Goal: Information Seeking & Learning: Learn about a topic

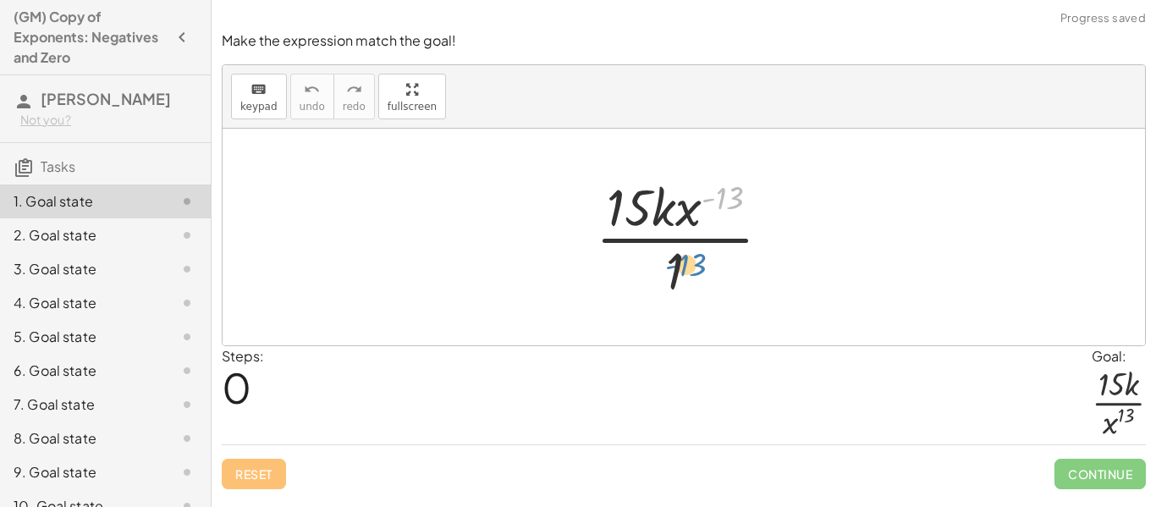
drag, startPoint x: 729, startPoint y: 193, endPoint x: 686, endPoint y: 270, distance: 88.2
click at [686, 270] on div at bounding box center [690, 237] width 206 height 130
drag, startPoint x: 690, startPoint y: 216, endPoint x: 700, endPoint y: 270, distance: 54.9
click at [700, 270] on div at bounding box center [690, 237] width 206 height 130
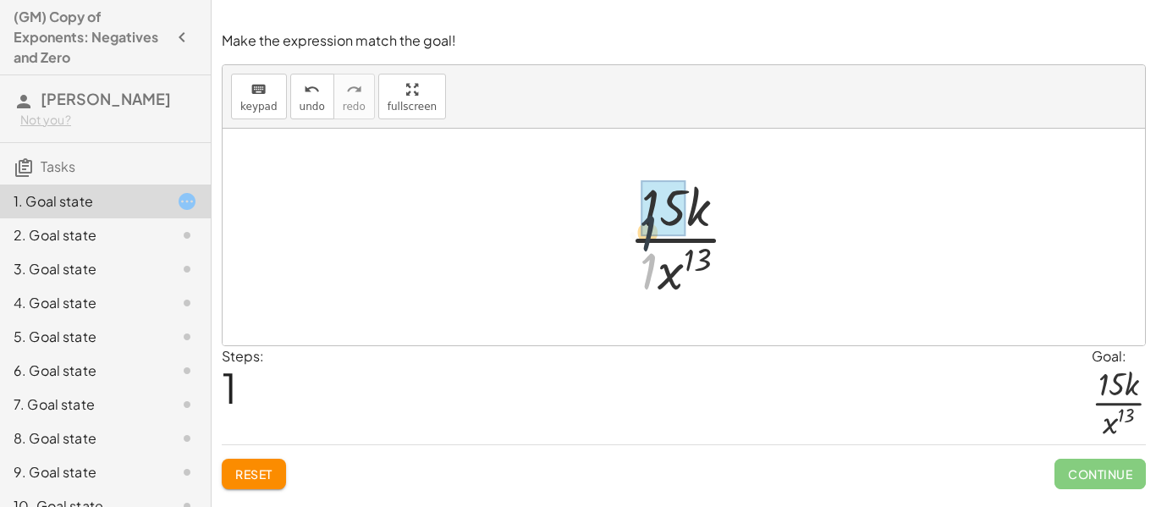
drag, startPoint x: 648, startPoint y: 266, endPoint x: 648, endPoint y: 221, distance: 45.7
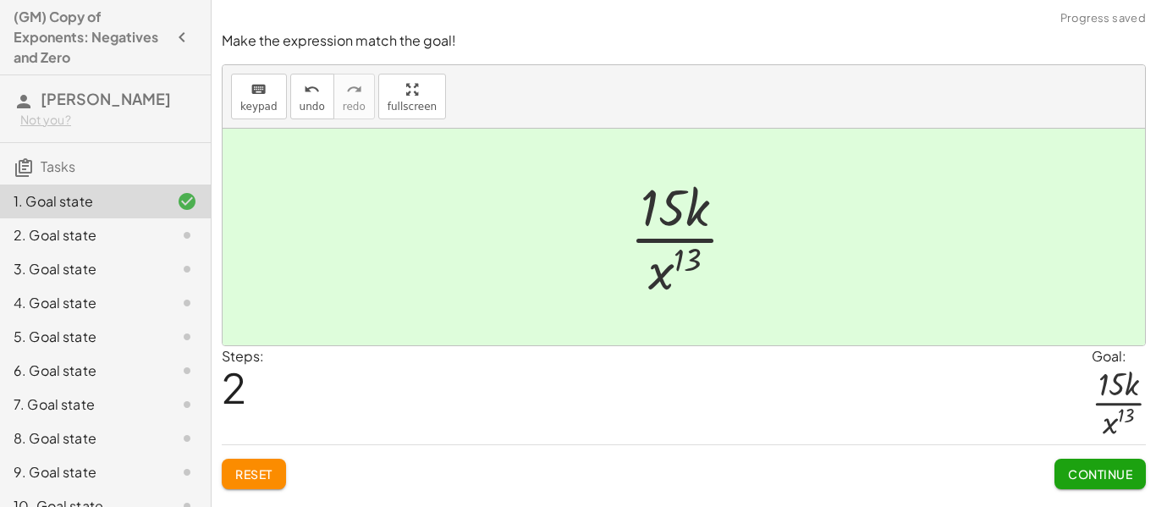
click at [1080, 475] on span "Continue" at bounding box center [1100, 473] width 64 height 15
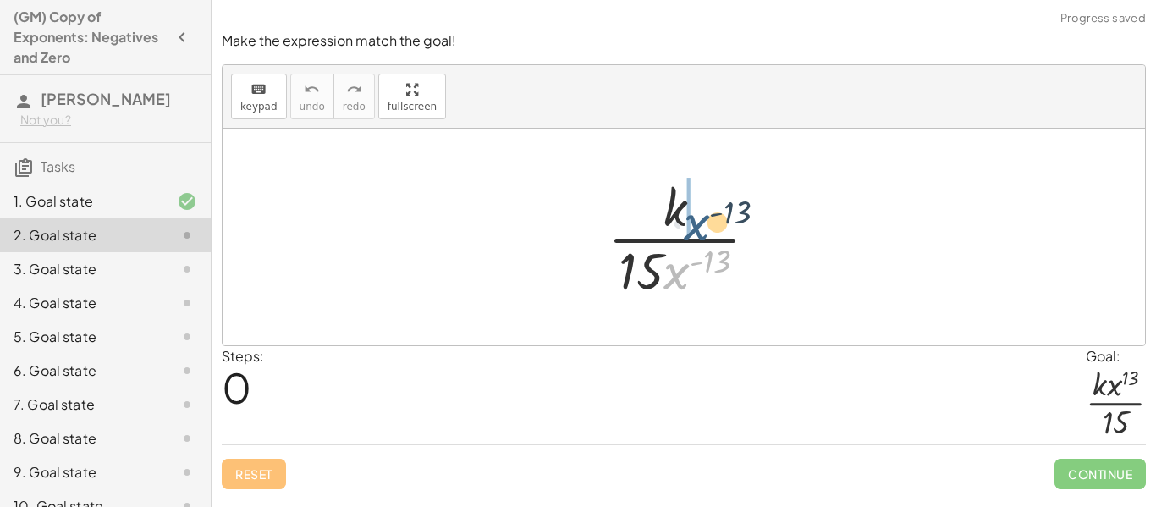
drag, startPoint x: 675, startPoint y: 272, endPoint x: 693, endPoint y: 211, distance: 63.4
click at [693, 211] on div at bounding box center [689, 237] width 181 height 130
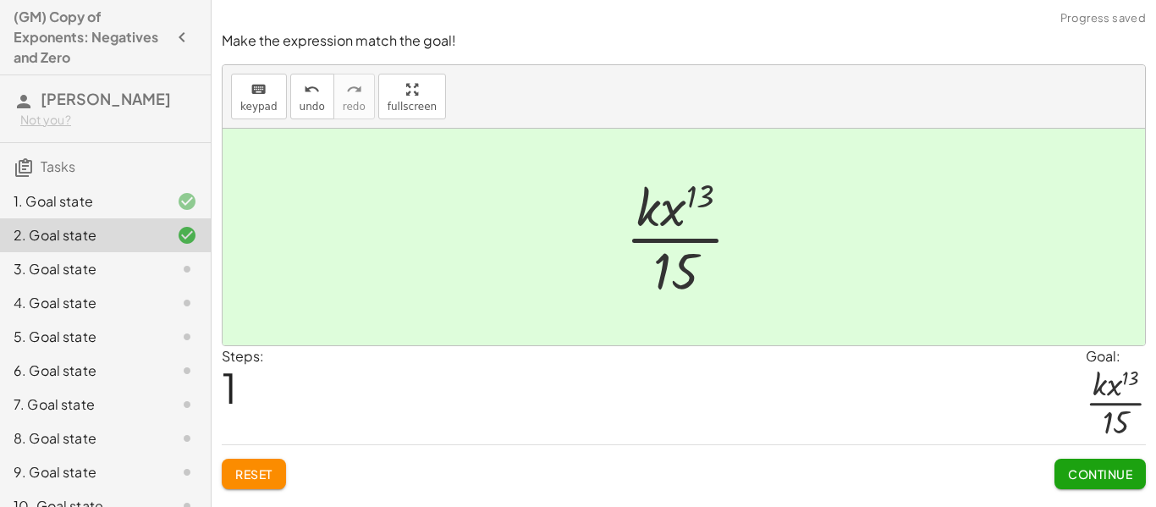
click at [1078, 477] on span "Continue" at bounding box center [1100, 473] width 64 height 15
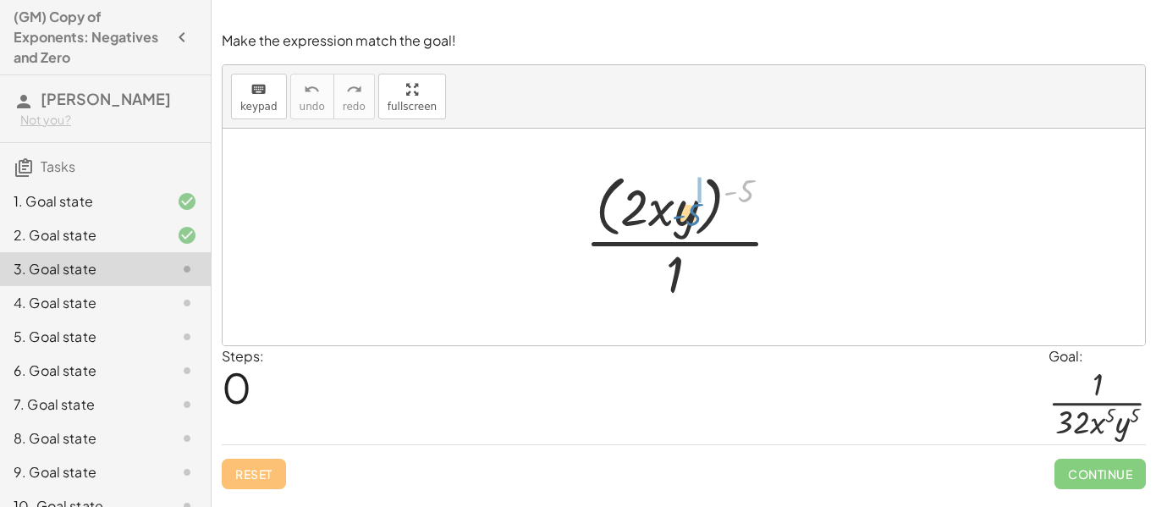
drag, startPoint x: 739, startPoint y: 191, endPoint x: 685, endPoint y: 215, distance: 58.3
click at [685, 215] on div at bounding box center [689, 237] width 227 height 138
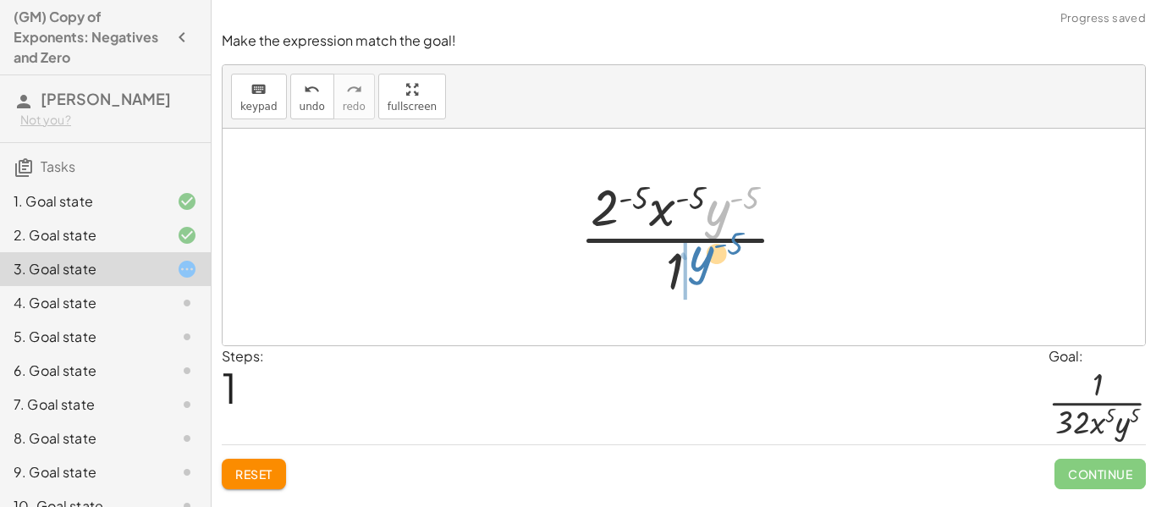
drag, startPoint x: 722, startPoint y: 219, endPoint x: 705, endPoint y: 268, distance: 51.9
click at [705, 268] on div at bounding box center [690, 237] width 238 height 130
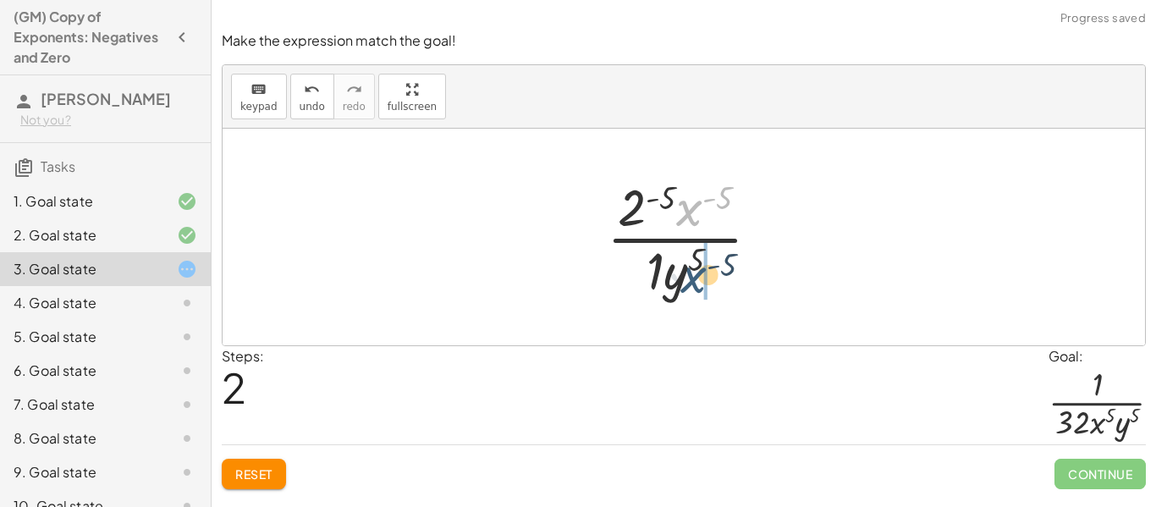
drag, startPoint x: 692, startPoint y: 211, endPoint x: 696, endPoint y: 281, distance: 69.5
click at [696, 281] on div at bounding box center [690, 237] width 184 height 130
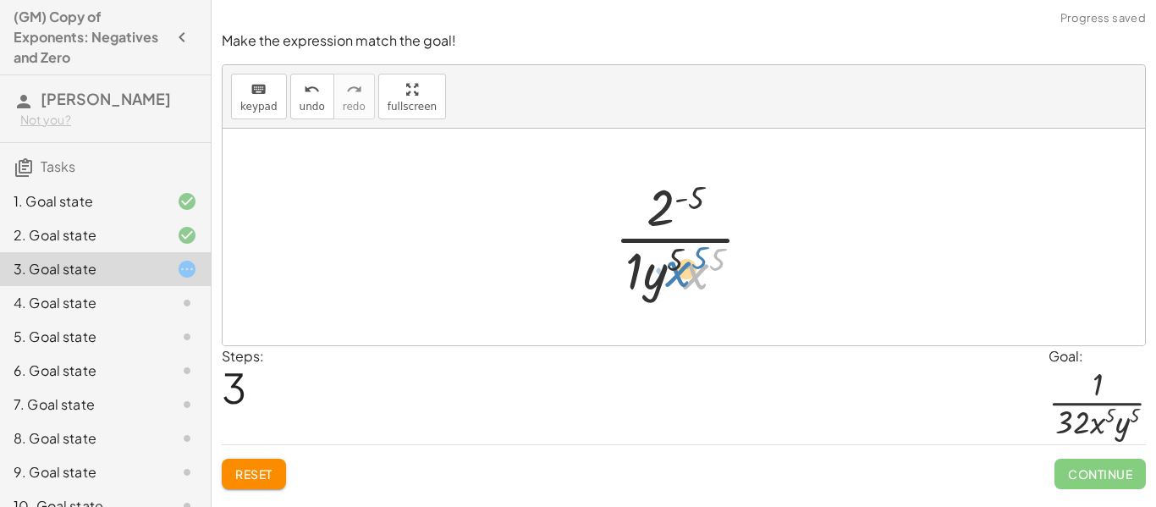
drag, startPoint x: 697, startPoint y: 276, endPoint x: 680, endPoint y: 274, distance: 17.0
click at [680, 274] on div at bounding box center [690, 237] width 168 height 130
drag, startPoint x: 669, startPoint y: 211, endPoint x: 720, endPoint y: 274, distance: 81.3
click at [720, 274] on div at bounding box center [690, 237] width 168 height 130
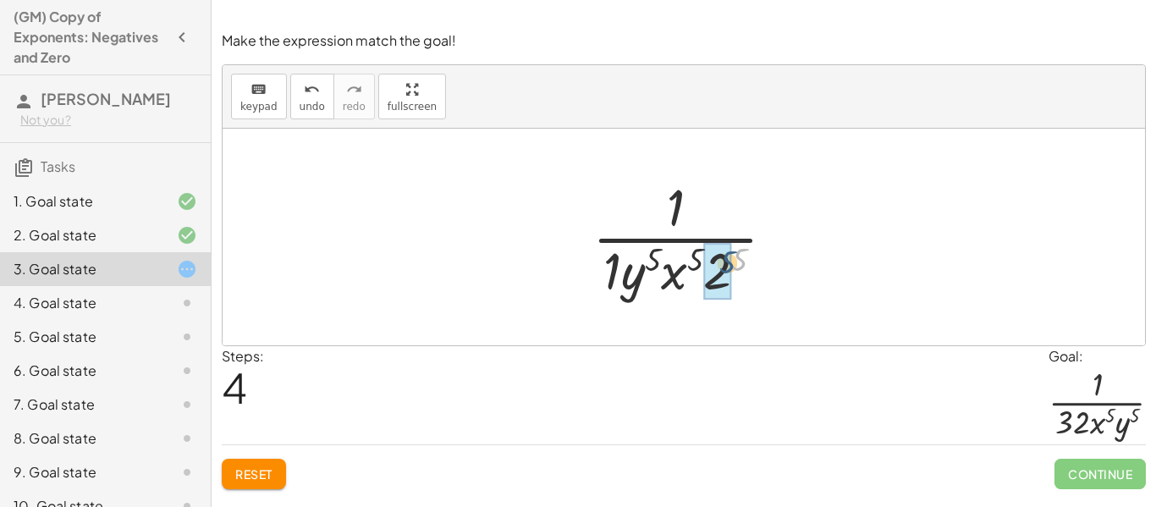
drag, startPoint x: 742, startPoint y: 260, endPoint x: 718, endPoint y: 264, distance: 24.1
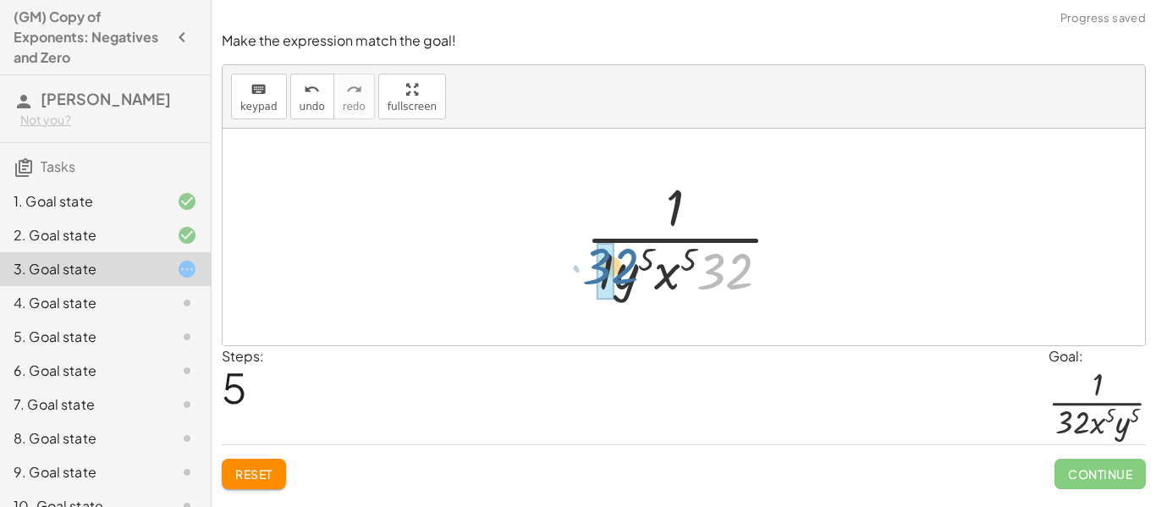
drag, startPoint x: 722, startPoint y: 274, endPoint x: 597, endPoint y: 268, distance: 125.3
drag, startPoint x: 717, startPoint y: 277, endPoint x: 666, endPoint y: 273, distance: 51.8
click at [666, 273] on div at bounding box center [690, 237] width 208 height 130
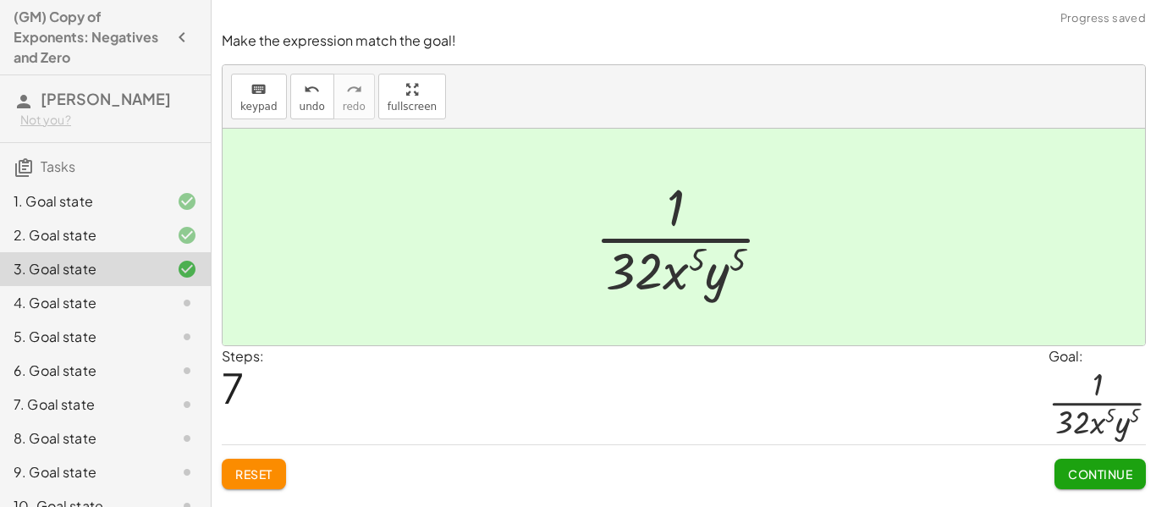
click at [1077, 464] on button "Continue" at bounding box center [1099, 474] width 91 height 30
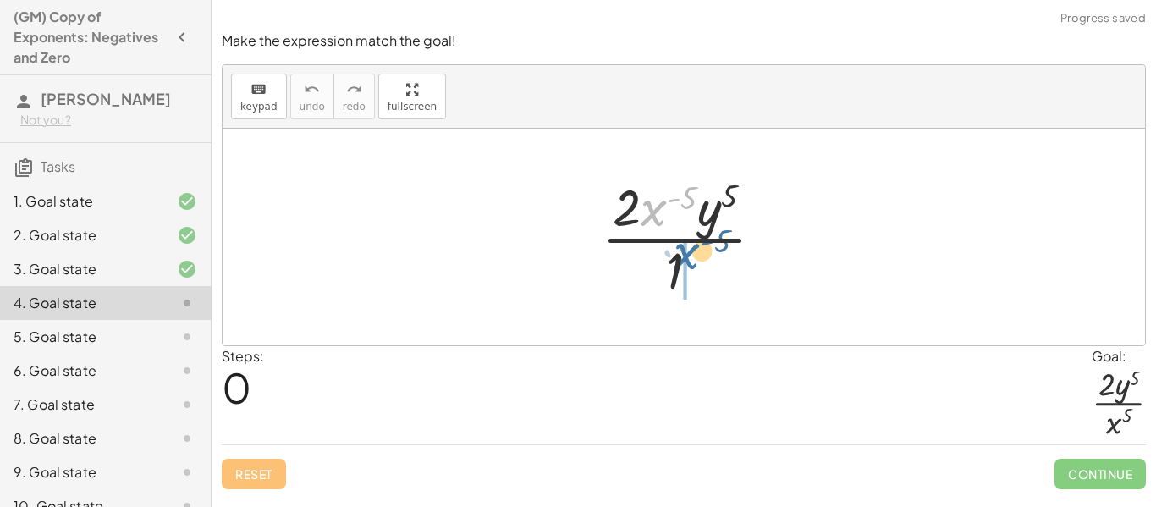
drag, startPoint x: 651, startPoint y: 209, endPoint x: 684, endPoint y: 257, distance: 58.0
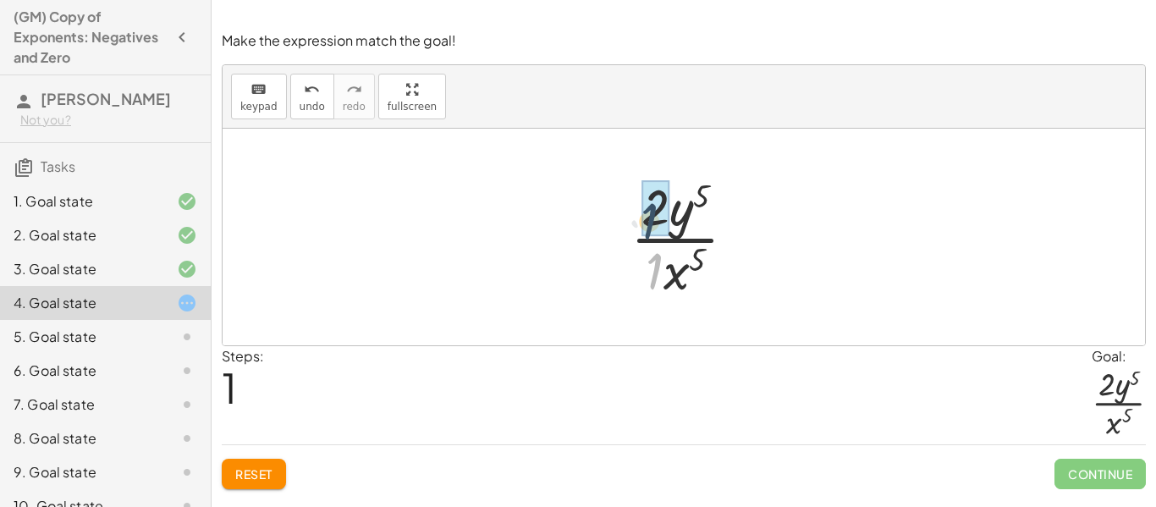
drag, startPoint x: 656, startPoint y: 271, endPoint x: 651, endPoint y: 217, distance: 53.5
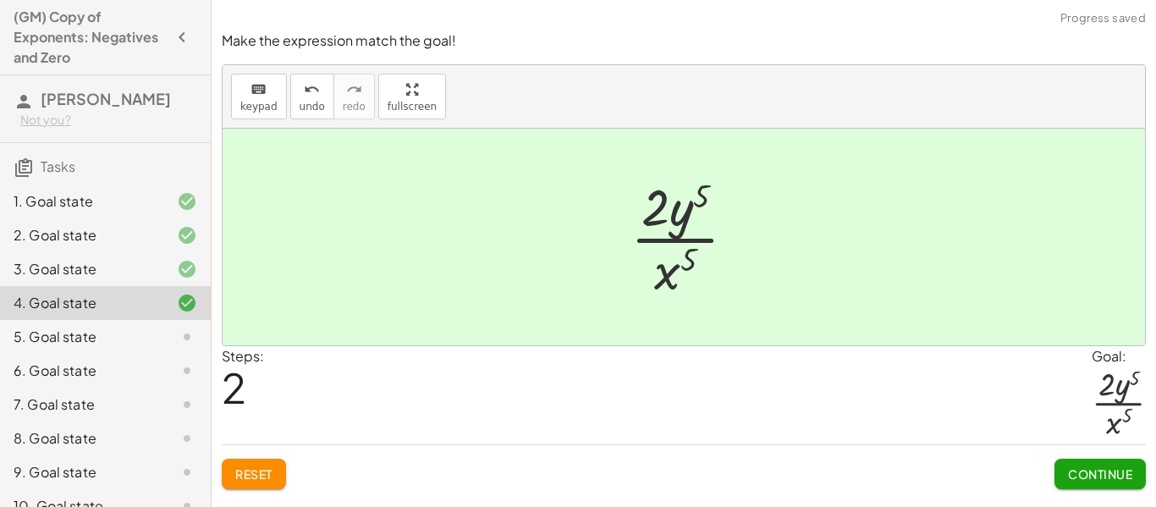
click at [1080, 482] on button "Continue" at bounding box center [1099, 474] width 91 height 30
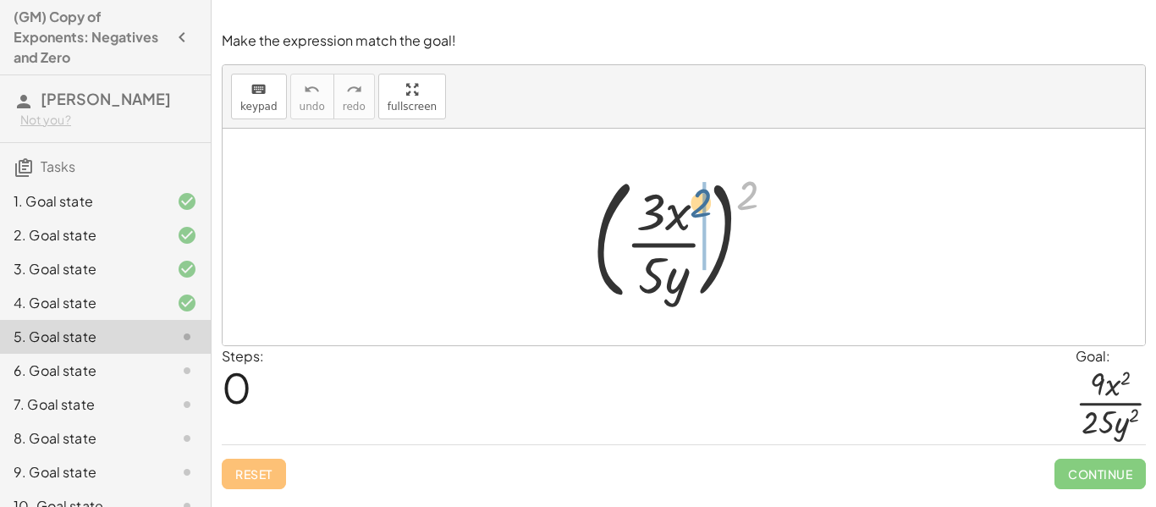
drag, startPoint x: 742, startPoint y: 201, endPoint x: 682, endPoint y: 207, distance: 60.4
click at [682, 207] on div at bounding box center [690, 237] width 213 height 140
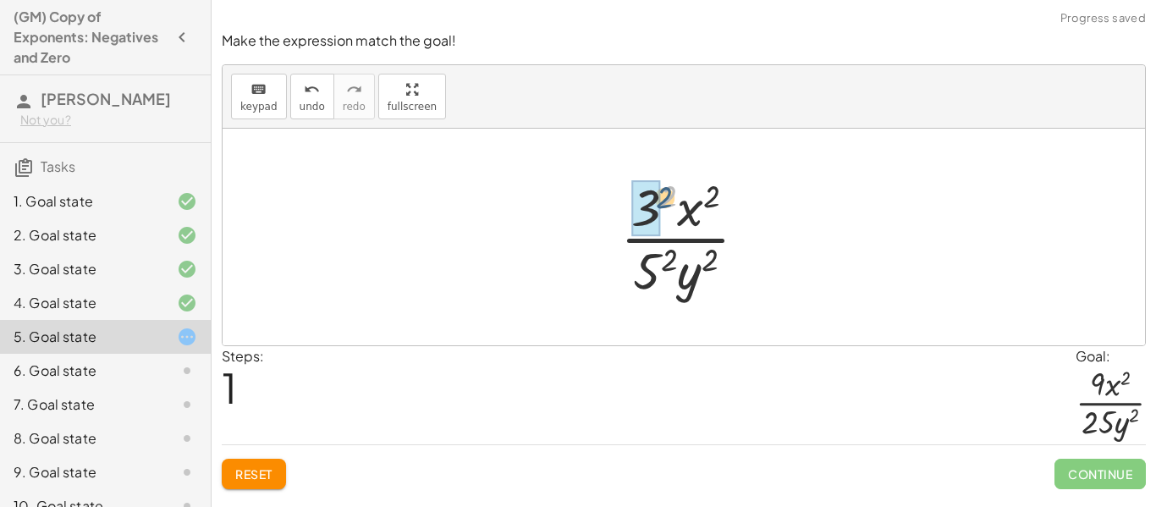
drag, startPoint x: 669, startPoint y: 196, endPoint x: 656, endPoint y: 198, distance: 13.6
drag, startPoint x: 699, startPoint y: 195, endPoint x: 678, endPoint y: 206, distance: 23.5
click at [678, 206] on div at bounding box center [689, 237] width 153 height 130
drag, startPoint x: 669, startPoint y: 261, endPoint x: 652, endPoint y: 265, distance: 17.3
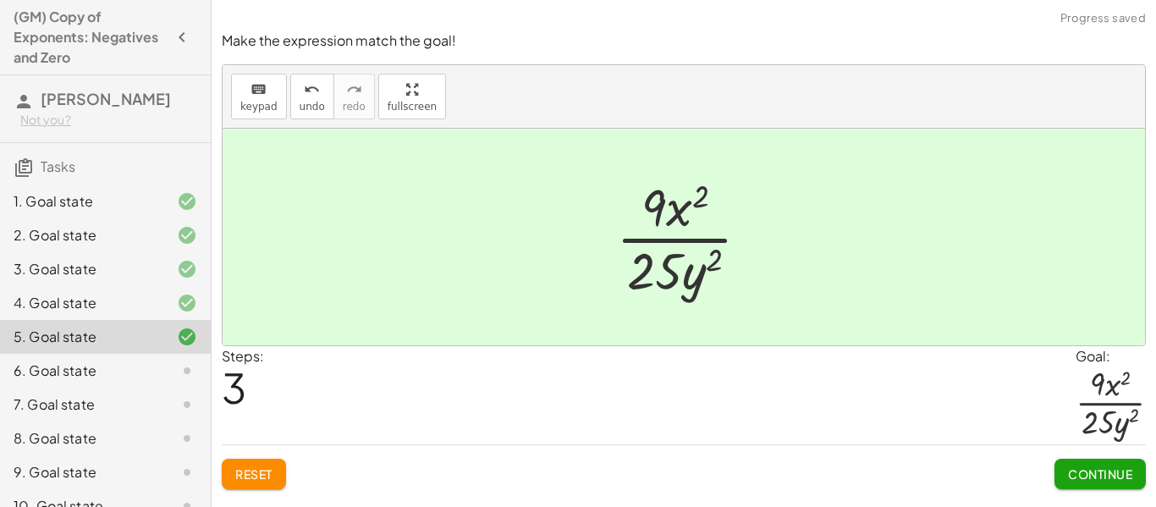
click at [1096, 469] on span "Continue" at bounding box center [1100, 473] width 64 height 15
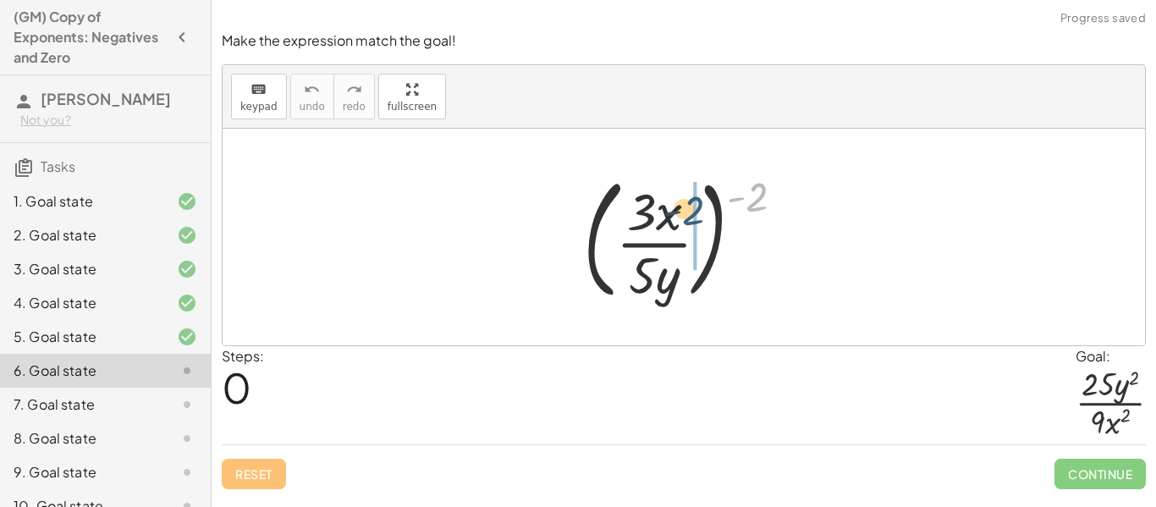
drag, startPoint x: 759, startPoint y: 199, endPoint x: 683, endPoint y: 213, distance: 77.5
click at [683, 213] on div at bounding box center [690, 237] width 232 height 140
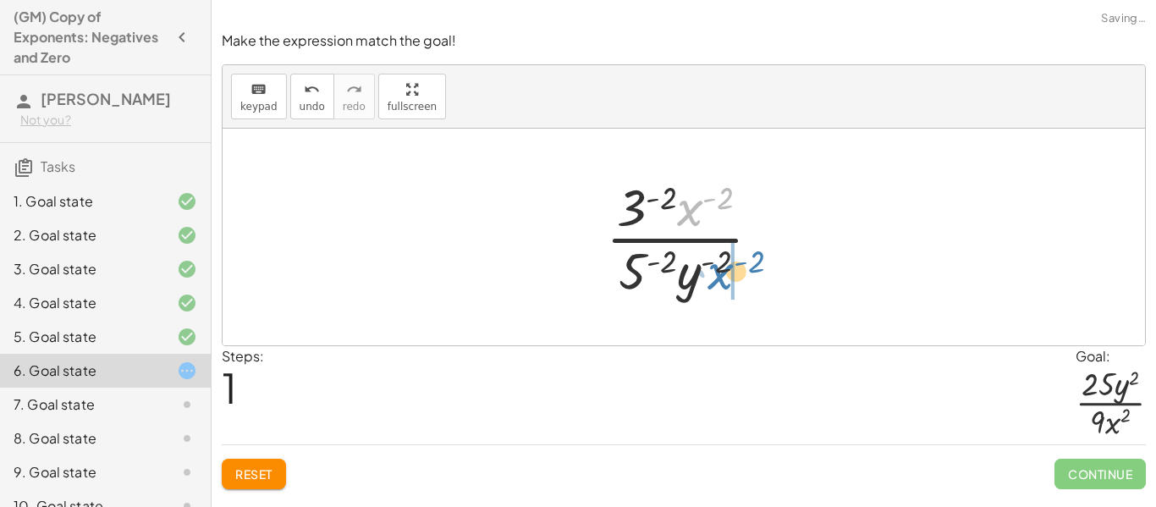
drag, startPoint x: 684, startPoint y: 205, endPoint x: 714, endPoint y: 272, distance: 74.2
click at [714, 272] on div at bounding box center [689, 237] width 185 height 130
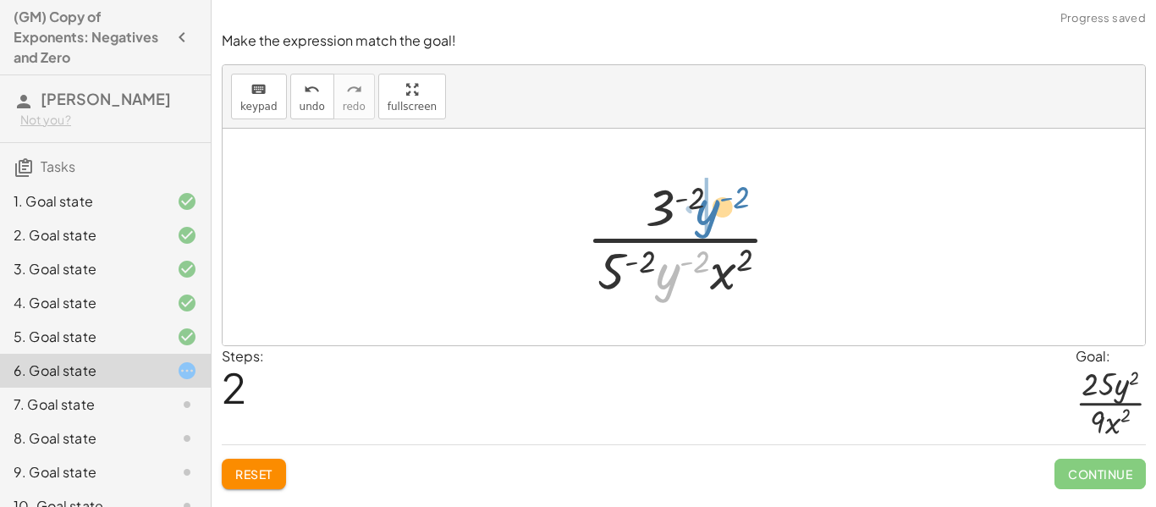
drag, startPoint x: 673, startPoint y: 272, endPoint x: 719, endPoint y: 195, distance: 88.8
click at [719, 195] on div at bounding box center [690, 237] width 224 height 130
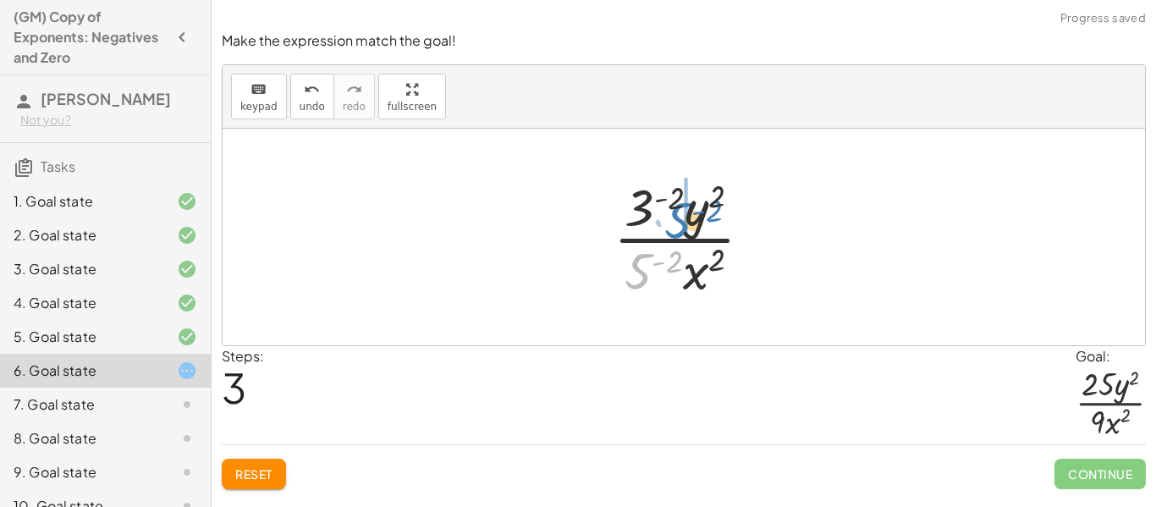
drag, startPoint x: 645, startPoint y: 267, endPoint x: 685, endPoint y: 215, distance: 66.3
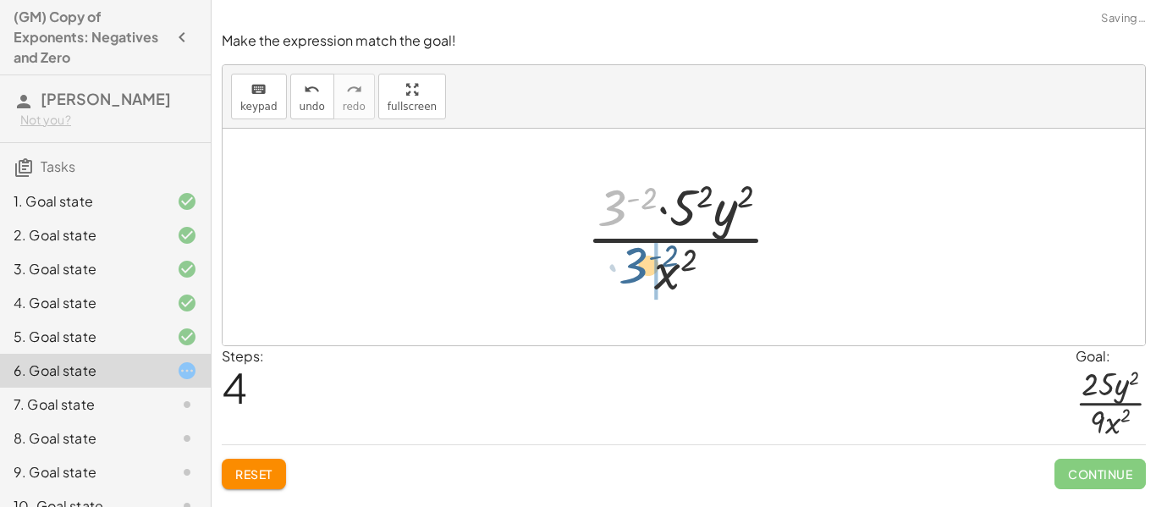
drag, startPoint x: 613, startPoint y: 203, endPoint x: 636, endPoint y: 265, distance: 65.8
click at [636, 265] on div at bounding box center [690, 237] width 225 height 130
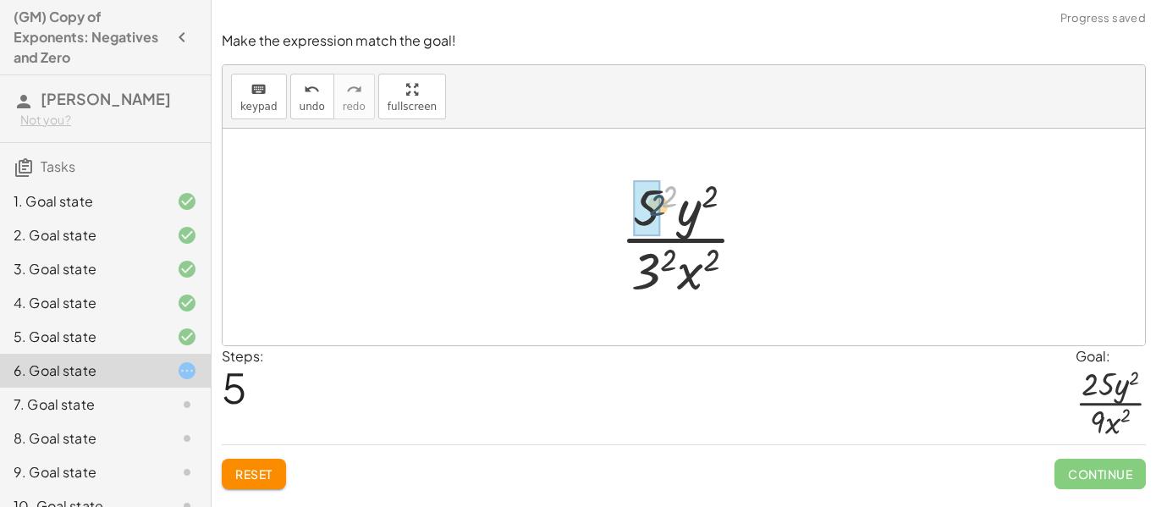
drag, startPoint x: 669, startPoint y: 190, endPoint x: 656, endPoint y: 200, distance: 16.9
drag, startPoint x: 667, startPoint y: 260, endPoint x: 655, endPoint y: 266, distance: 13.2
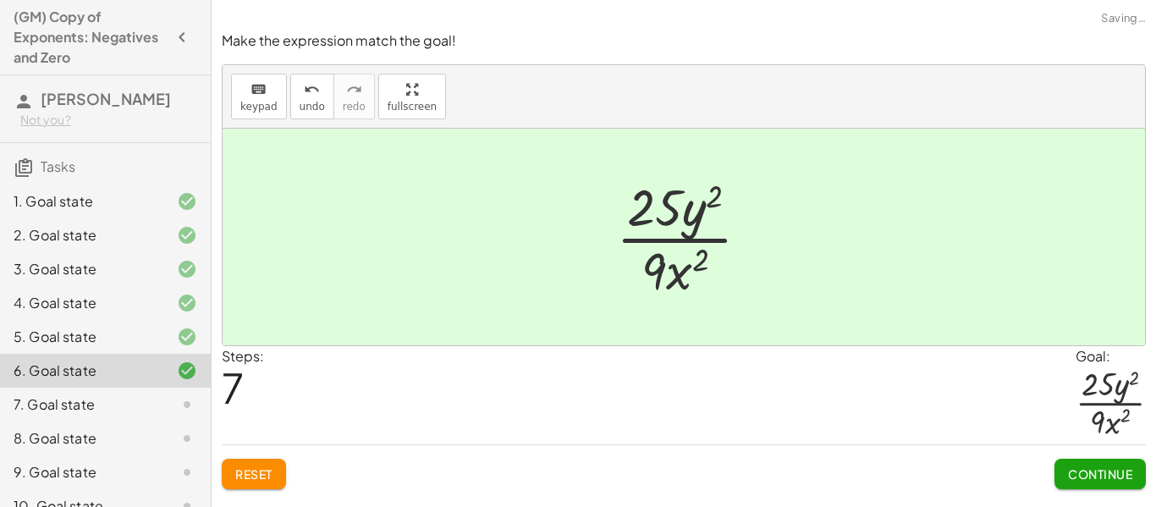
click at [1077, 473] on span "Continue" at bounding box center [1100, 473] width 64 height 15
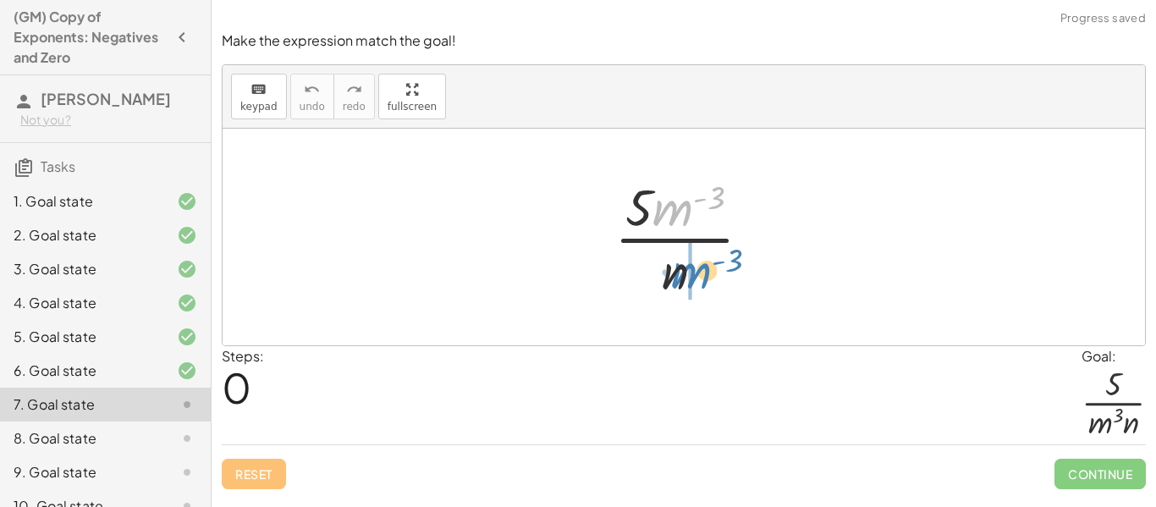
drag, startPoint x: 678, startPoint y: 216, endPoint x: 697, endPoint y: 279, distance: 66.1
click at [697, 279] on div at bounding box center [690, 237] width 168 height 130
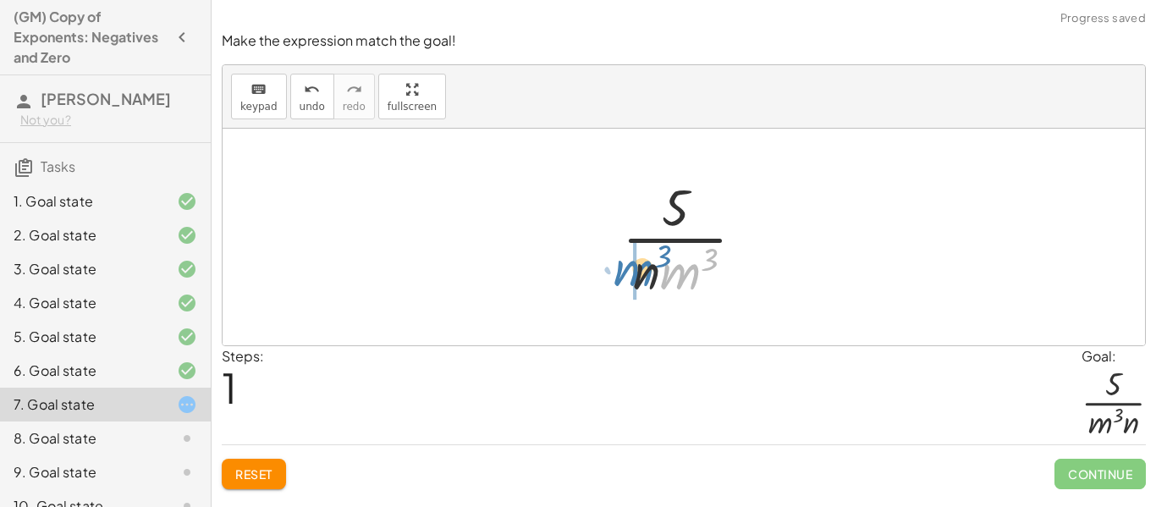
drag, startPoint x: 679, startPoint y: 277, endPoint x: 628, endPoint y: 274, distance: 51.7
click at [628, 274] on div at bounding box center [689, 237] width 153 height 130
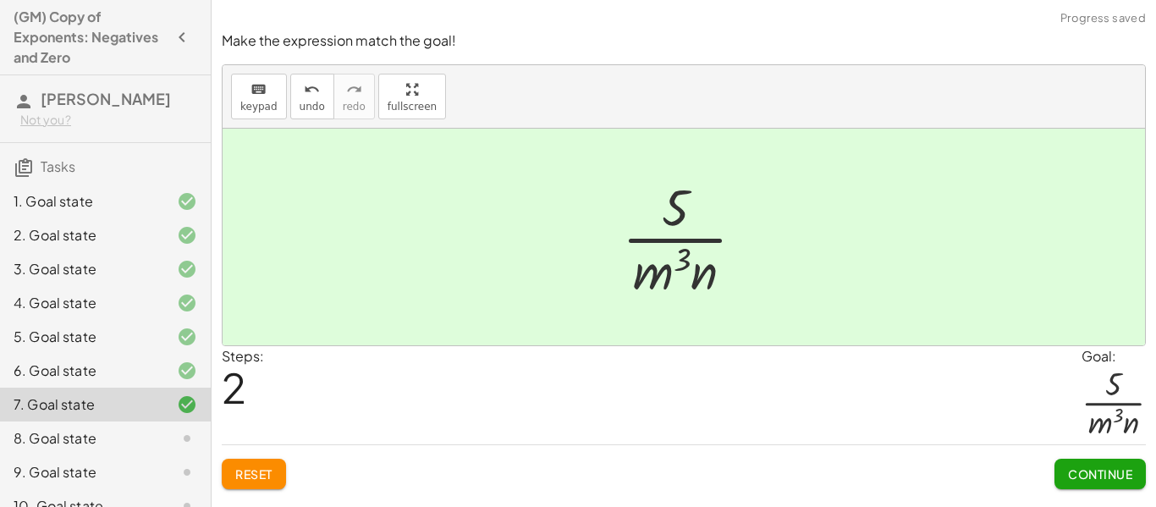
click at [1085, 476] on span "Continue" at bounding box center [1100, 473] width 64 height 15
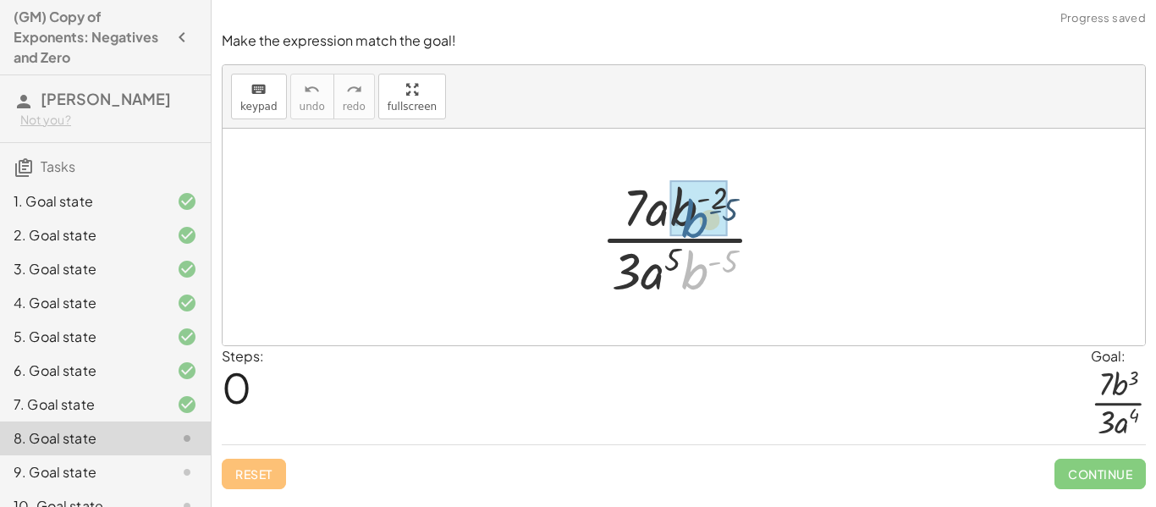
drag, startPoint x: 694, startPoint y: 269, endPoint x: 690, endPoint y: 207, distance: 61.8
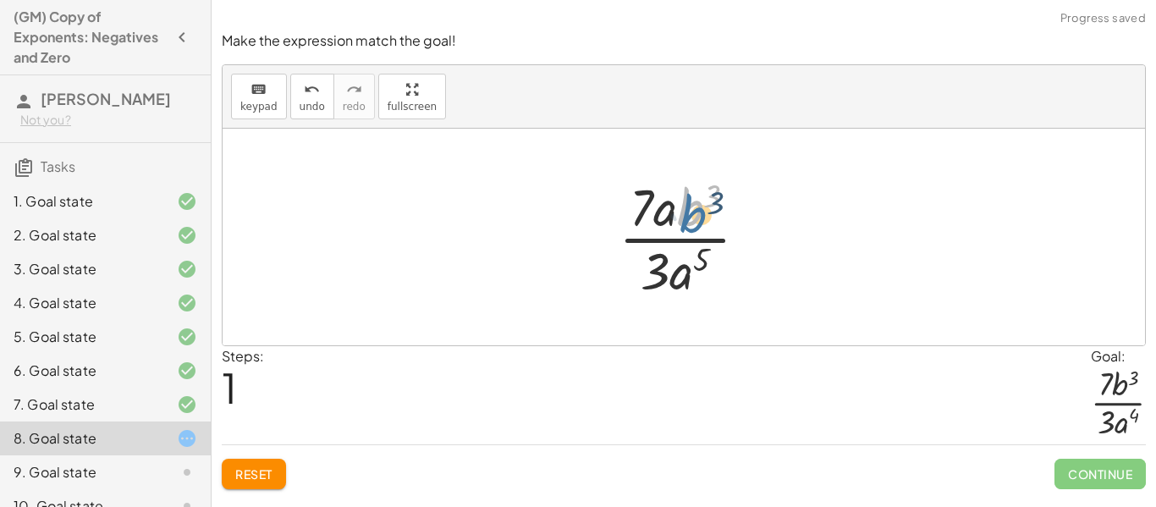
click at [689, 206] on div at bounding box center [690, 237] width 160 height 130
drag, startPoint x: 663, startPoint y: 221, endPoint x: 675, endPoint y: 276, distance: 56.2
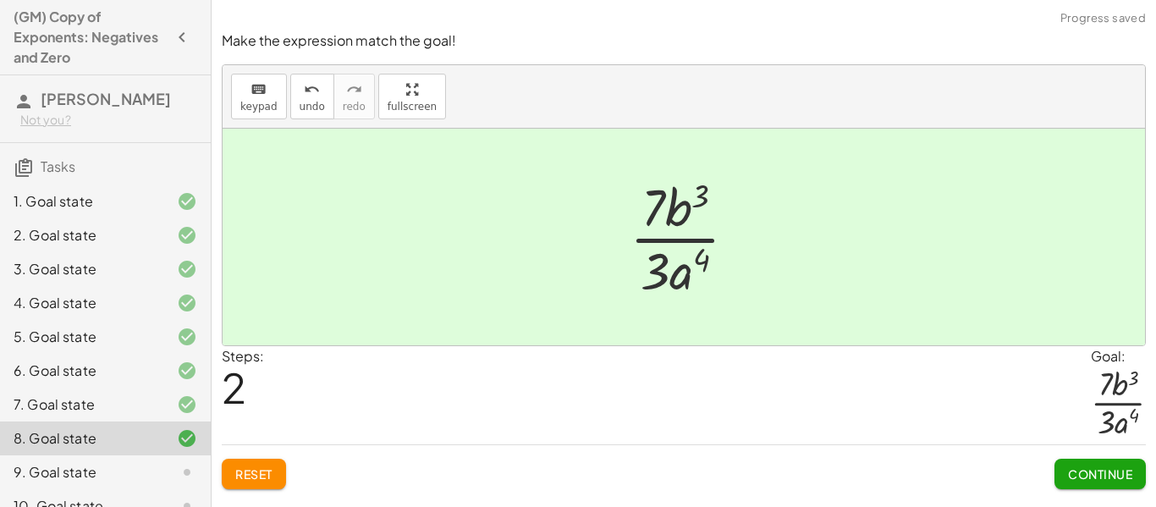
click at [1107, 483] on button "Continue" at bounding box center [1099, 474] width 91 height 30
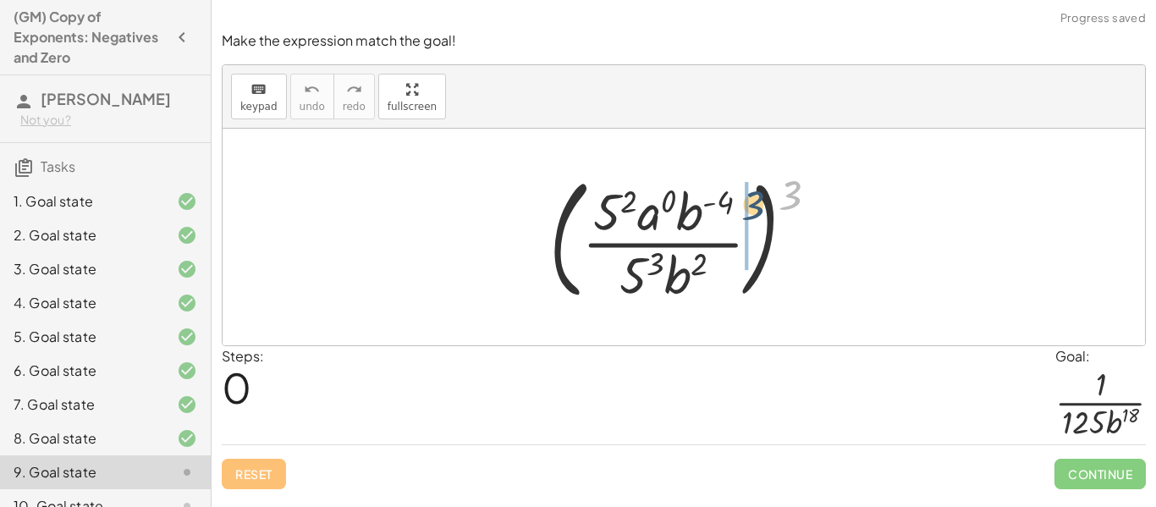
drag, startPoint x: 793, startPoint y: 192, endPoint x: 733, endPoint y: 211, distance: 62.3
click at [733, 211] on div at bounding box center [690, 237] width 299 height 140
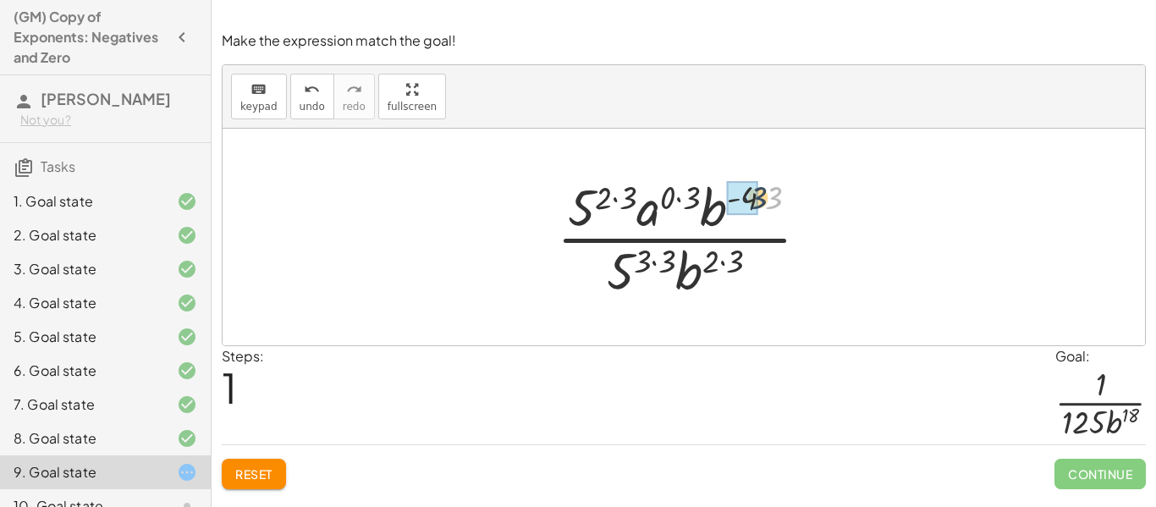
drag, startPoint x: 772, startPoint y: 200, endPoint x: 750, endPoint y: 199, distance: 22.1
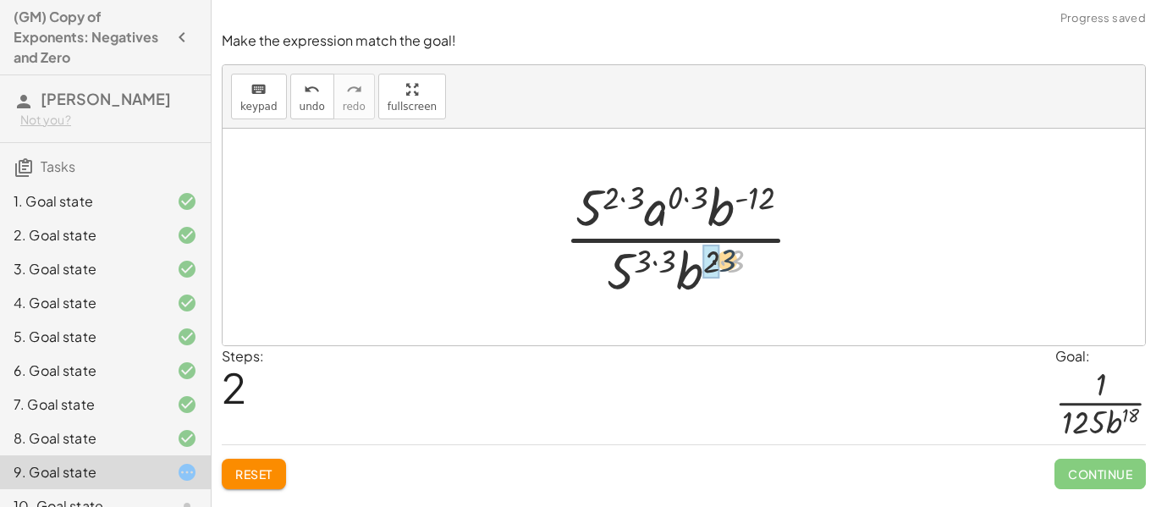
drag, startPoint x: 738, startPoint y: 258, endPoint x: 713, endPoint y: 255, distance: 24.7
drag, startPoint x: 684, startPoint y: 260, endPoint x: 659, endPoint y: 255, distance: 25.7
drag, startPoint x: 701, startPoint y: 197, endPoint x: 682, endPoint y: 195, distance: 19.6
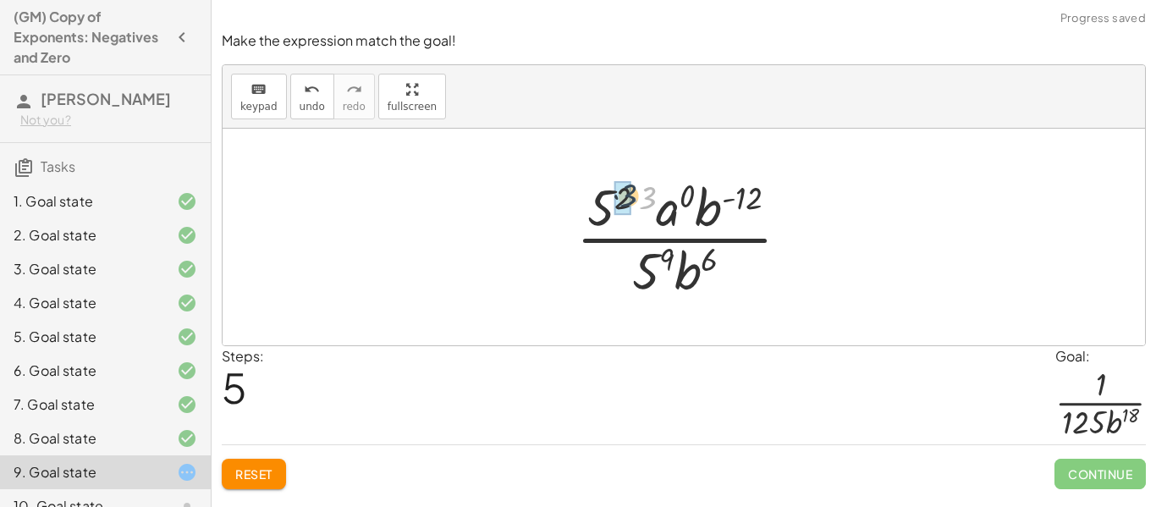
drag, startPoint x: 652, startPoint y: 195, endPoint x: 630, endPoint y: 193, distance: 22.1
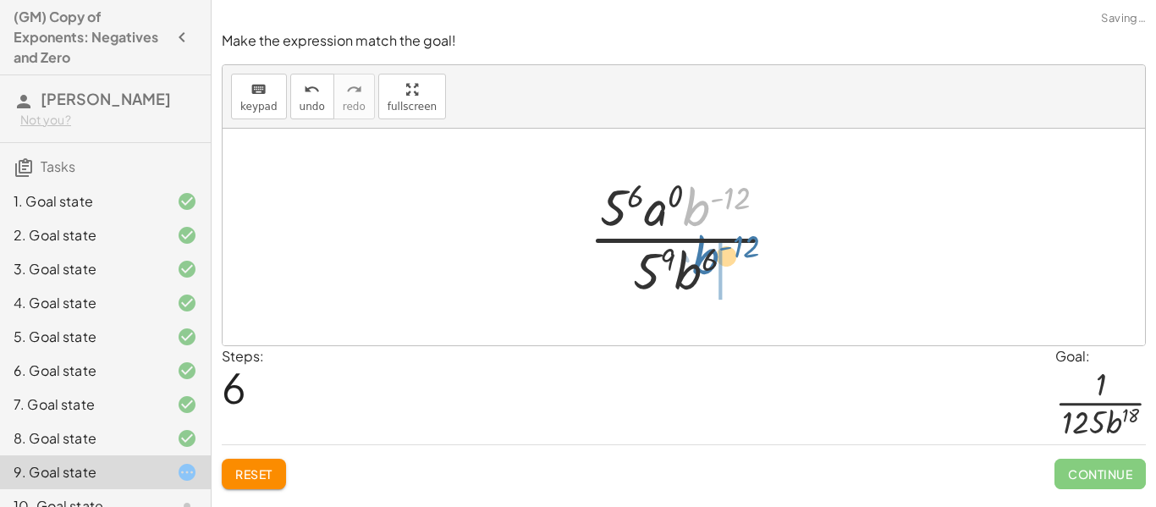
drag, startPoint x: 690, startPoint y: 211, endPoint x: 697, endPoint y: 262, distance: 52.0
click at [697, 262] on div at bounding box center [690, 237] width 220 height 130
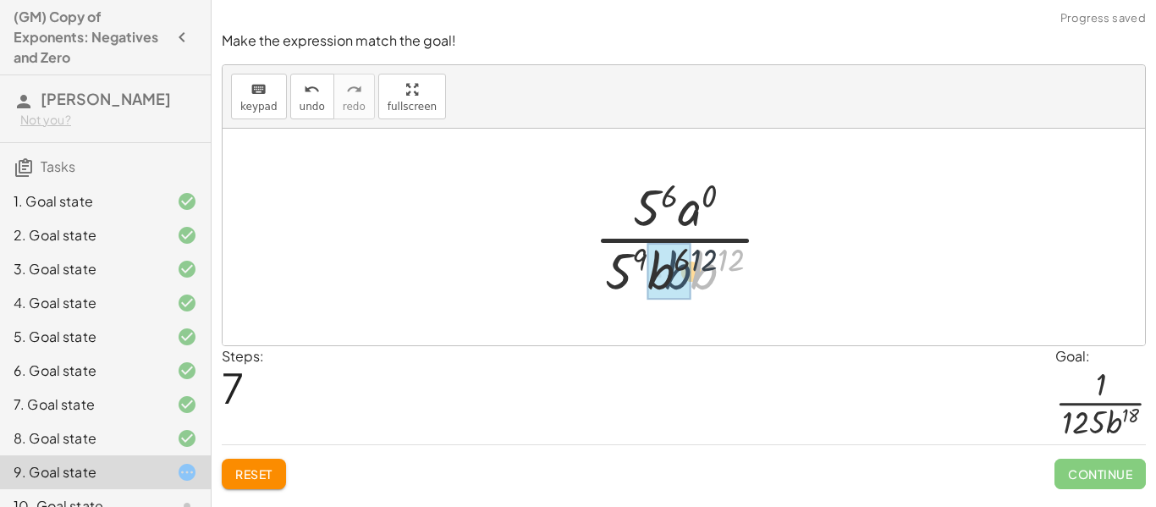
drag, startPoint x: 708, startPoint y: 270, endPoint x: 674, endPoint y: 268, distance: 33.9
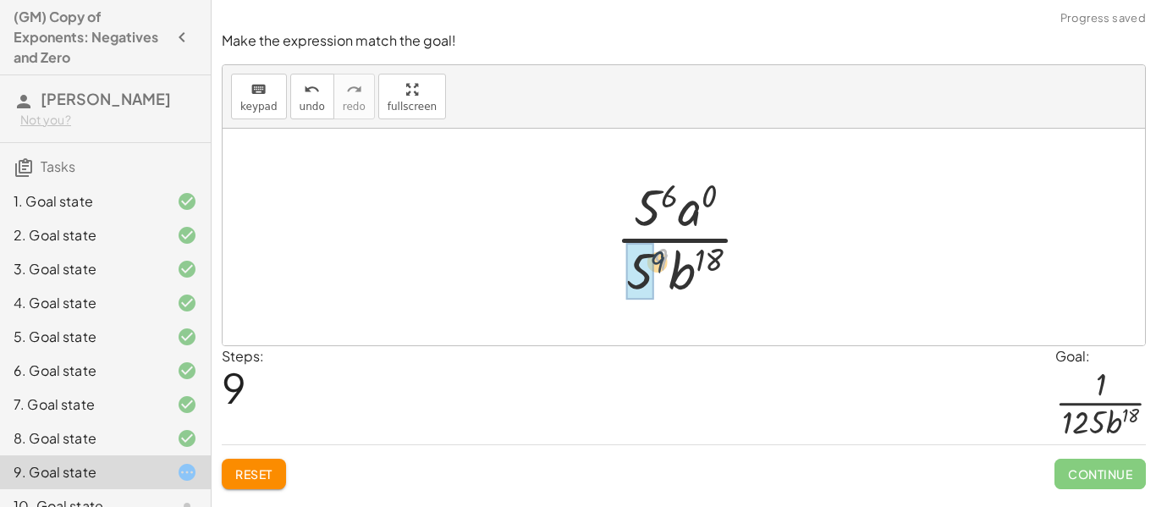
drag, startPoint x: 662, startPoint y: 255, endPoint x: 649, endPoint y: 264, distance: 16.0
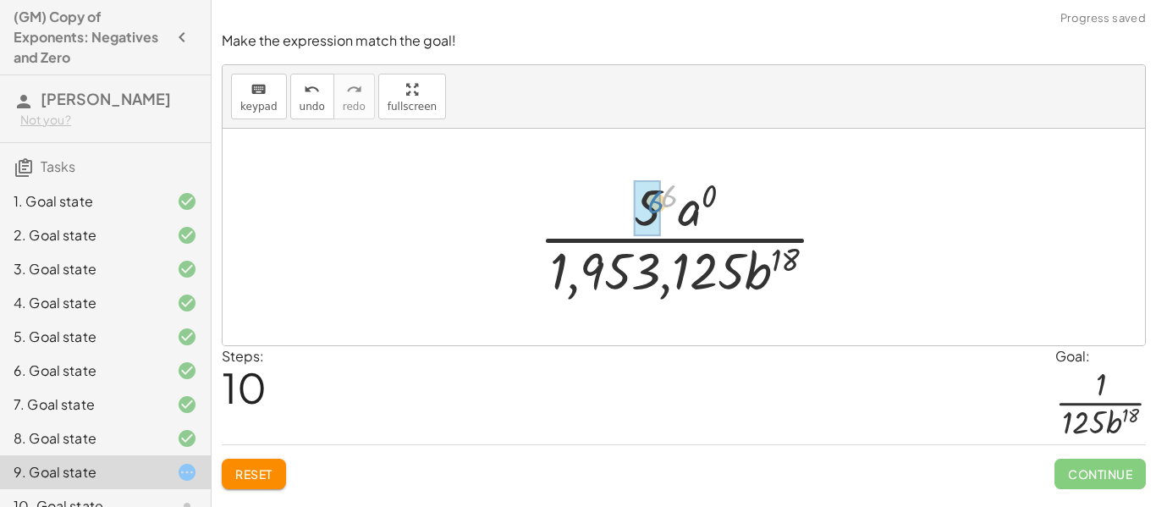
drag, startPoint x: 667, startPoint y: 189, endPoint x: 651, endPoint y: 195, distance: 16.3
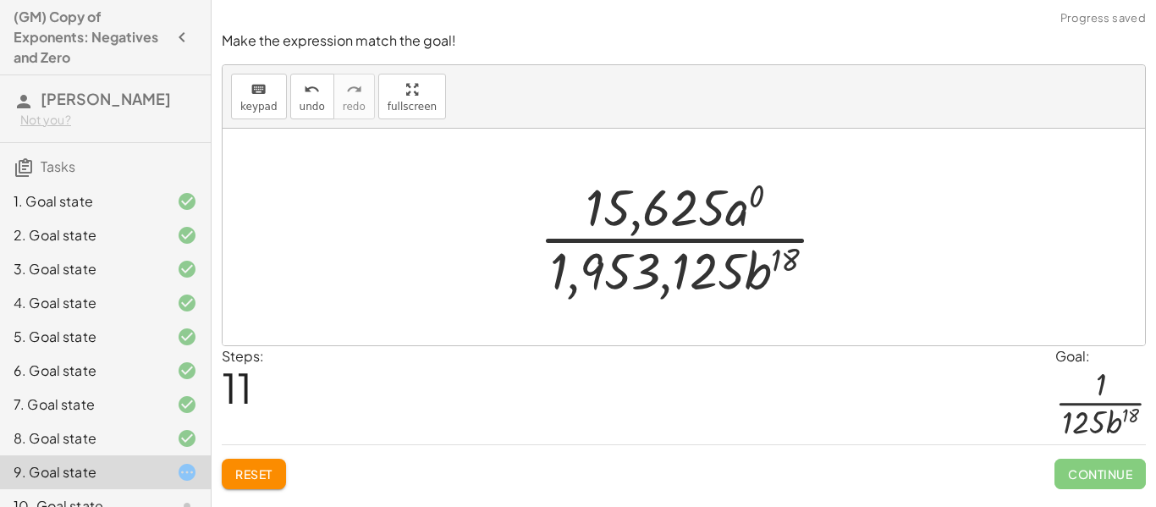
click at [264, 481] on button "Reset" at bounding box center [254, 474] width 64 height 30
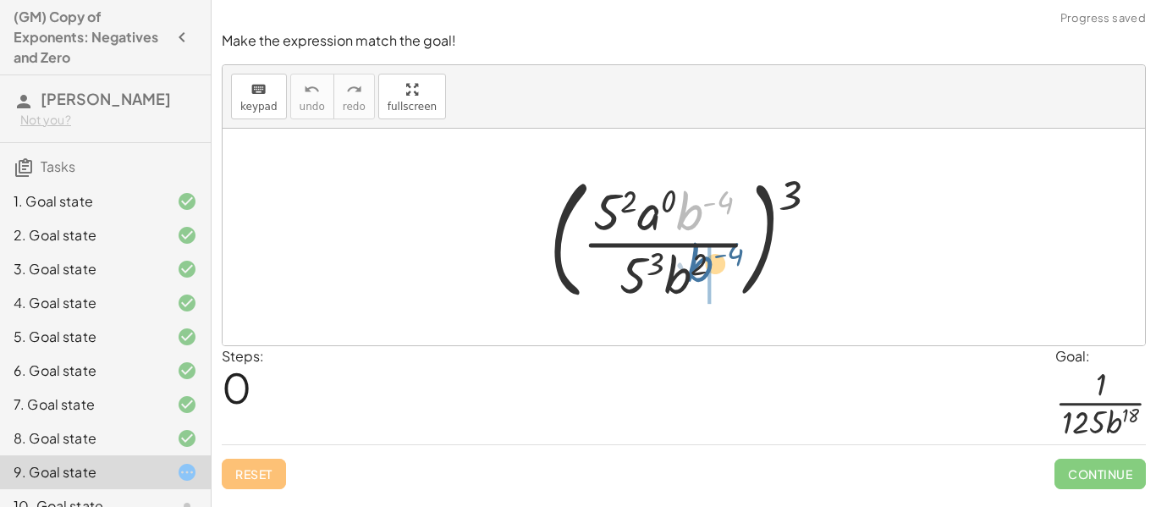
drag, startPoint x: 687, startPoint y: 210, endPoint x: 694, endPoint y: 266, distance: 56.2
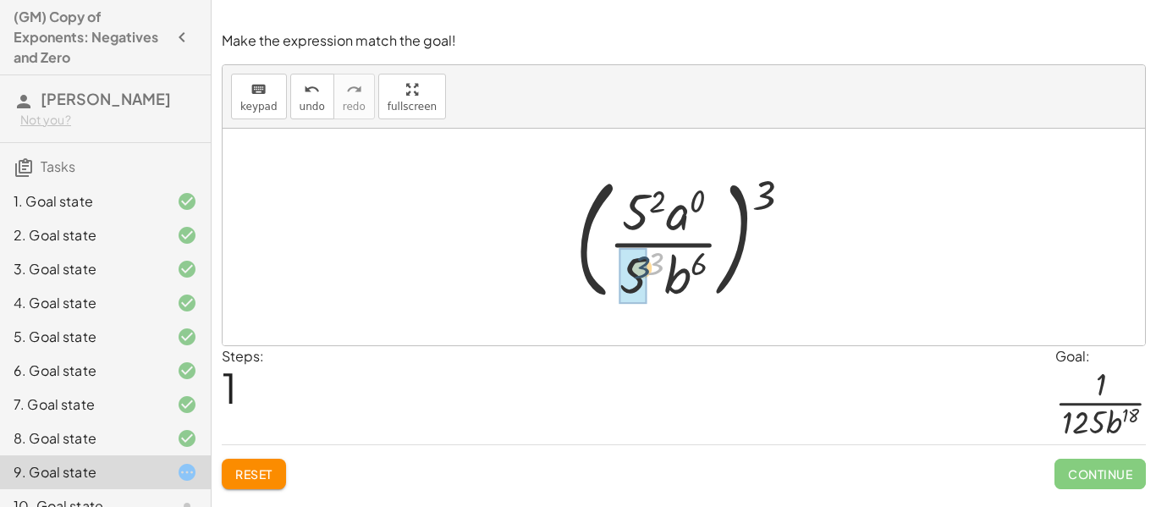
drag, startPoint x: 658, startPoint y: 259, endPoint x: 640, endPoint y: 264, distance: 19.3
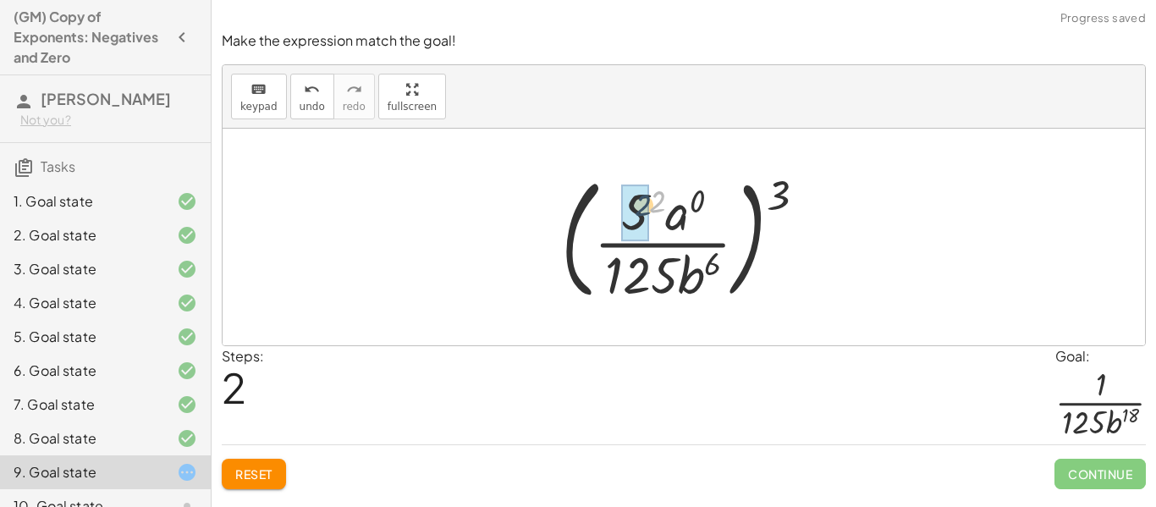
drag, startPoint x: 657, startPoint y: 203, endPoint x: 640, endPoint y: 207, distance: 17.4
drag, startPoint x: 775, startPoint y: 190, endPoint x: 707, endPoint y: 203, distance: 68.9
click at [707, 203] on div at bounding box center [689, 237] width 275 height 140
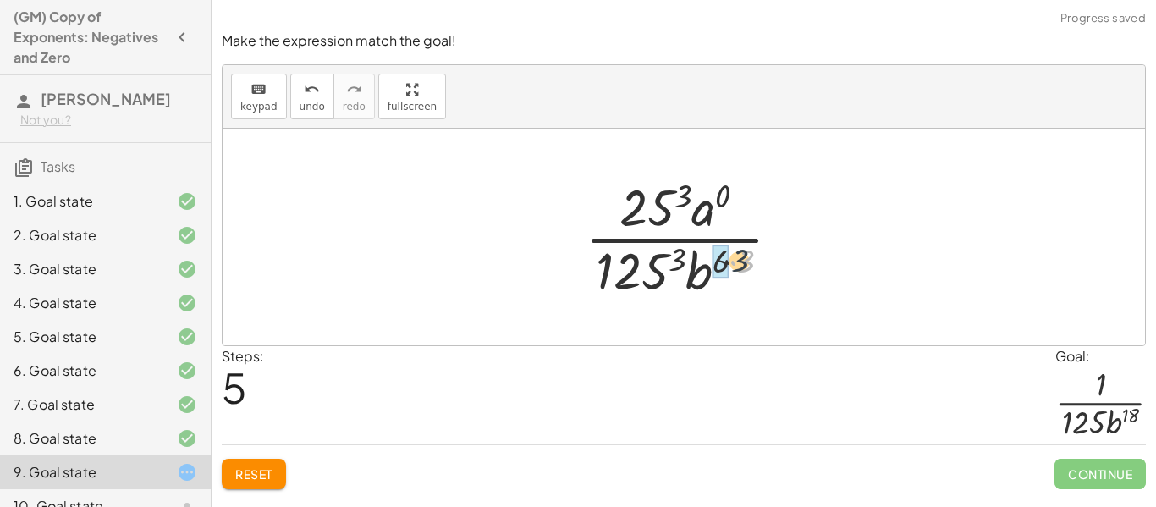
drag, startPoint x: 755, startPoint y: 257, endPoint x: 727, endPoint y: 255, distance: 28.0
click at [261, 466] on span "Reset" at bounding box center [253, 473] width 37 height 15
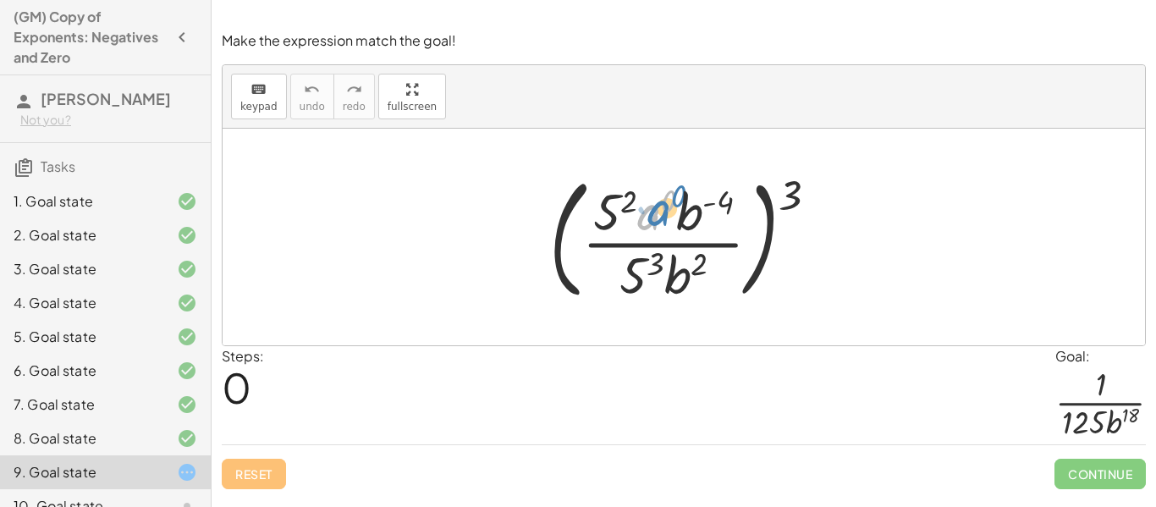
click at [647, 217] on div at bounding box center [690, 237] width 299 height 140
drag, startPoint x: 683, startPoint y: 208, endPoint x: 678, endPoint y: 258, distance: 50.2
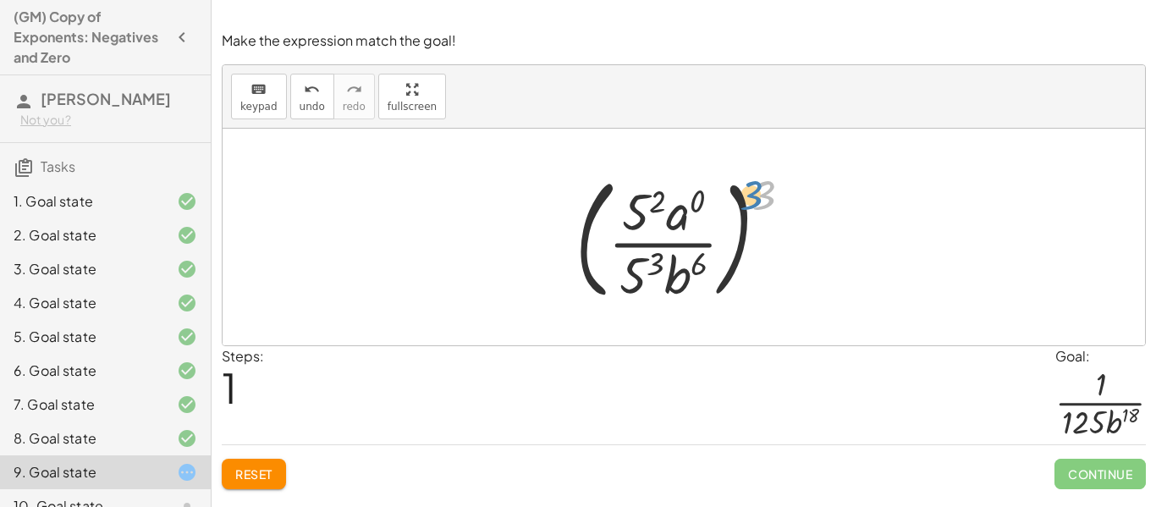
click at [758, 203] on div at bounding box center [690, 237] width 247 height 140
drag, startPoint x: 637, startPoint y: 212, endPoint x: 621, endPoint y: 291, distance: 80.3
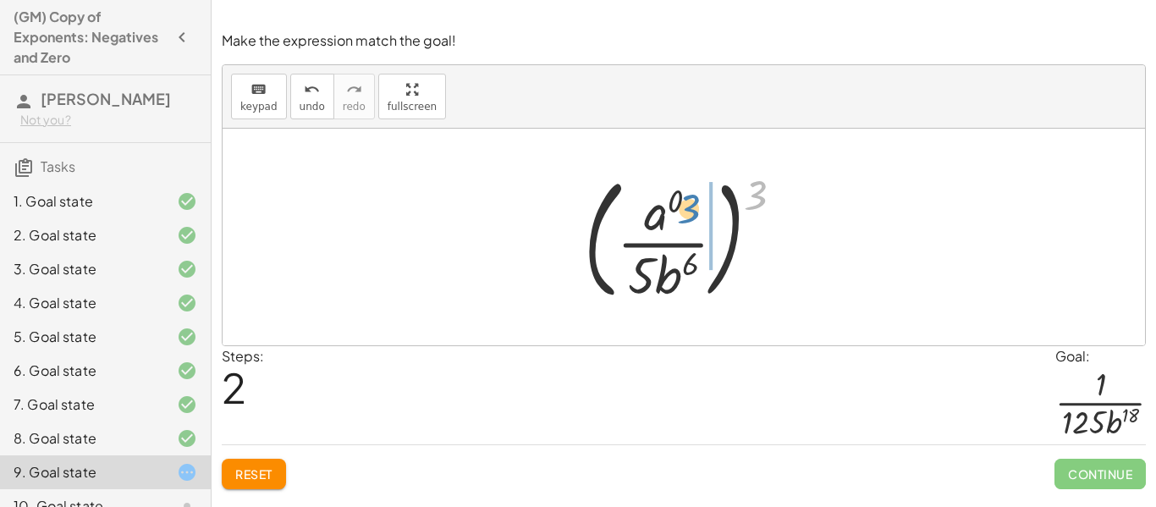
drag, startPoint x: 745, startPoint y: 200, endPoint x: 678, endPoint y: 212, distance: 68.0
click at [678, 212] on div at bounding box center [689, 237] width 229 height 140
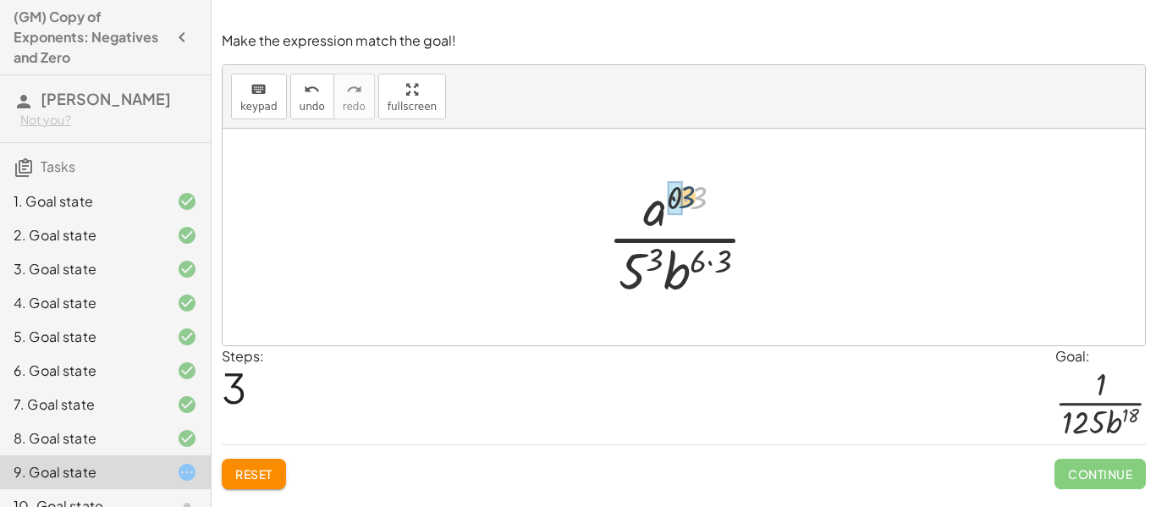
drag, startPoint x: 700, startPoint y: 196, endPoint x: 674, endPoint y: 194, distance: 26.3
drag, startPoint x: 659, startPoint y: 252, endPoint x: 640, endPoint y: 258, distance: 19.5
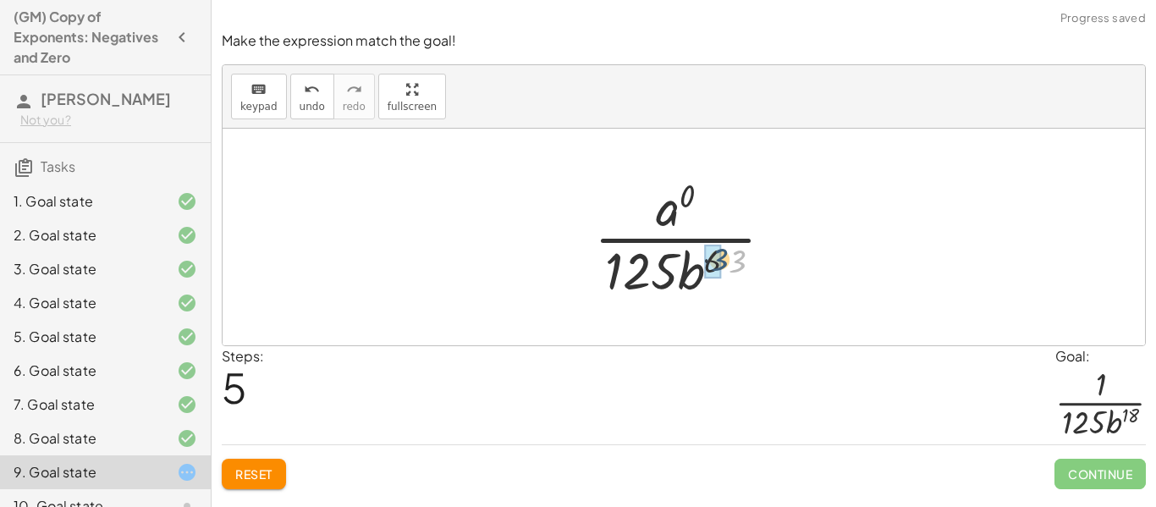
drag, startPoint x: 736, startPoint y: 266, endPoint x: 716, endPoint y: 264, distance: 20.4
drag, startPoint x: 658, startPoint y: 203, endPoint x: 667, endPoint y: 206, distance: 8.8
click at [667, 206] on div at bounding box center [689, 237] width 197 height 130
drag, startPoint x: 686, startPoint y: 193, endPoint x: 667, endPoint y: 207, distance: 23.5
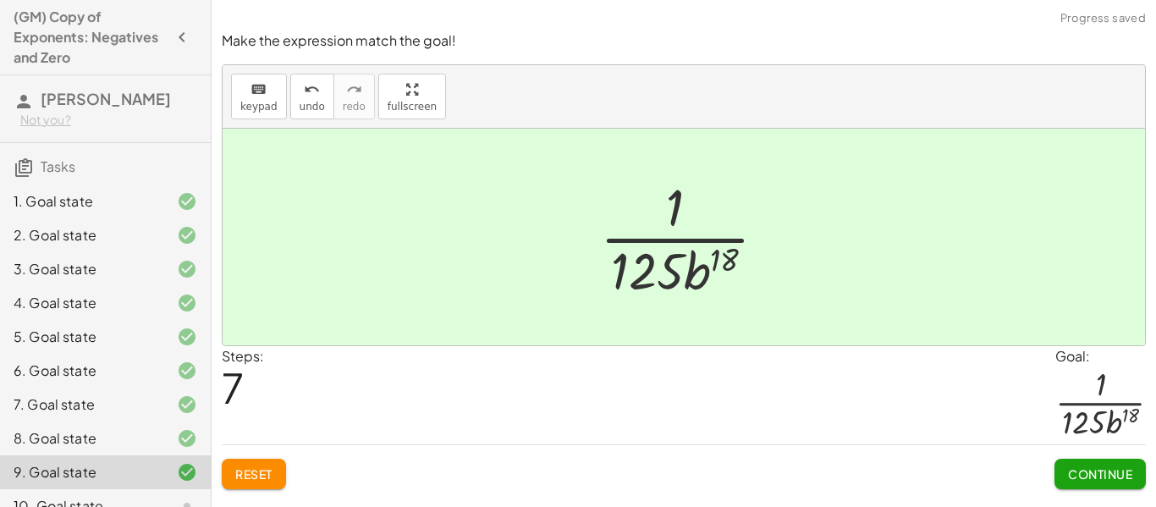
click at [1100, 470] on span "Continue" at bounding box center [1100, 473] width 64 height 15
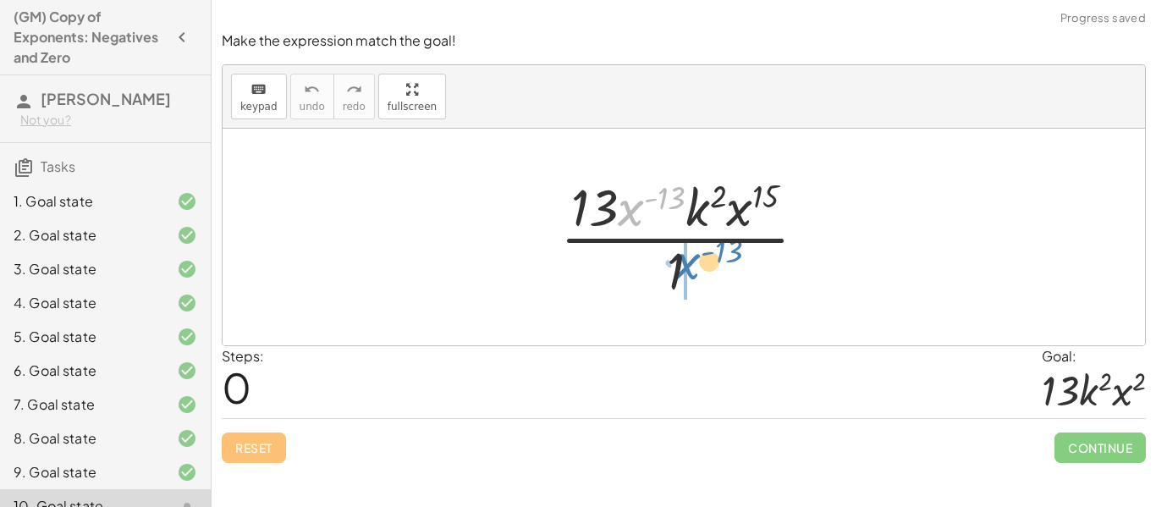
drag, startPoint x: 632, startPoint y: 211, endPoint x: 689, endPoint y: 265, distance: 79.0
click at [689, 265] on div at bounding box center [690, 237] width 277 height 130
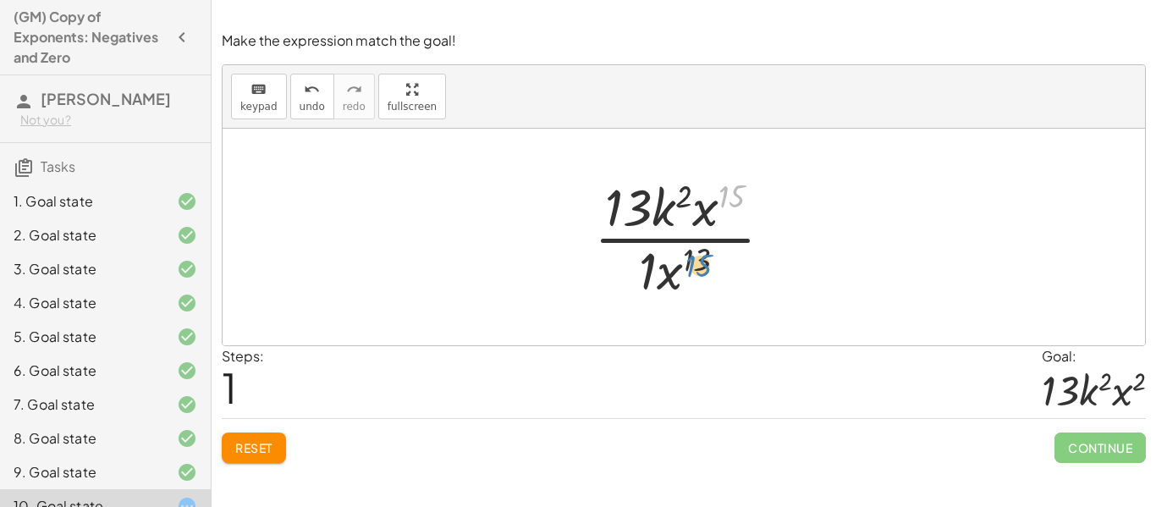
drag, startPoint x: 736, startPoint y: 192, endPoint x: 703, endPoint y: 261, distance: 76.8
click at [703, 261] on div at bounding box center [689, 237] width 209 height 130
drag, startPoint x: 707, startPoint y: 217, endPoint x: 679, endPoint y: 277, distance: 65.5
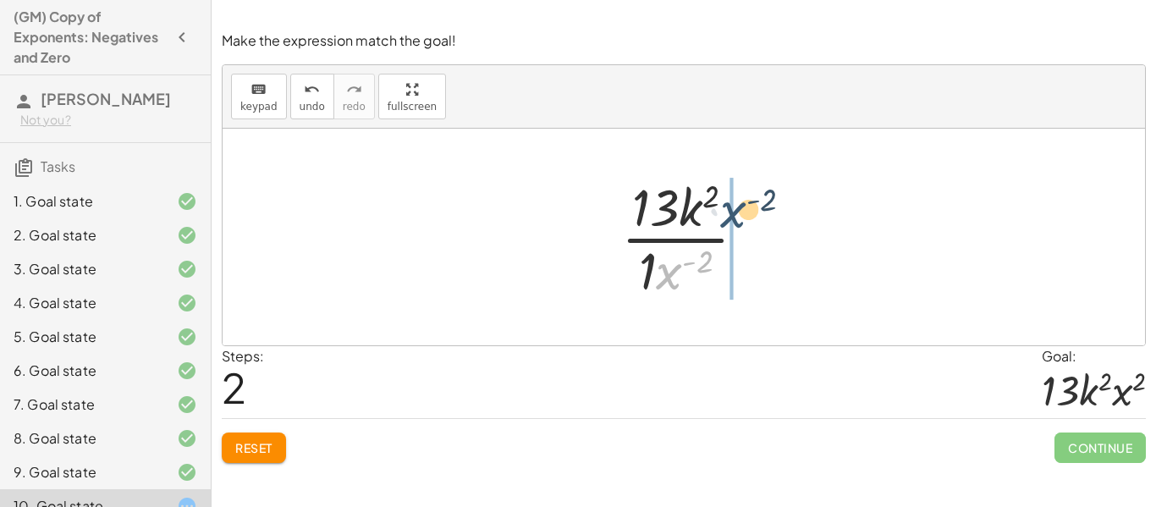
drag, startPoint x: 673, startPoint y: 276, endPoint x: 735, endPoint y: 215, distance: 87.3
click at [735, 215] on div at bounding box center [690, 237] width 156 height 130
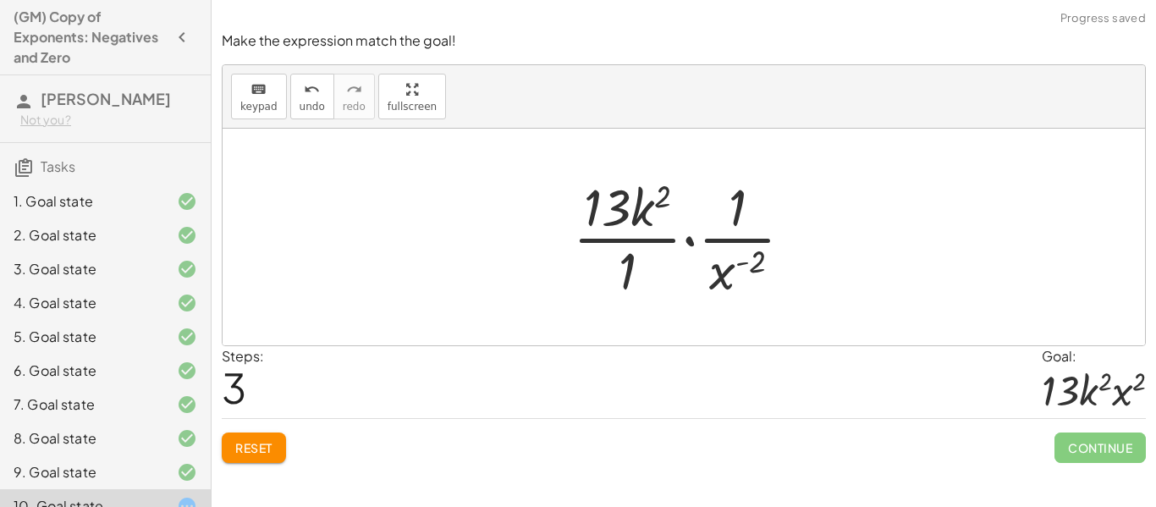
click at [255, 442] on span "Reset" at bounding box center [253, 447] width 37 height 15
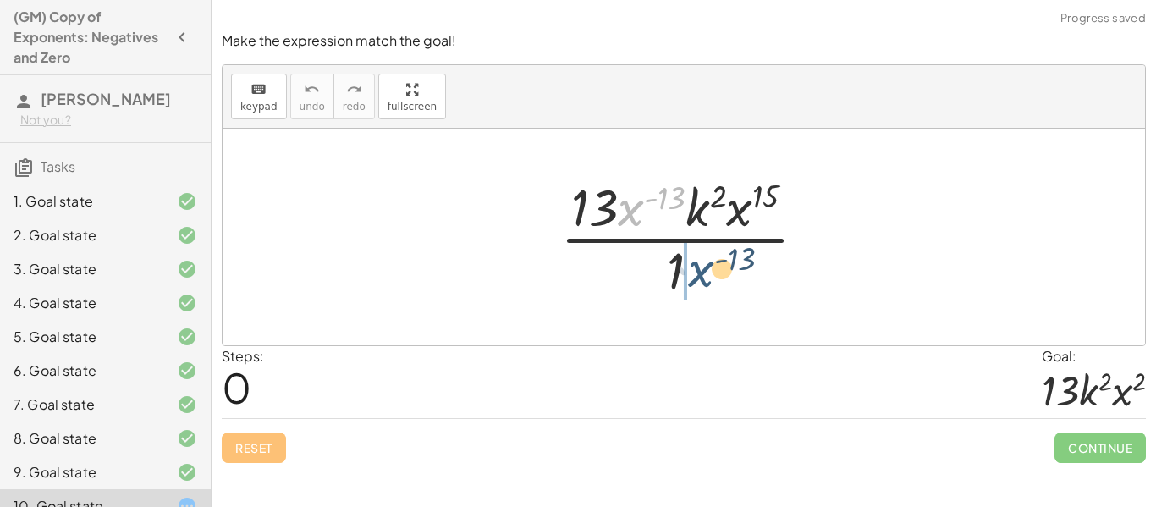
drag, startPoint x: 633, startPoint y: 210, endPoint x: 706, endPoint y: 275, distance: 97.7
click at [706, 275] on div at bounding box center [690, 237] width 277 height 130
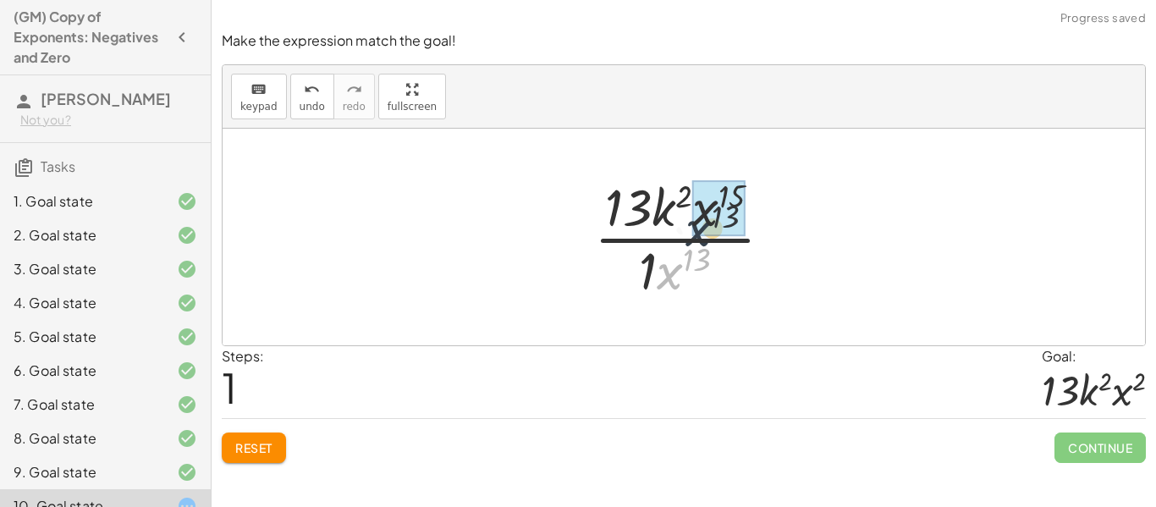
drag, startPoint x: 672, startPoint y: 275, endPoint x: 706, endPoint y: 215, distance: 68.9
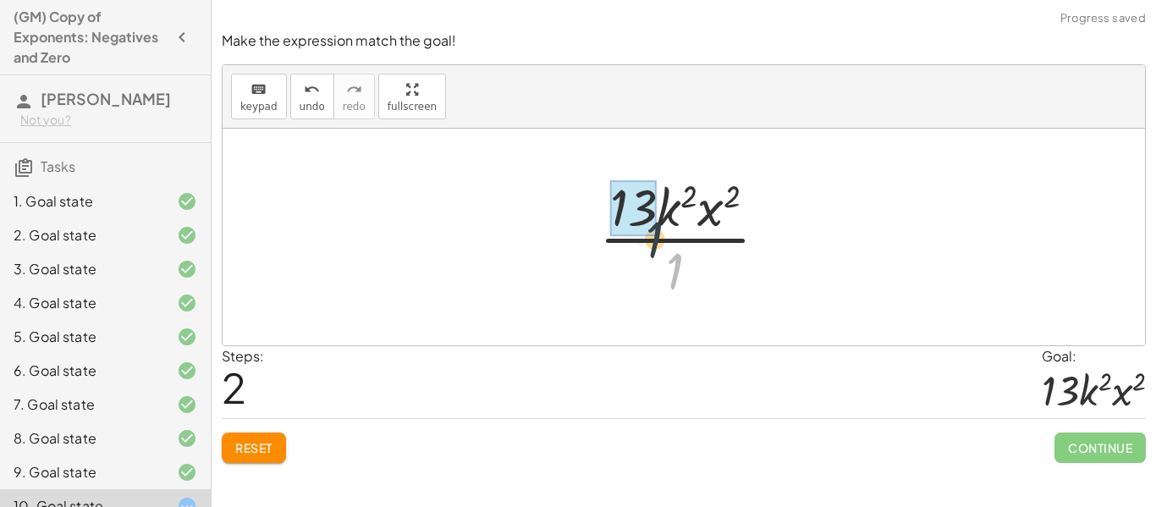
drag, startPoint x: 674, startPoint y: 268, endPoint x: 636, endPoint y: 218, distance: 62.8
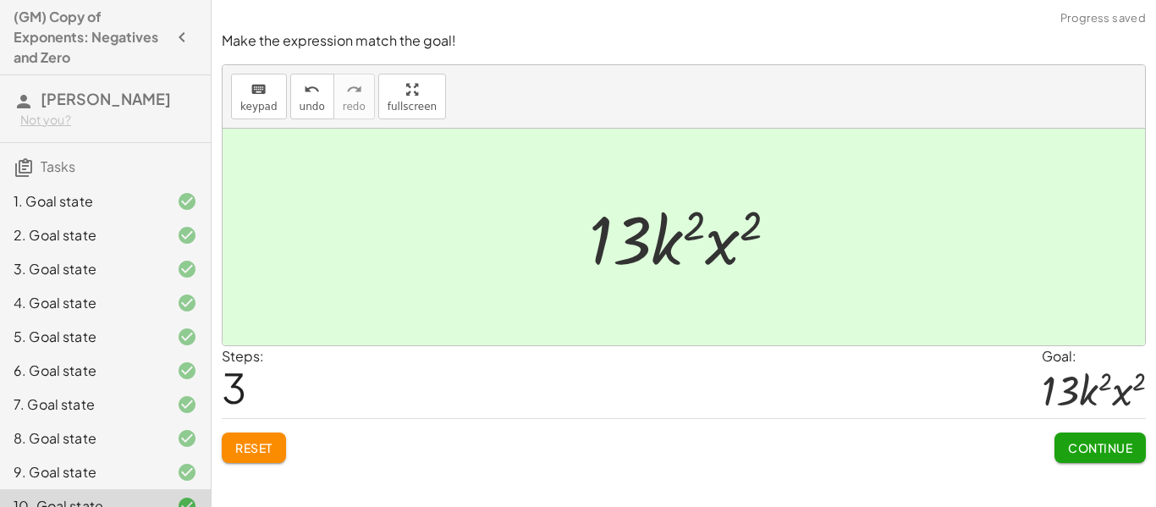
click at [1063, 444] on button "Continue" at bounding box center [1099, 447] width 91 height 30
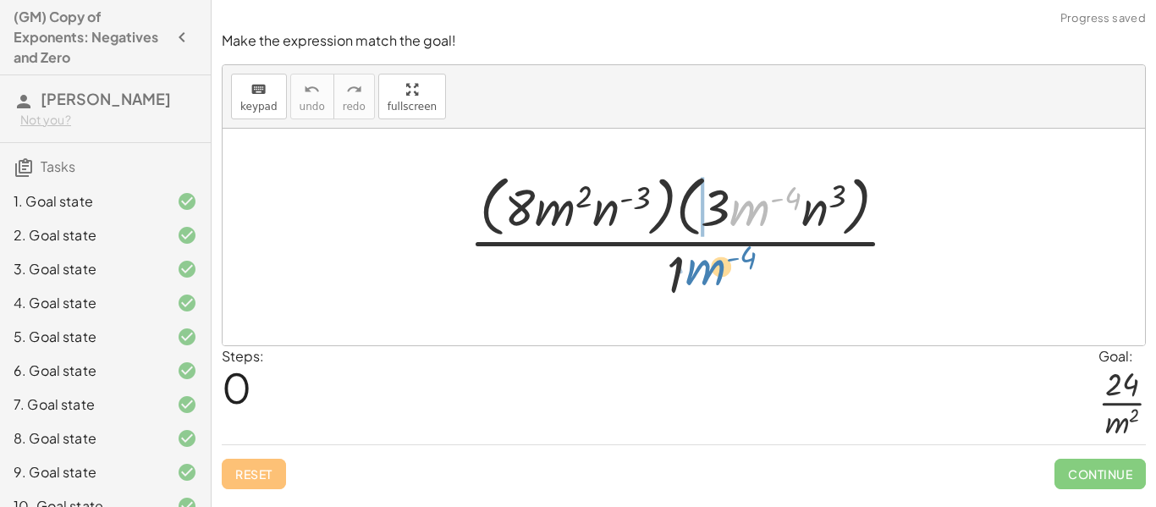
drag, startPoint x: 747, startPoint y: 212, endPoint x: 699, endPoint y: 274, distance: 78.4
click at [699, 274] on div at bounding box center [689, 237] width 459 height 138
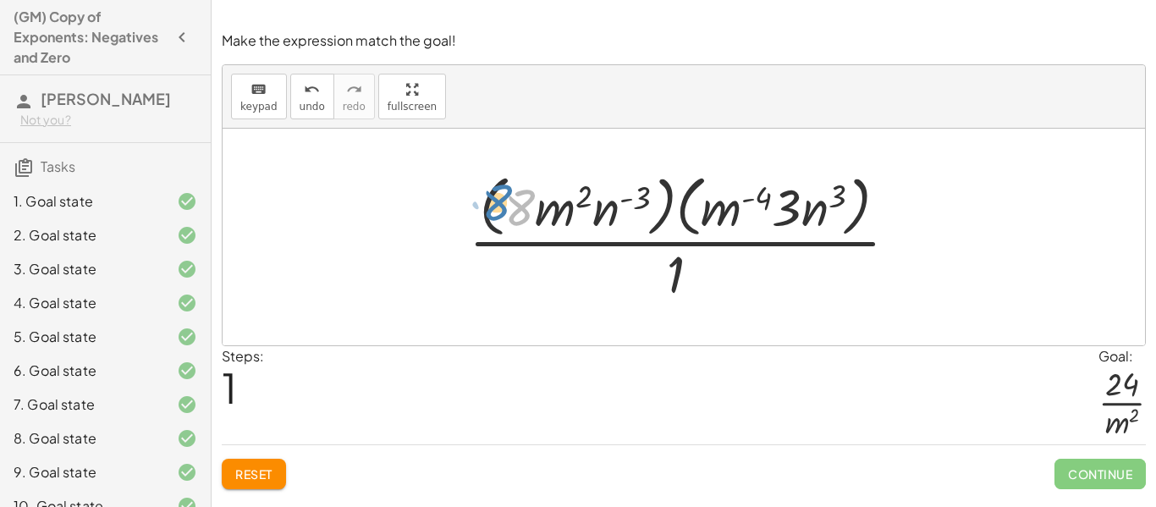
drag, startPoint x: 517, startPoint y: 205, endPoint x: 498, endPoint y: 200, distance: 19.1
click at [498, 200] on div at bounding box center [689, 237] width 459 height 138
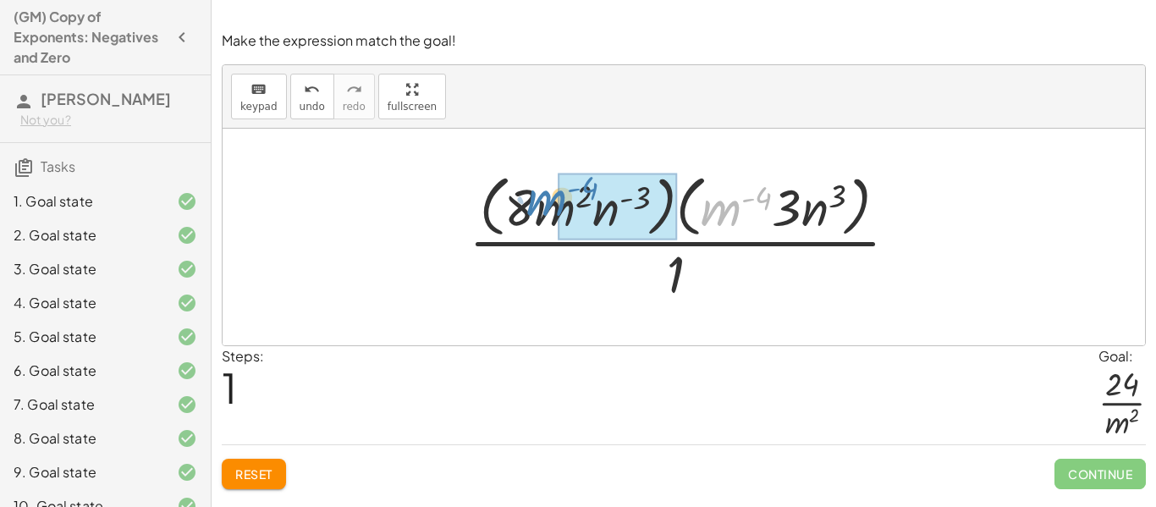
drag, startPoint x: 714, startPoint y: 211, endPoint x: 539, endPoint y: 217, distance: 175.2
click at [539, 217] on div at bounding box center [689, 237] width 459 height 138
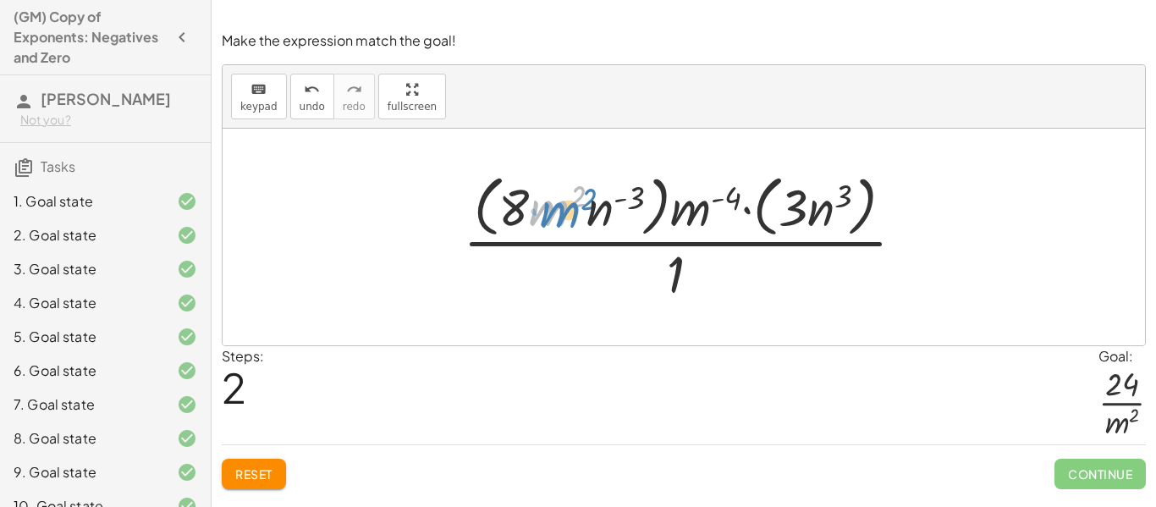
click at [552, 214] on div at bounding box center [690, 237] width 472 height 138
drag, startPoint x: 694, startPoint y: 211, endPoint x: 699, endPoint y: 290, distance: 79.7
click at [699, 290] on div at bounding box center [690, 237] width 472 height 138
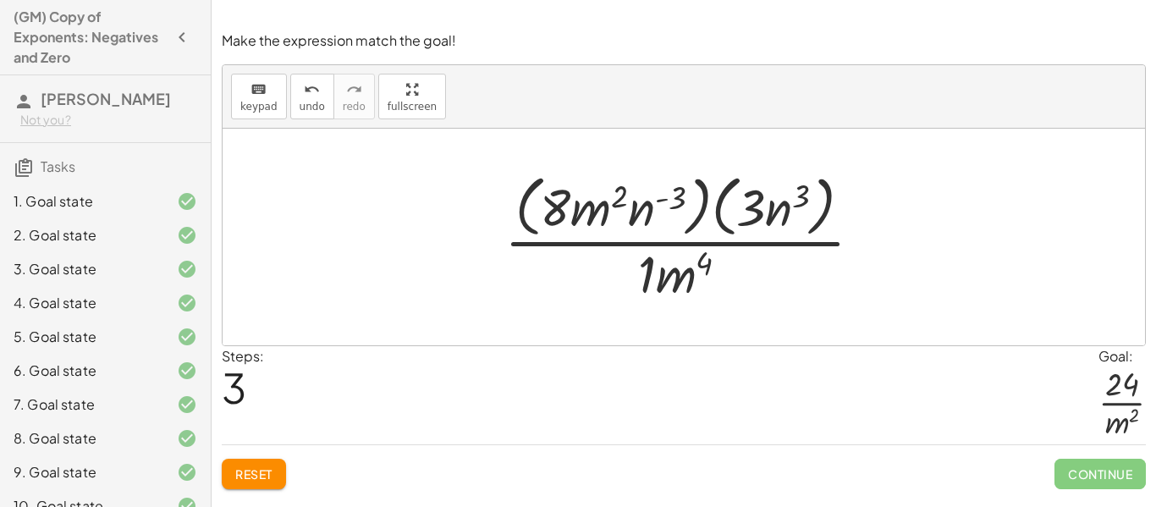
click at [245, 467] on span "Reset" at bounding box center [253, 473] width 37 height 15
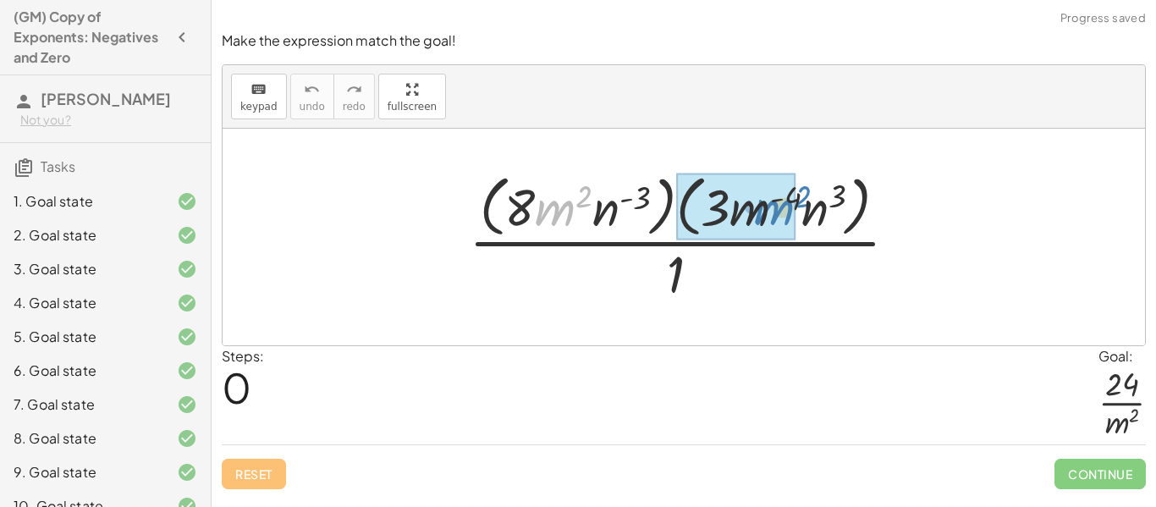
drag, startPoint x: 545, startPoint y: 214, endPoint x: 762, endPoint y: 213, distance: 217.4
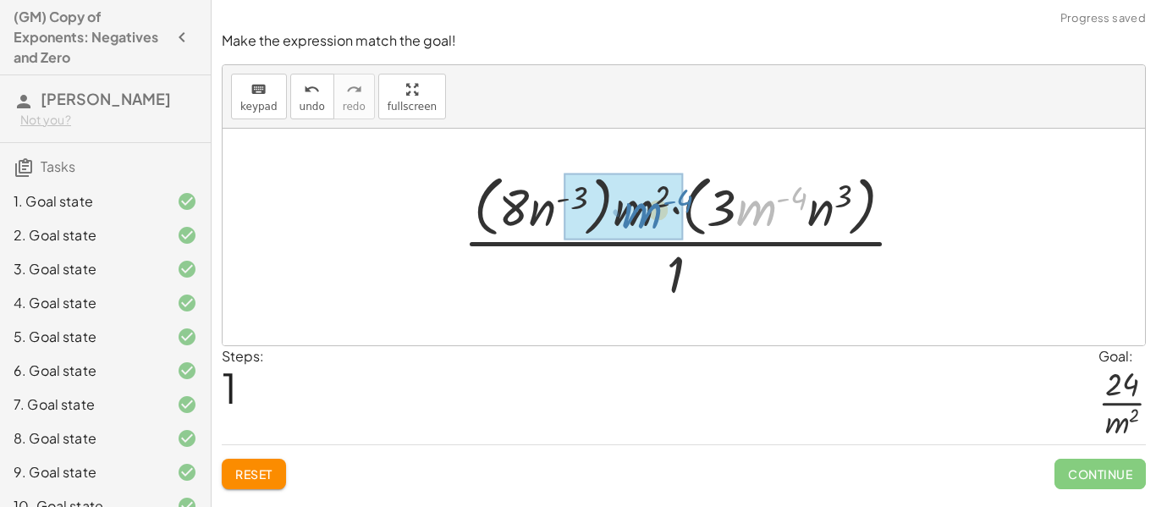
drag, startPoint x: 757, startPoint y: 208, endPoint x: 636, endPoint y: 211, distance: 121.0
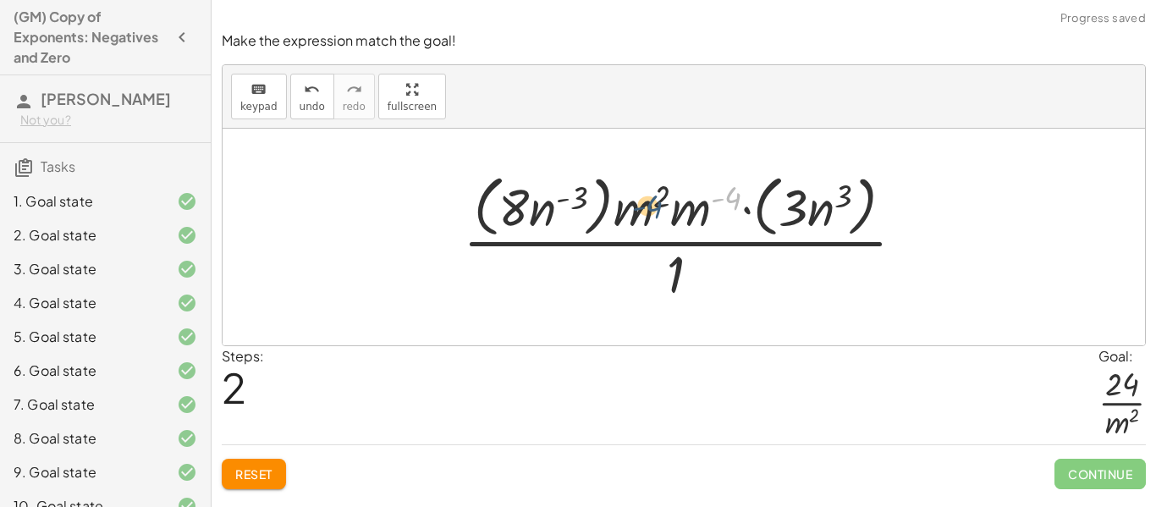
drag, startPoint x: 730, startPoint y: 196, endPoint x: 645, endPoint y: 204, distance: 85.8
click at [645, 204] on div at bounding box center [690, 237] width 472 height 138
drag, startPoint x: 691, startPoint y: 211, endPoint x: 645, endPoint y: 211, distance: 46.5
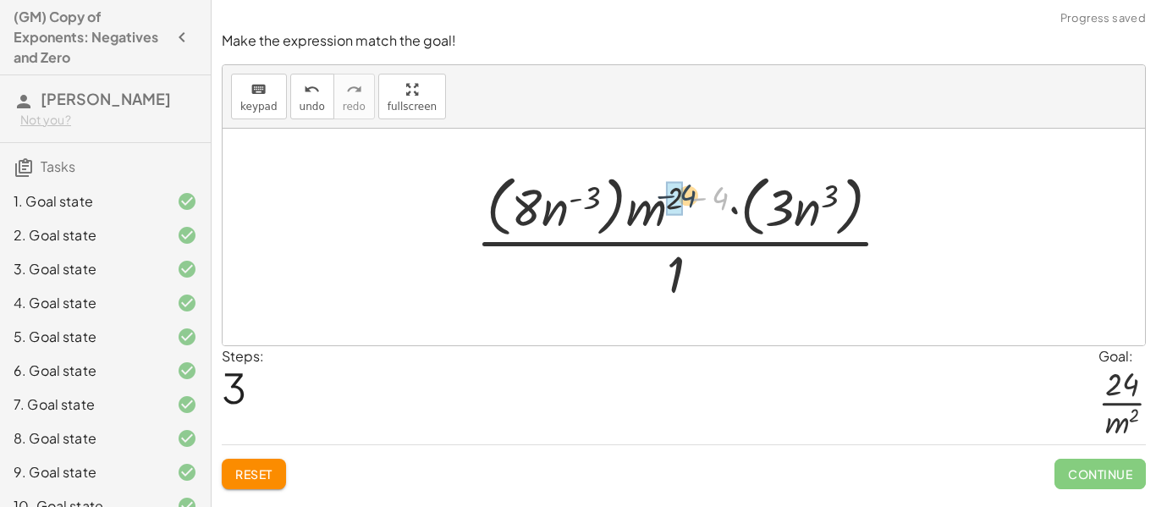
drag, startPoint x: 720, startPoint y: 198, endPoint x: 682, endPoint y: 196, distance: 38.1
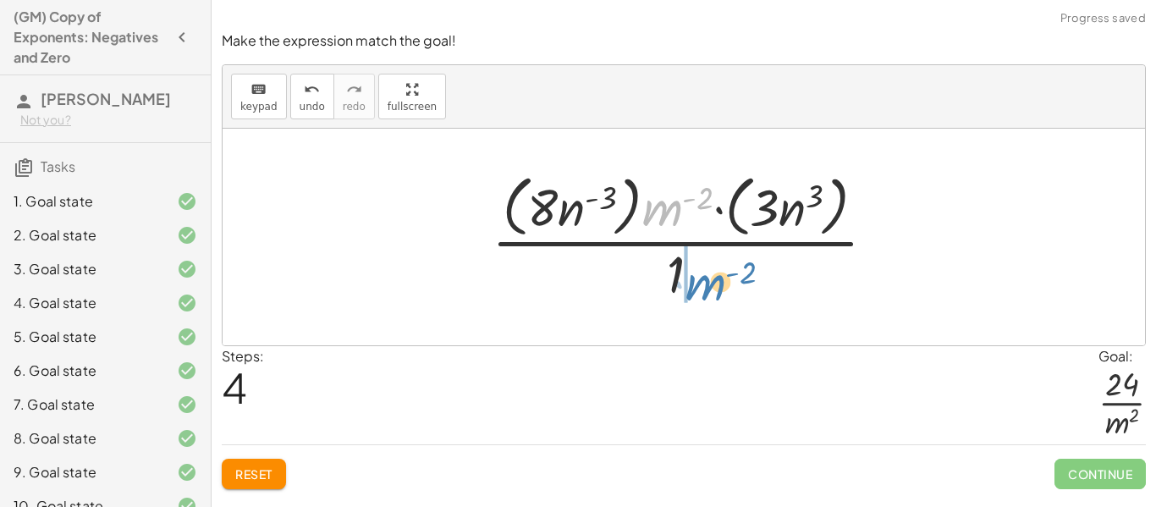
drag, startPoint x: 656, startPoint y: 211, endPoint x: 698, endPoint y: 286, distance: 85.6
click at [698, 286] on div at bounding box center [690, 237] width 415 height 138
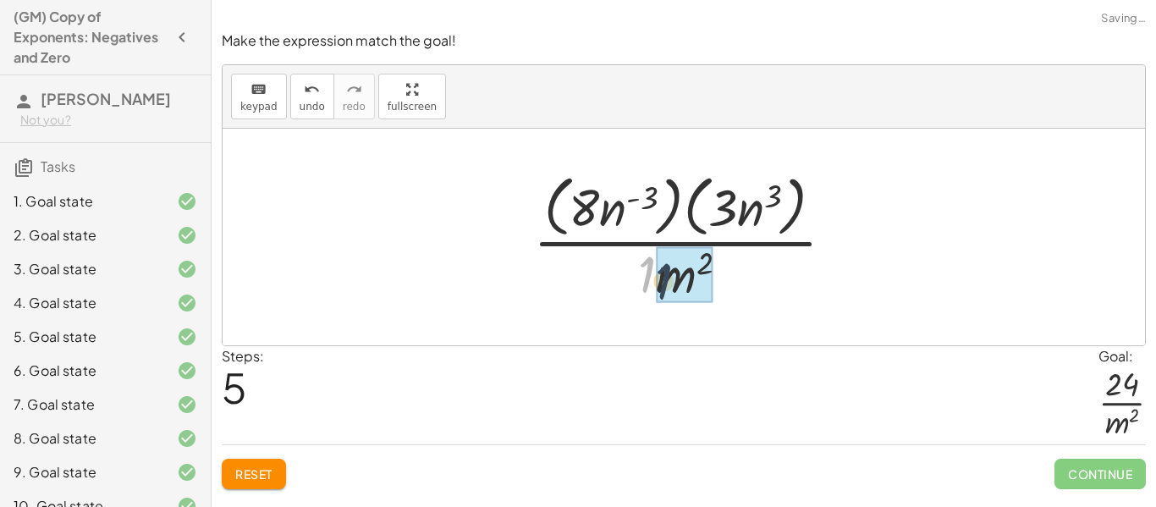
drag, startPoint x: 645, startPoint y: 272, endPoint x: 670, endPoint y: 283, distance: 26.9
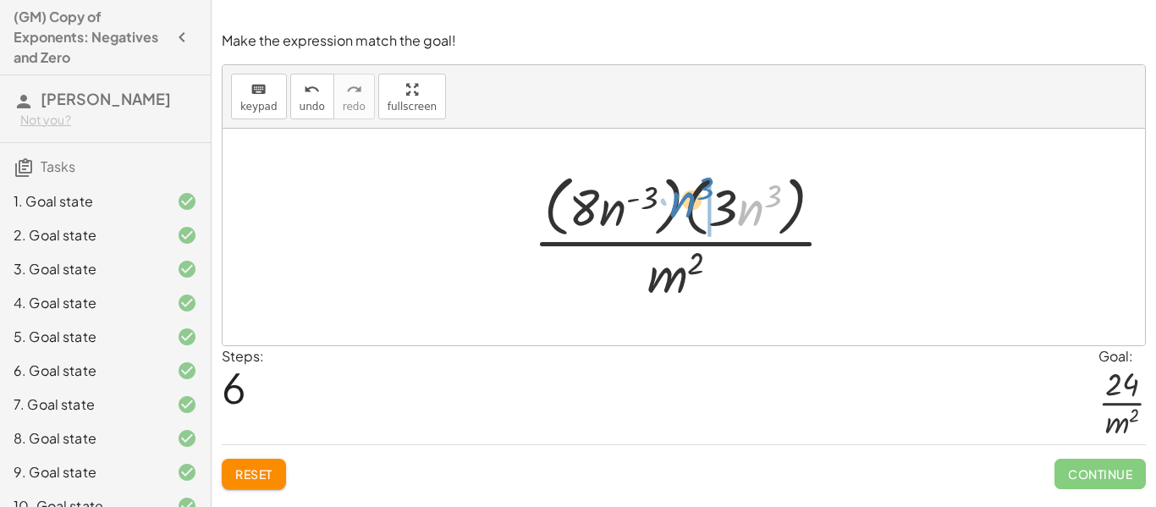
drag, startPoint x: 744, startPoint y: 216, endPoint x: 670, endPoint y: 206, distance: 74.3
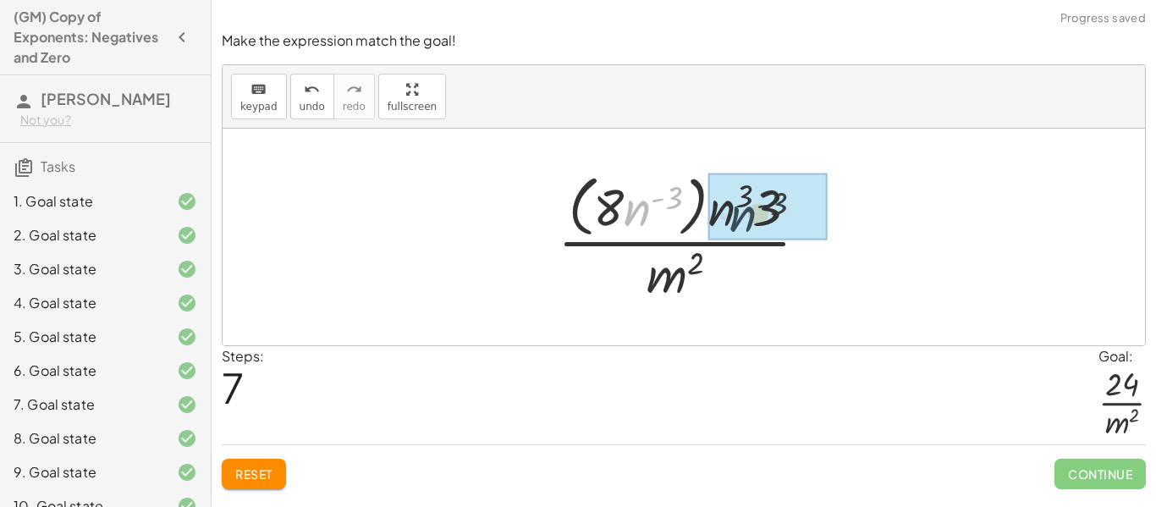
drag, startPoint x: 633, startPoint y: 204, endPoint x: 742, endPoint y: 212, distance: 109.5
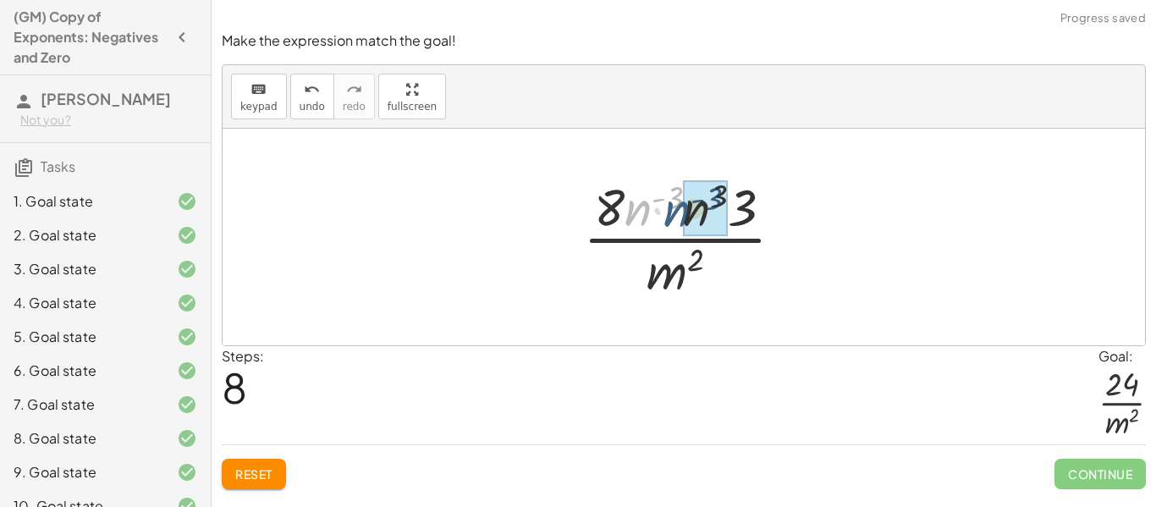
drag, startPoint x: 647, startPoint y: 209, endPoint x: 688, endPoint y: 210, distance: 40.6
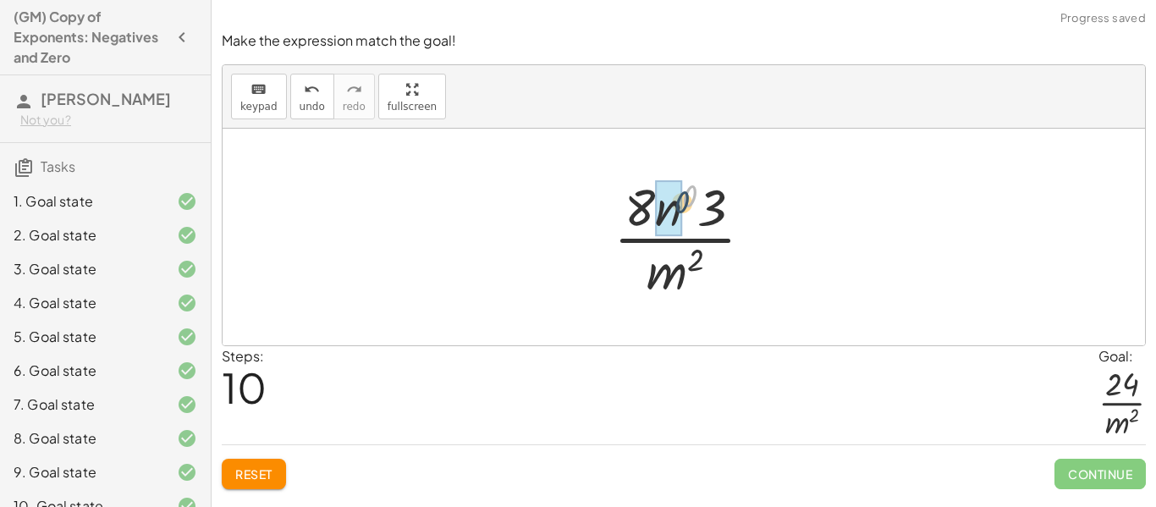
drag, startPoint x: 692, startPoint y: 194, endPoint x: 676, endPoint y: 207, distance: 21.0
drag, startPoint x: 643, startPoint y: 203, endPoint x: 672, endPoint y: 206, distance: 28.9
drag, startPoint x: 657, startPoint y: 205, endPoint x: 694, endPoint y: 208, distance: 36.5
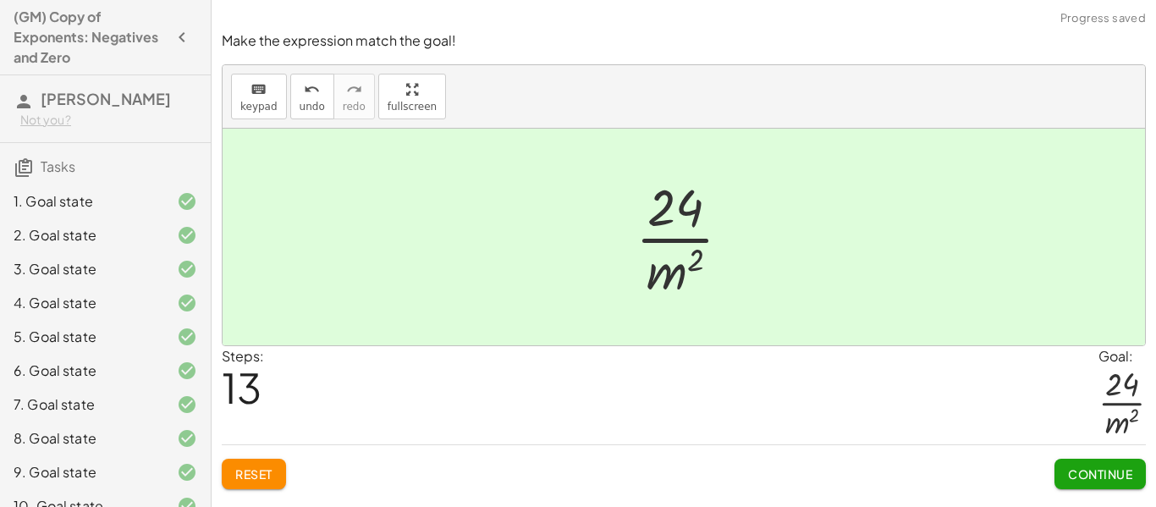
click at [1084, 470] on span "Continue" at bounding box center [1100, 473] width 64 height 15
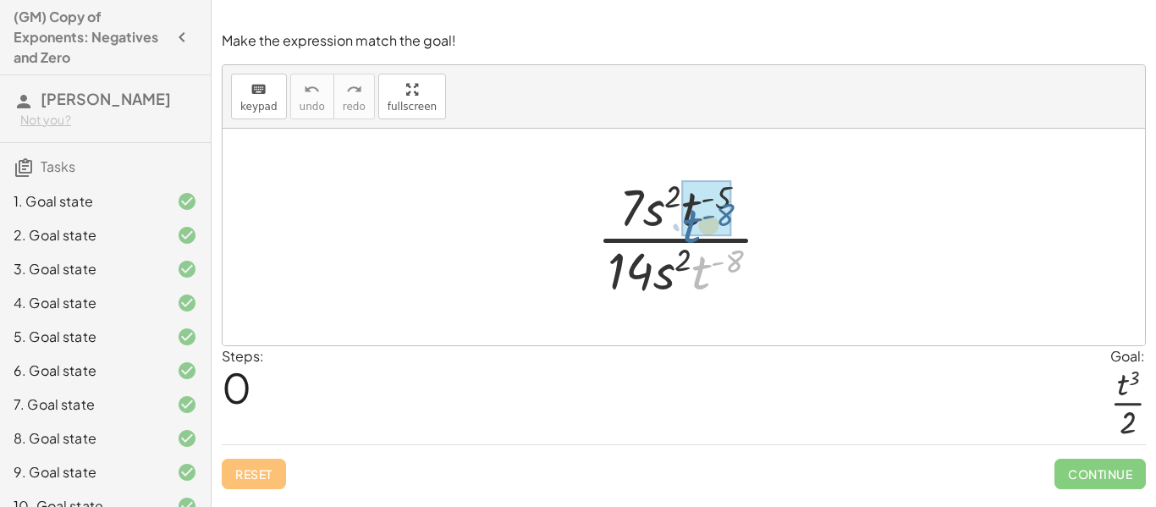
drag, startPoint x: 702, startPoint y: 267, endPoint x: 692, endPoint y: 218, distance: 50.1
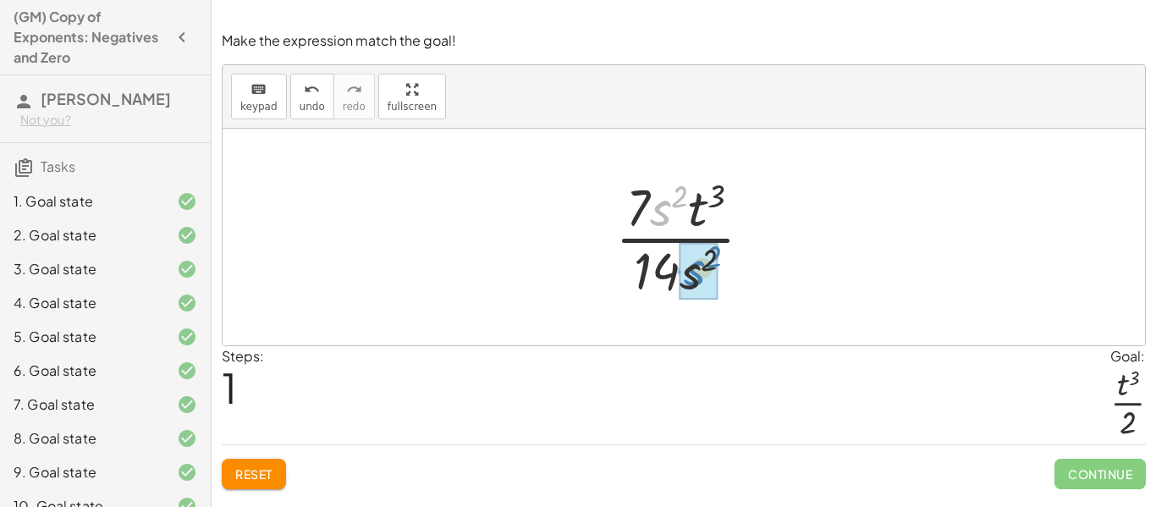
drag, startPoint x: 662, startPoint y: 210, endPoint x: 697, endPoint y: 274, distance: 73.5
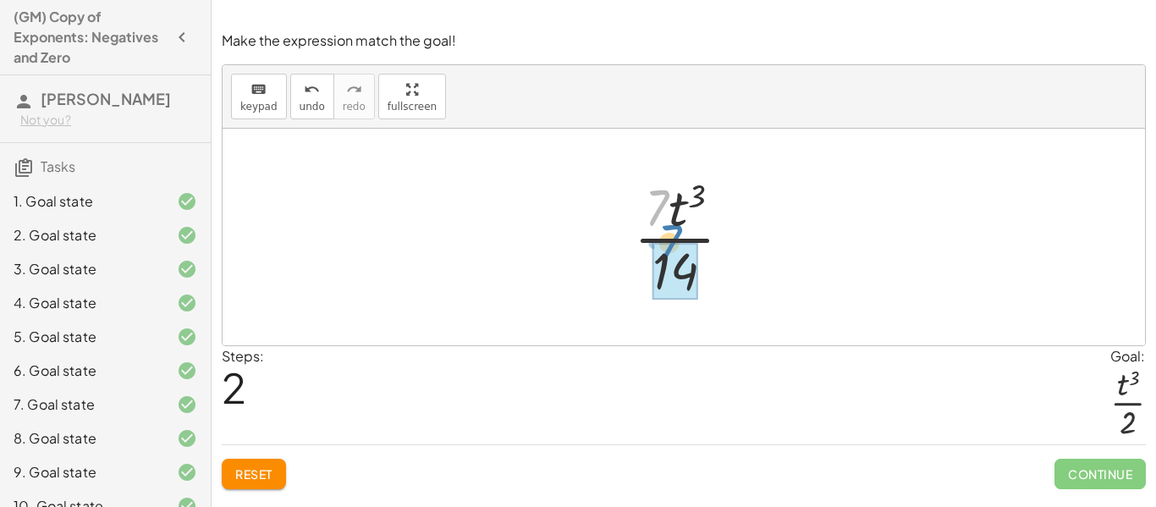
drag, startPoint x: 653, startPoint y: 217, endPoint x: 666, endPoint y: 252, distance: 37.7
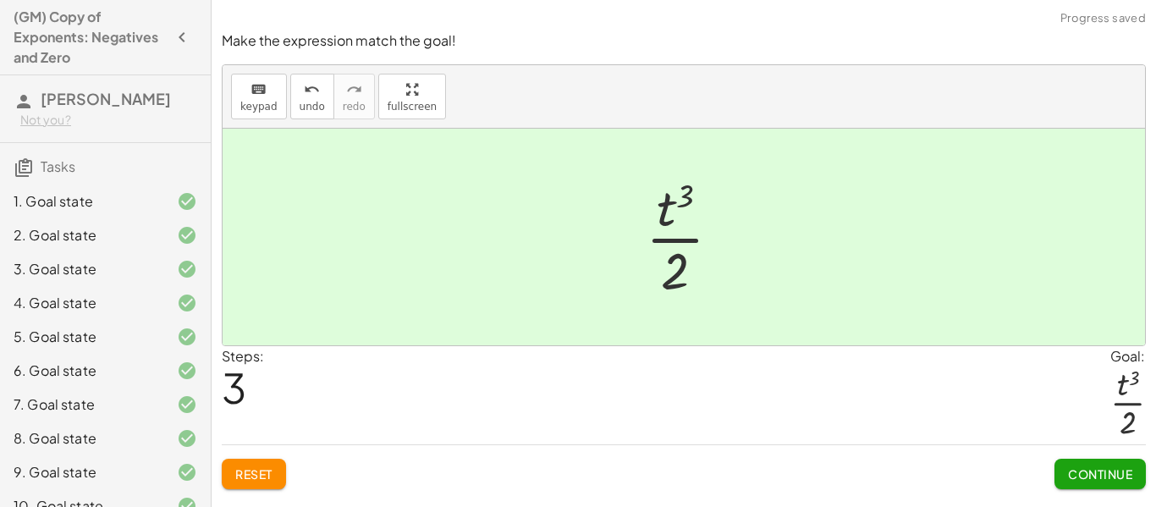
click at [1085, 484] on button "Continue" at bounding box center [1099, 474] width 91 height 30
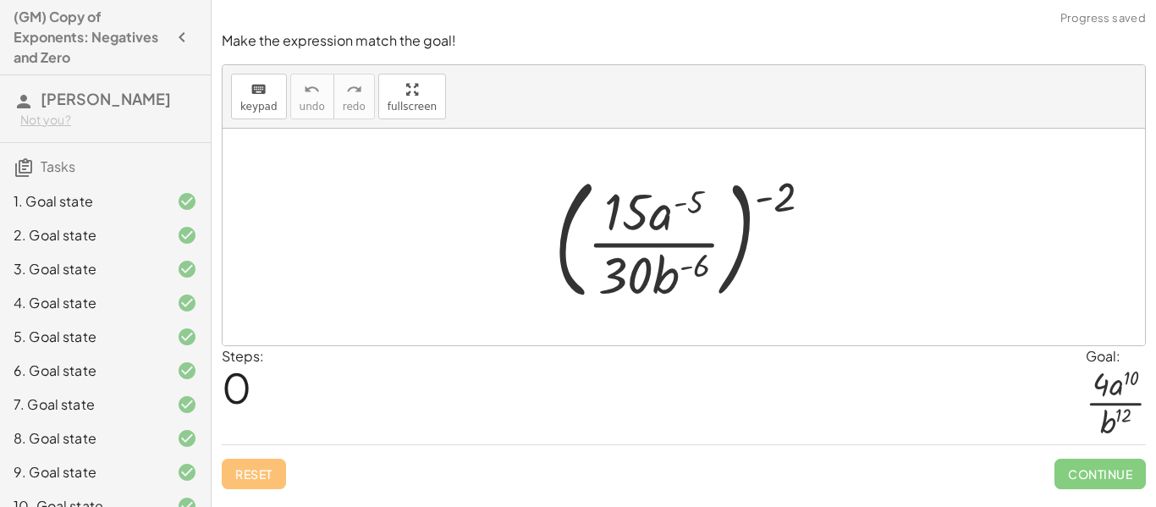
scroll to position [294, 0]
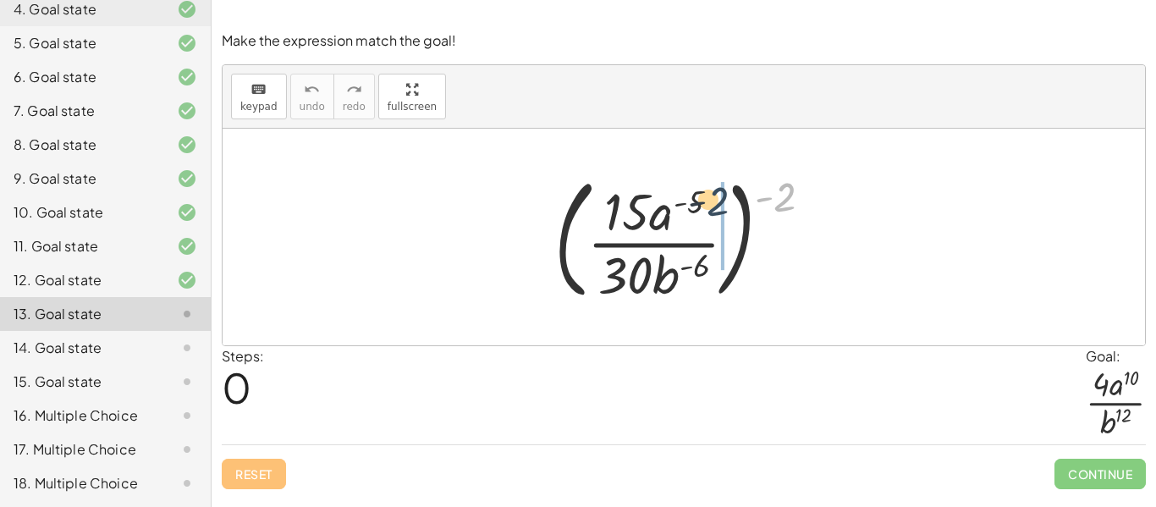
drag, startPoint x: 786, startPoint y: 197, endPoint x: 705, endPoint y: 202, distance: 81.4
click at [705, 202] on div at bounding box center [690, 237] width 288 height 140
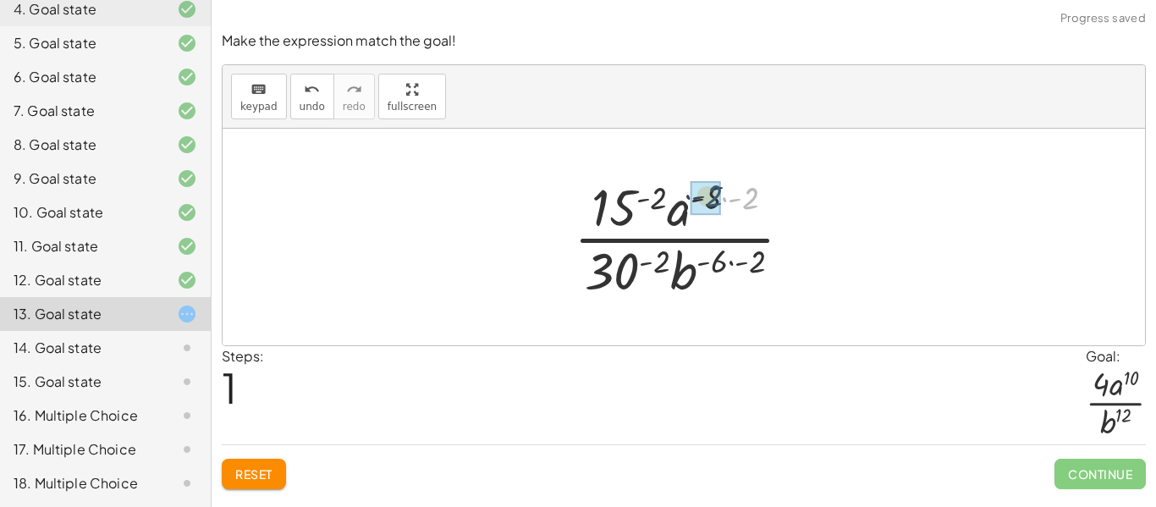
drag, startPoint x: 753, startPoint y: 198, endPoint x: 709, endPoint y: 195, distance: 44.1
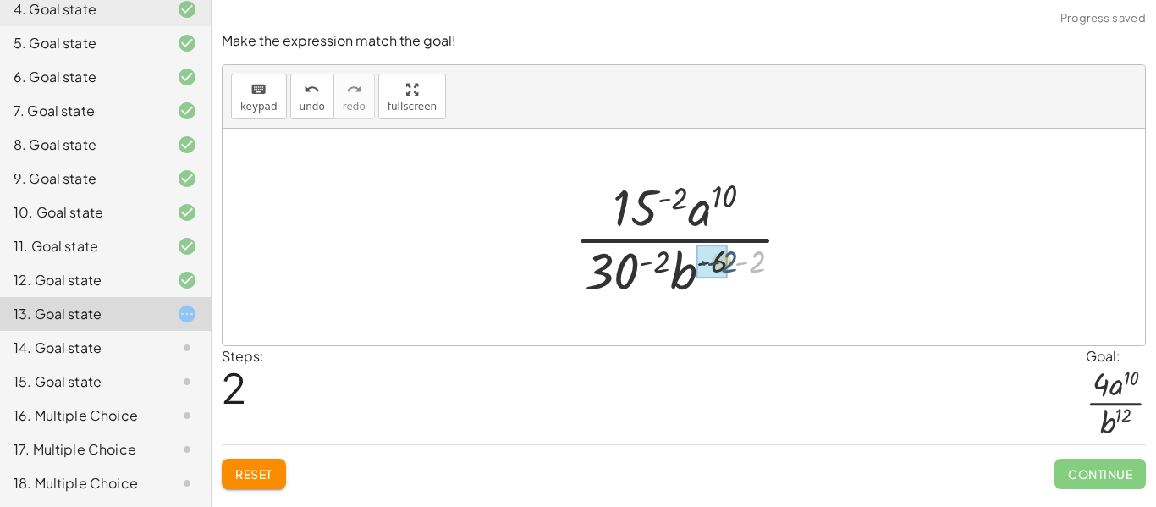
drag, startPoint x: 757, startPoint y: 260, endPoint x: 720, endPoint y: 261, distance: 37.3
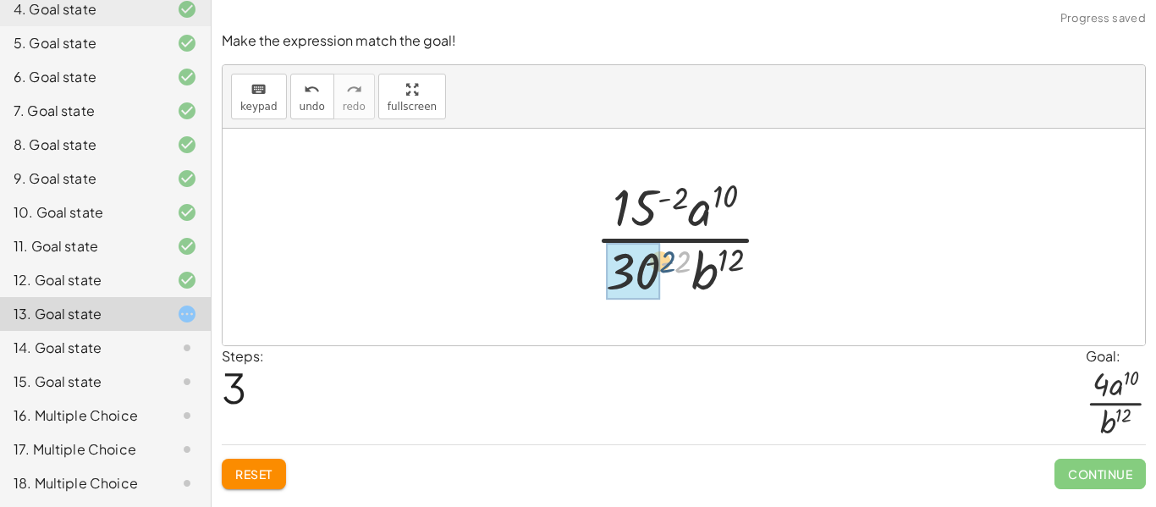
drag, startPoint x: 681, startPoint y: 262, endPoint x: 647, endPoint y: 264, distance: 33.9
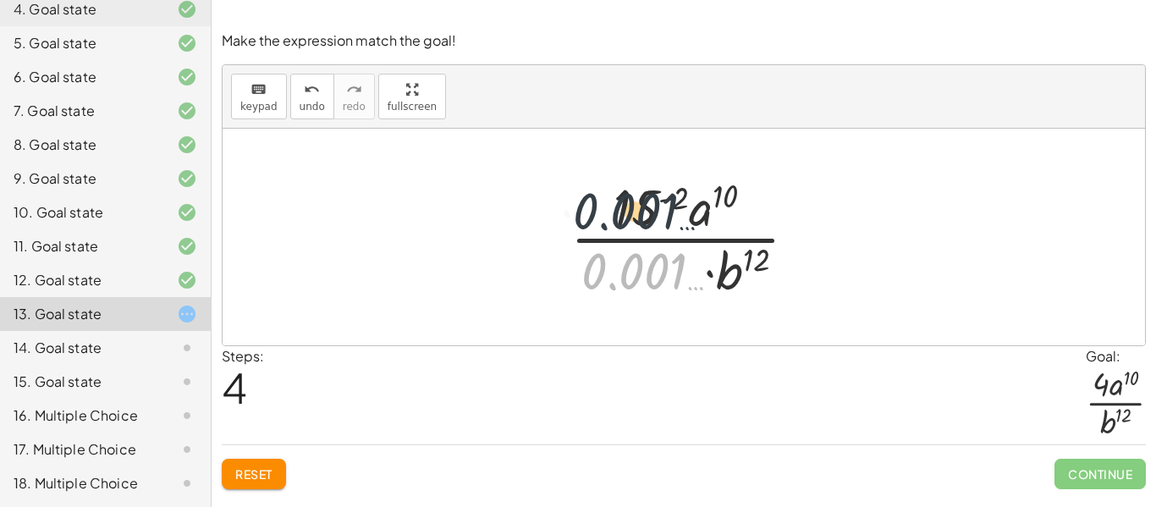
drag, startPoint x: 623, startPoint y: 278, endPoint x: 611, endPoint y: 197, distance: 82.1
click at [611, 197] on div at bounding box center [690, 237] width 257 height 130
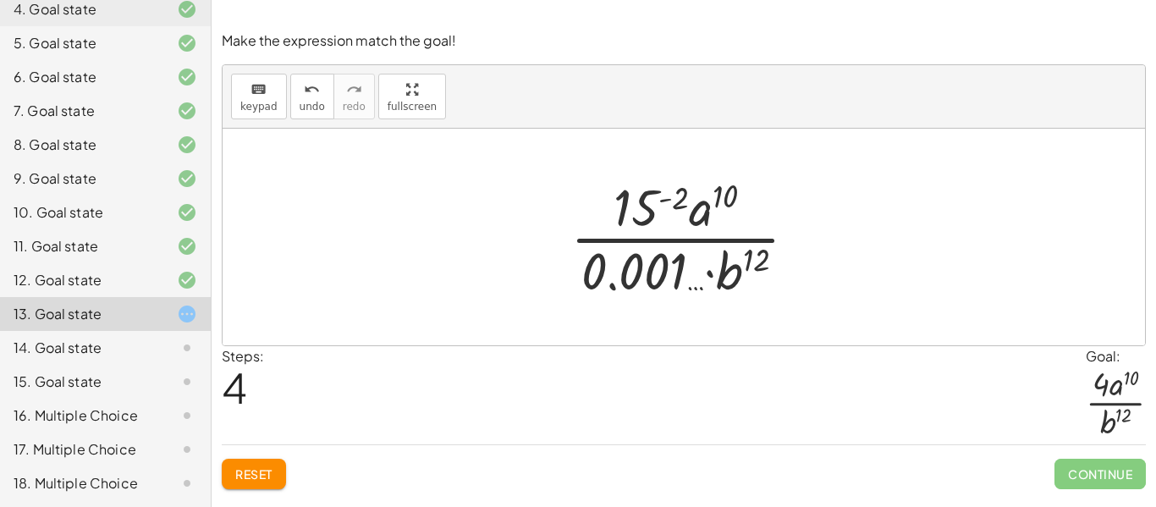
click at [271, 471] on span "Reset" at bounding box center [253, 473] width 37 height 15
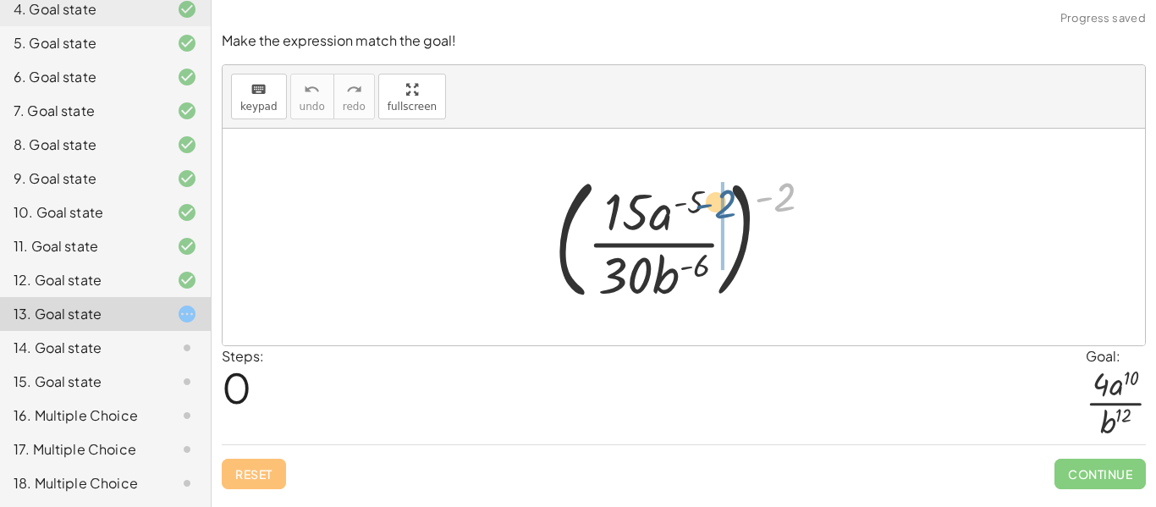
drag, startPoint x: 793, startPoint y: 194, endPoint x: 722, endPoint y: 201, distance: 71.5
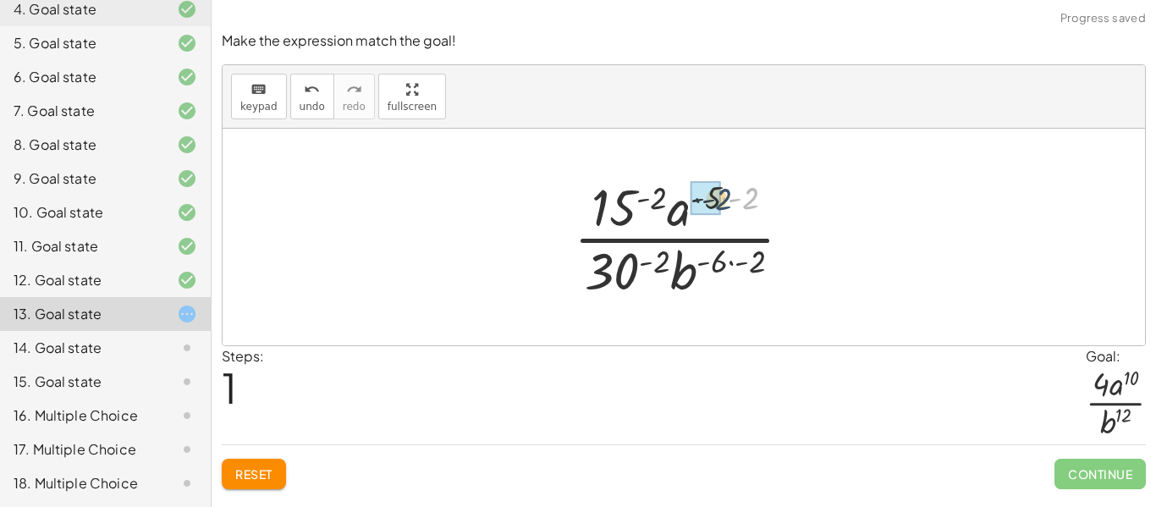
drag, startPoint x: 750, startPoint y: 199, endPoint x: 717, endPoint y: 200, distance: 33.0
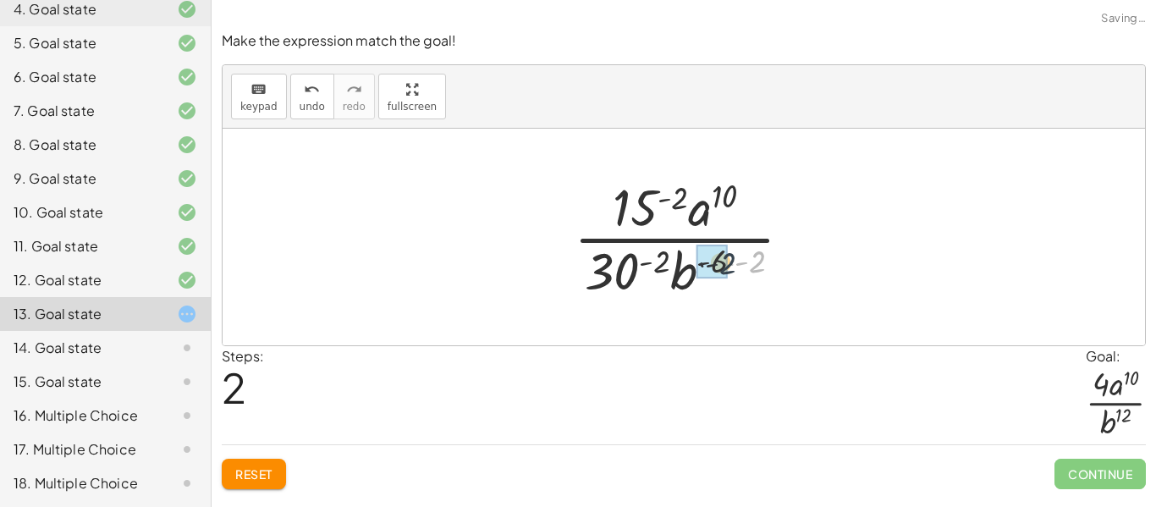
drag, startPoint x: 760, startPoint y: 259, endPoint x: 722, endPoint y: 261, distance: 38.2
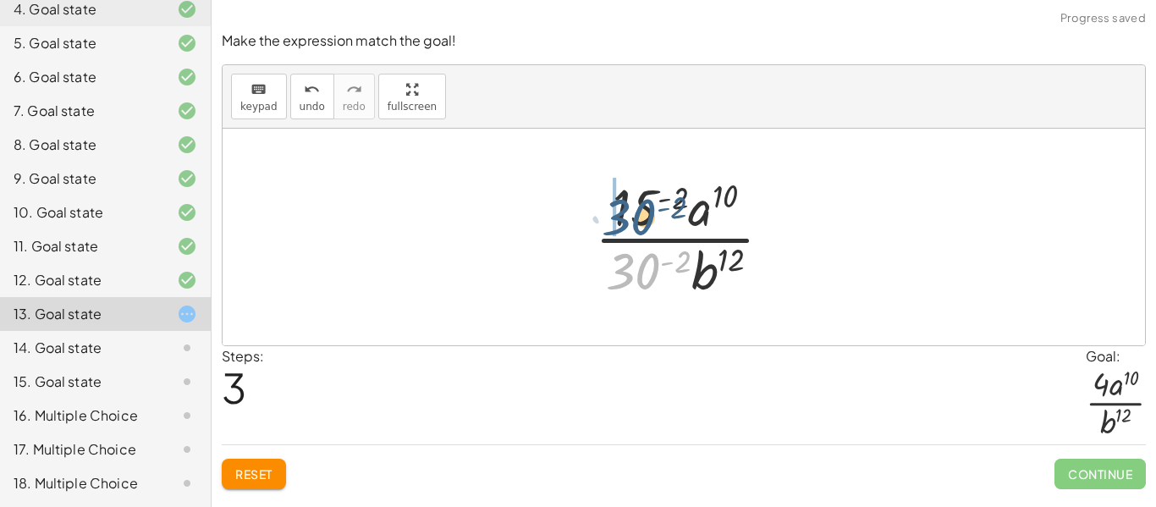
drag, startPoint x: 650, startPoint y: 274, endPoint x: 645, endPoint y: 218, distance: 56.1
click at [645, 218] on div at bounding box center [689, 237] width 207 height 130
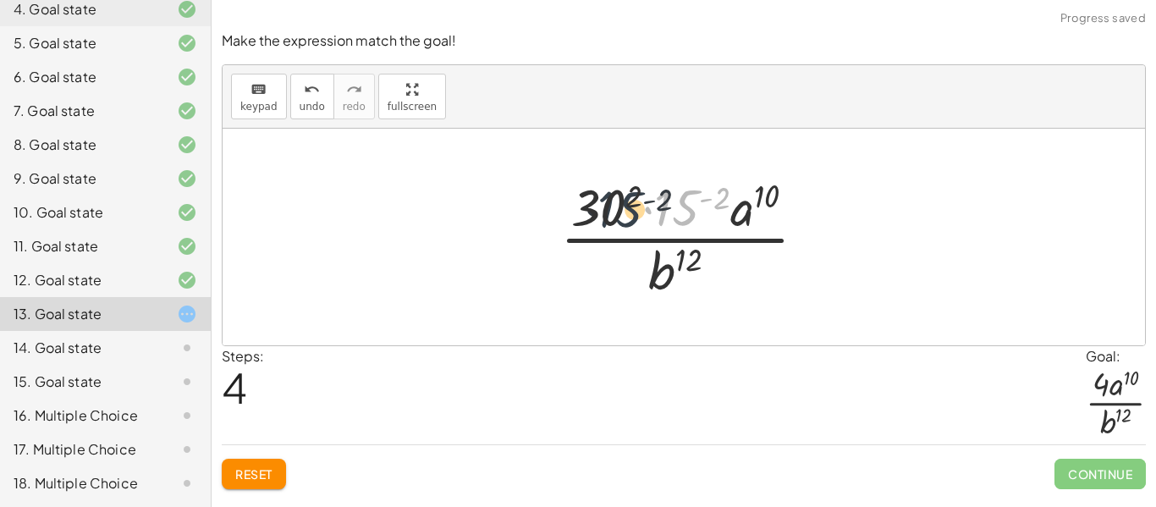
drag, startPoint x: 671, startPoint y: 215, endPoint x: 607, endPoint y: 216, distance: 64.3
click at [607, 216] on div at bounding box center [690, 237] width 277 height 130
drag, startPoint x: 677, startPoint y: 203, endPoint x: 591, endPoint y: 199, distance: 85.5
click at [591, 199] on div at bounding box center [690, 237] width 277 height 130
drag, startPoint x: 671, startPoint y: 206, endPoint x: 584, endPoint y: 204, distance: 87.2
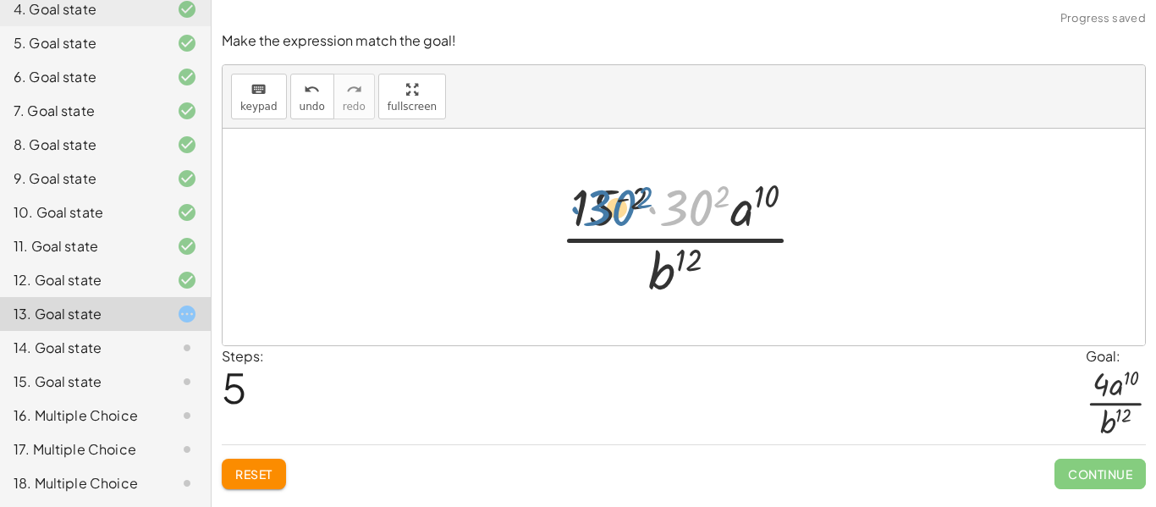
click at [584, 204] on div at bounding box center [690, 237] width 277 height 130
click at [245, 464] on button "Reset" at bounding box center [254, 474] width 64 height 30
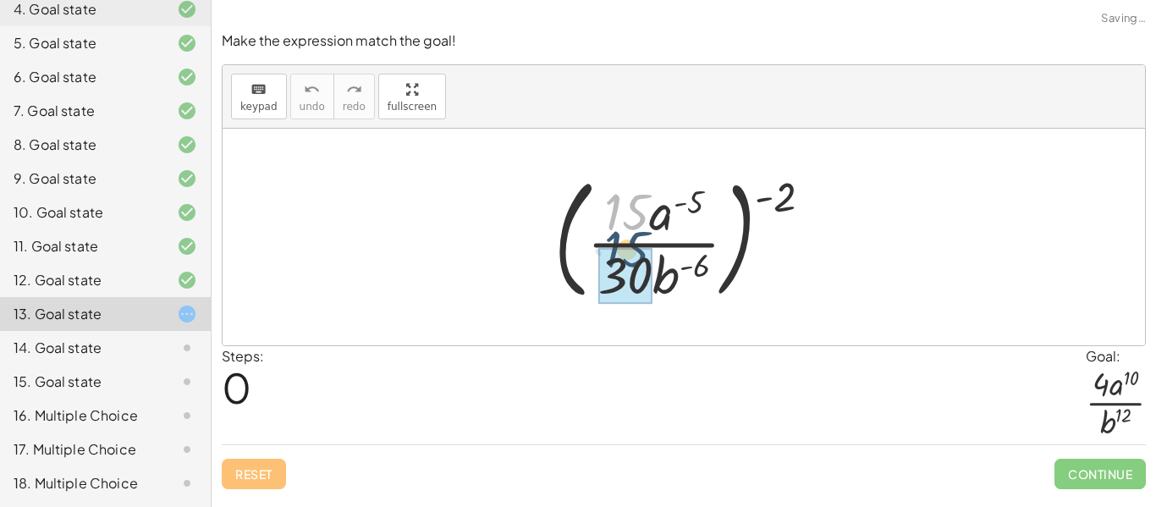
drag, startPoint x: 636, startPoint y: 203, endPoint x: 634, endPoint y: 252, distance: 49.1
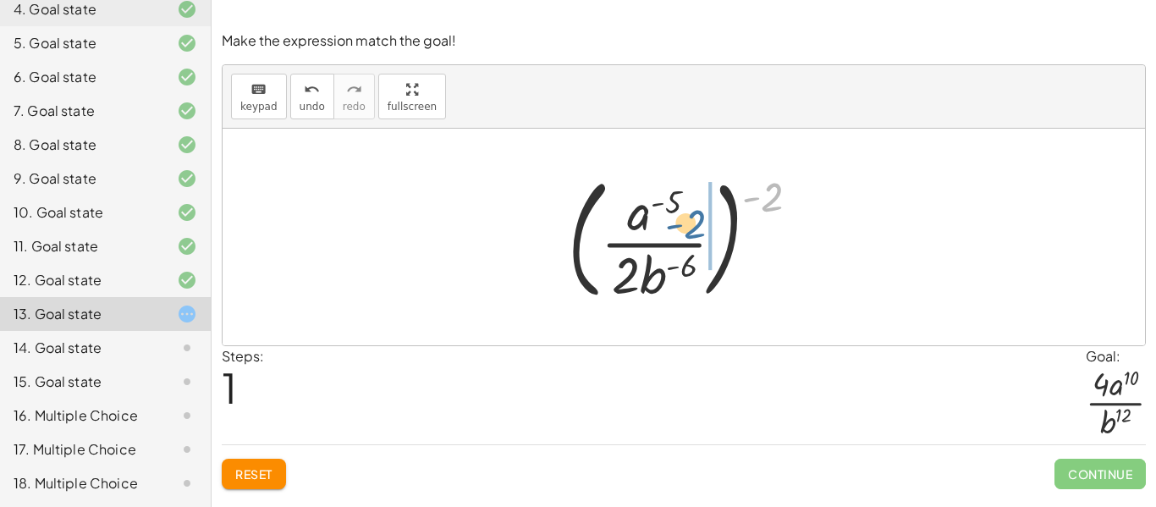
drag, startPoint x: 765, startPoint y: 200, endPoint x: 685, endPoint y: 228, distance: 84.3
click at [685, 228] on div at bounding box center [690, 237] width 262 height 140
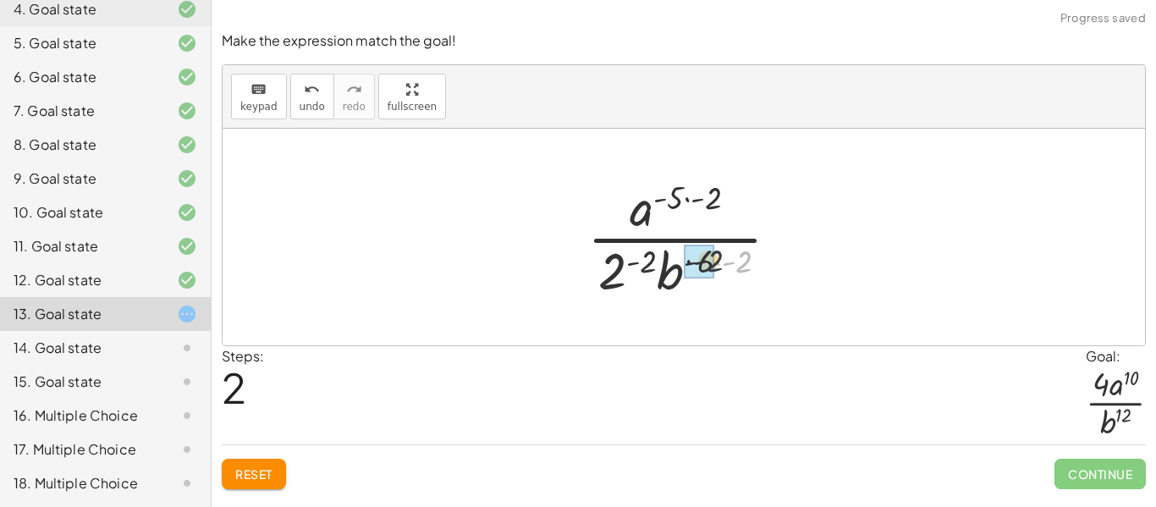
drag, startPoint x: 748, startPoint y: 258, endPoint x: 707, endPoint y: 257, distance: 40.6
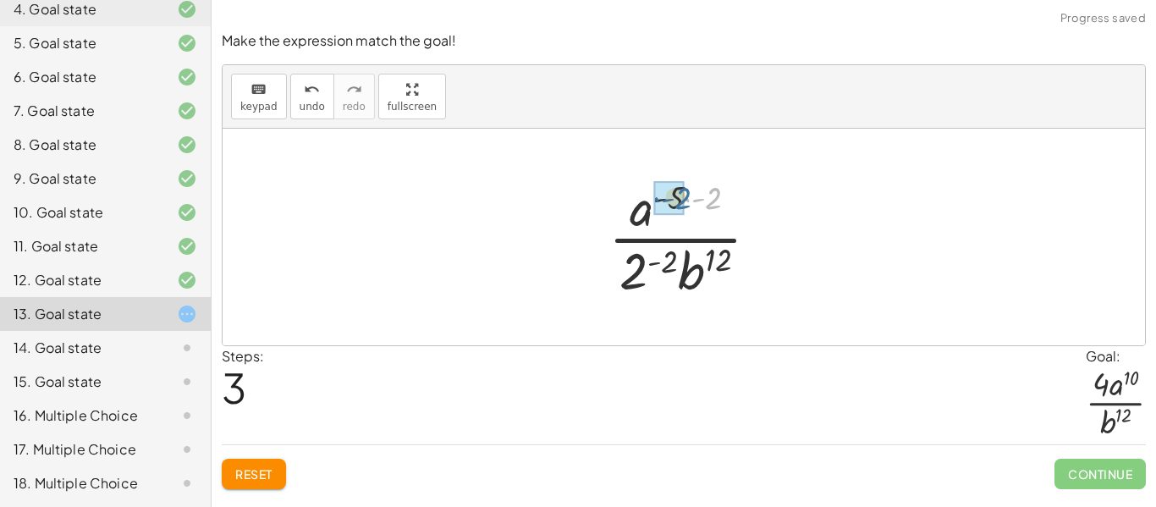
drag, startPoint x: 707, startPoint y: 195, endPoint x: 671, endPoint y: 195, distance: 36.4
drag, startPoint x: 629, startPoint y: 274, endPoint x: 628, endPoint y: 221, distance: 53.3
click at [628, 221] on div at bounding box center [690, 237] width 181 height 130
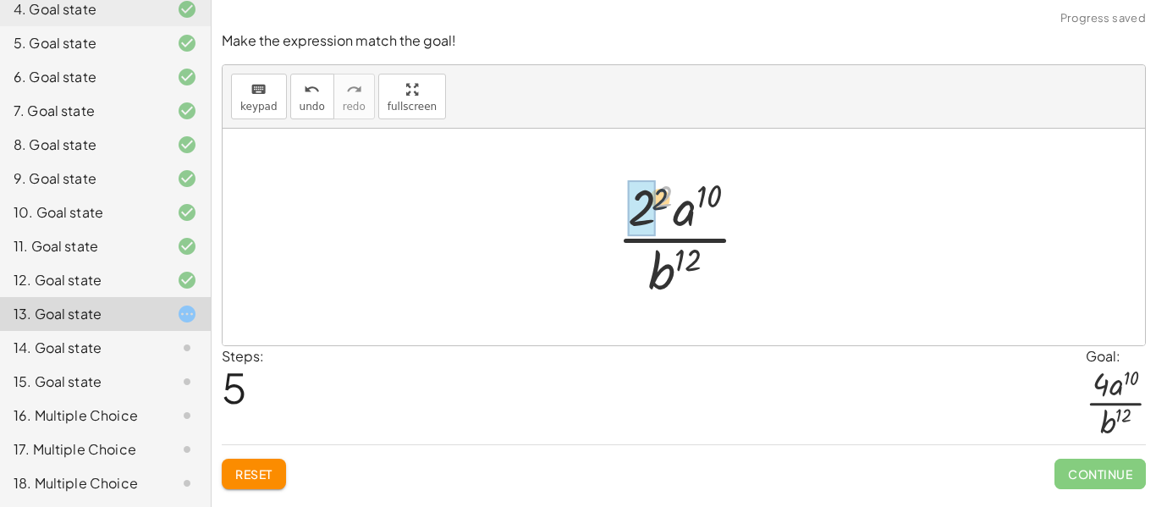
drag, startPoint x: 664, startPoint y: 195, endPoint x: 644, endPoint y: 208, distance: 23.9
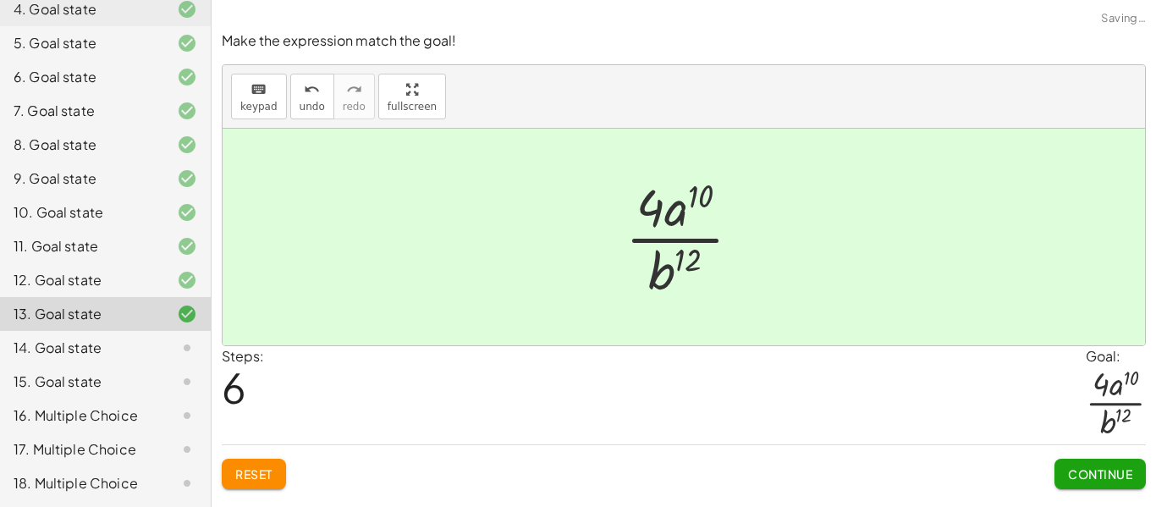
click at [1086, 479] on span "Continue" at bounding box center [1100, 473] width 64 height 15
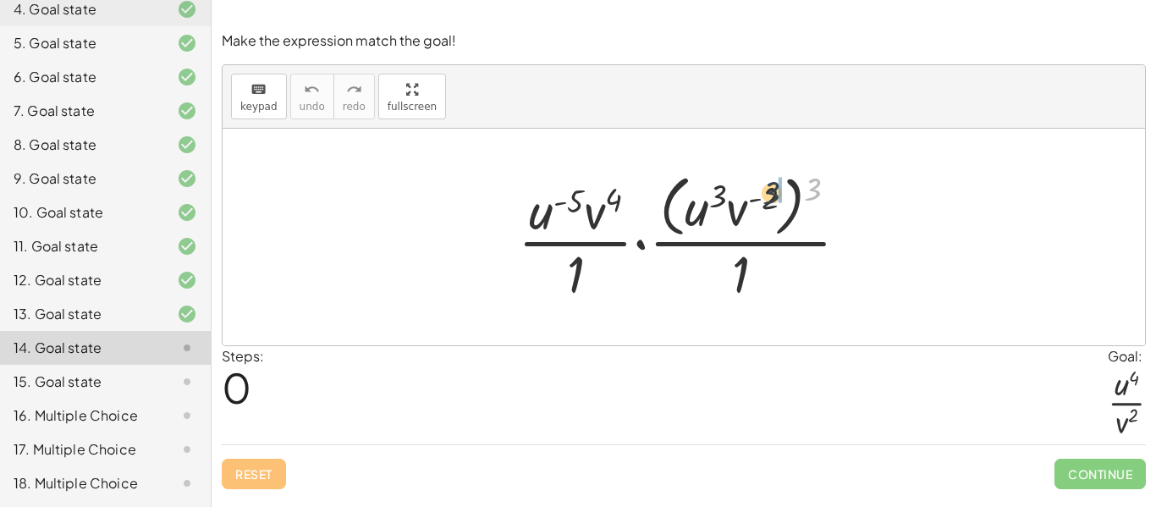
drag, startPoint x: 812, startPoint y: 187, endPoint x: 757, endPoint y: 191, distance: 55.2
click at [757, 191] on div at bounding box center [689, 237] width 361 height 138
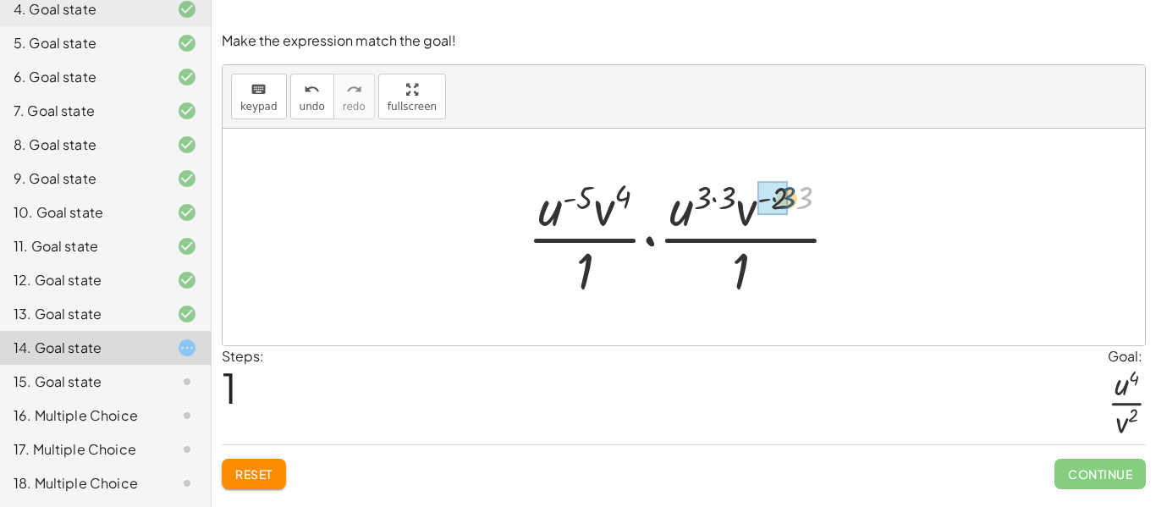
drag, startPoint x: 801, startPoint y: 202, endPoint x: 780, endPoint y: 201, distance: 21.2
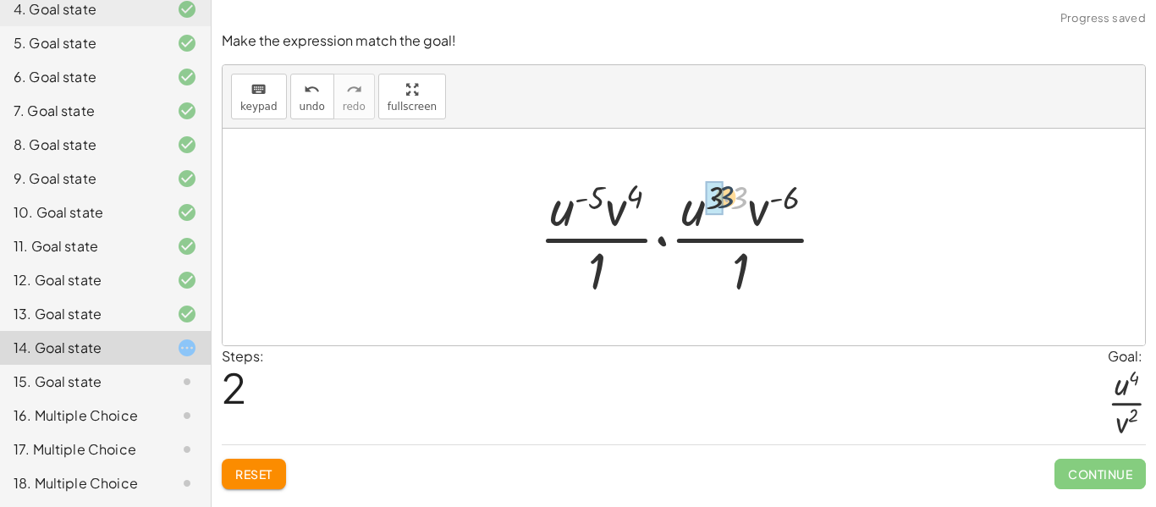
drag, startPoint x: 739, startPoint y: 192, endPoint x: 716, endPoint y: 189, distance: 23.9
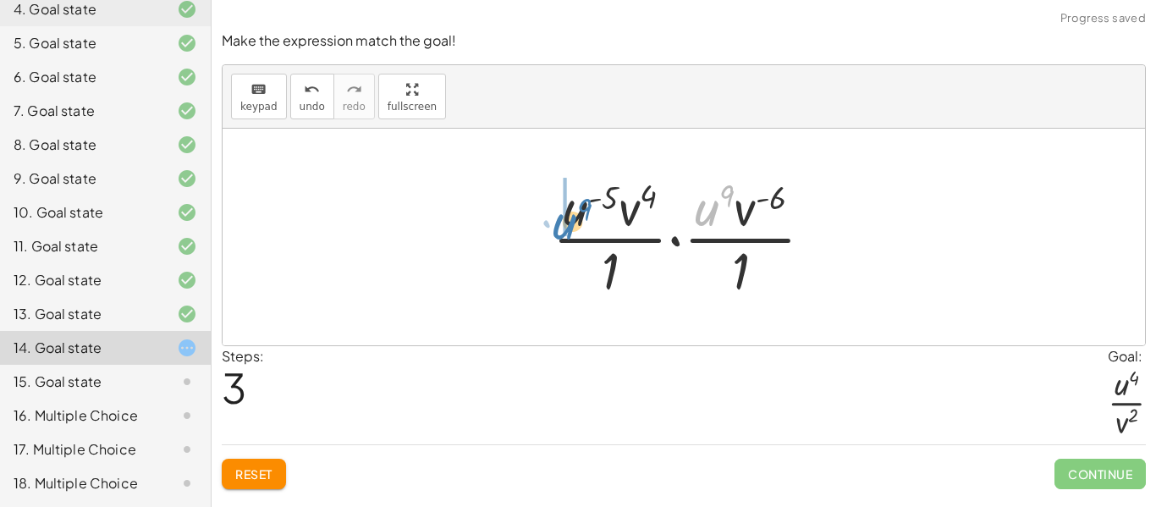
drag, startPoint x: 711, startPoint y: 208, endPoint x: 566, endPoint y: 220, distance: 146.0
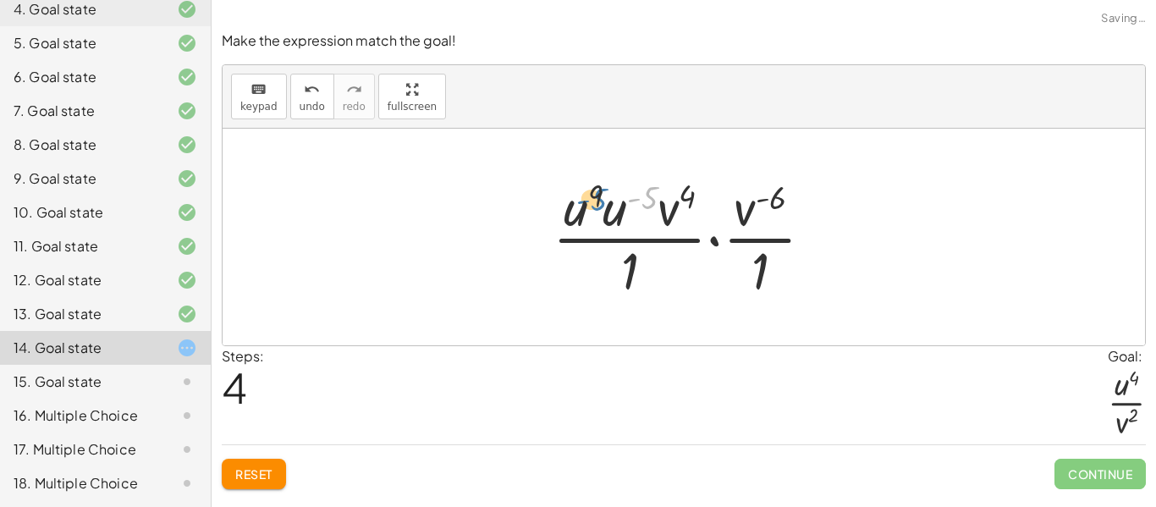
drag, startPoint x: 645, startPoint y: 201, endPoint x: 586, endPoint y: 202, distance: 58.4
click at [586, 202] on div at bounding box center [689, 237] width 291 height 130
drag, startPoint x: 617, startPoint y: 210, endPoint x: 576, endPoint y: 210, distance: 40.6
drag, startPoint x: 645, startPoint y: 192, endPoint x: 601, endPoint y: 192, distance: 44.0
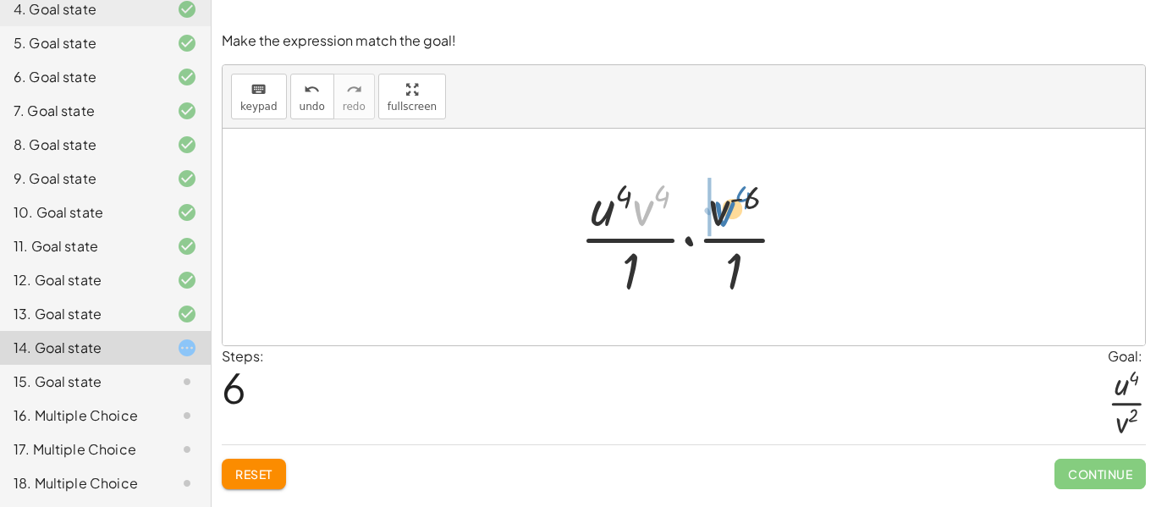
drag, startPoint x: 639, startPoint y: 211, endPoint x: 722, endPoint y: 211, distance: 82.9
click at [722, 211] on div at bounding box center [690, 237] width 239 height 130
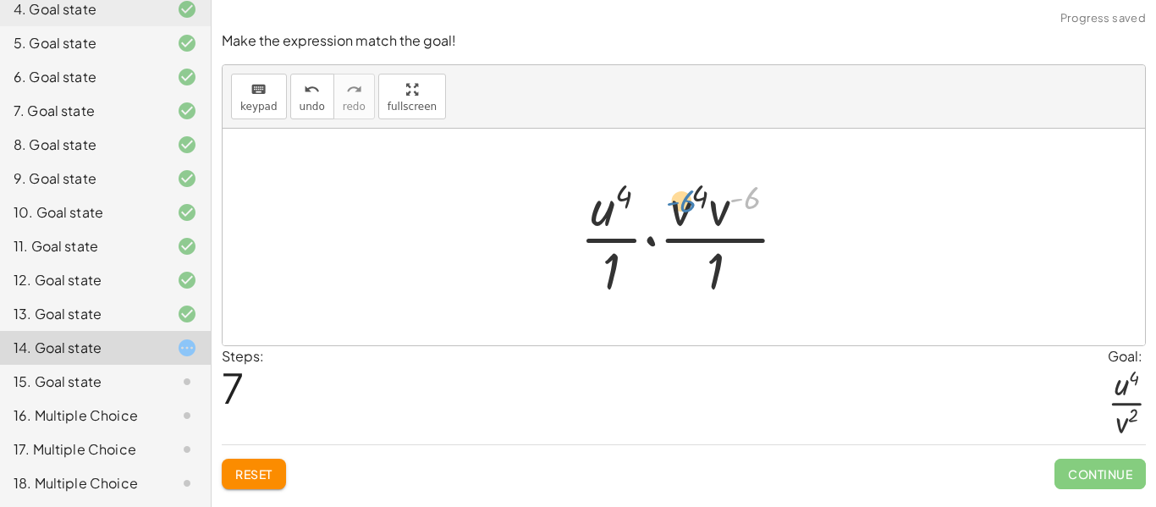
drag, startPoint x: 745, startPoint y: 201, endPoint x: 677, endPoint y: 205, distance: 68.6
click at [677, 205] on div at bounding box center [690, 237] width 239 height 130
drag, startPoint x: 712, startPoint y: 275, endPoint x: 613, endPoint y: 276, distance: 99.0
click at [613, 276] on div at bounding box center [690, 237] width 239 height 130
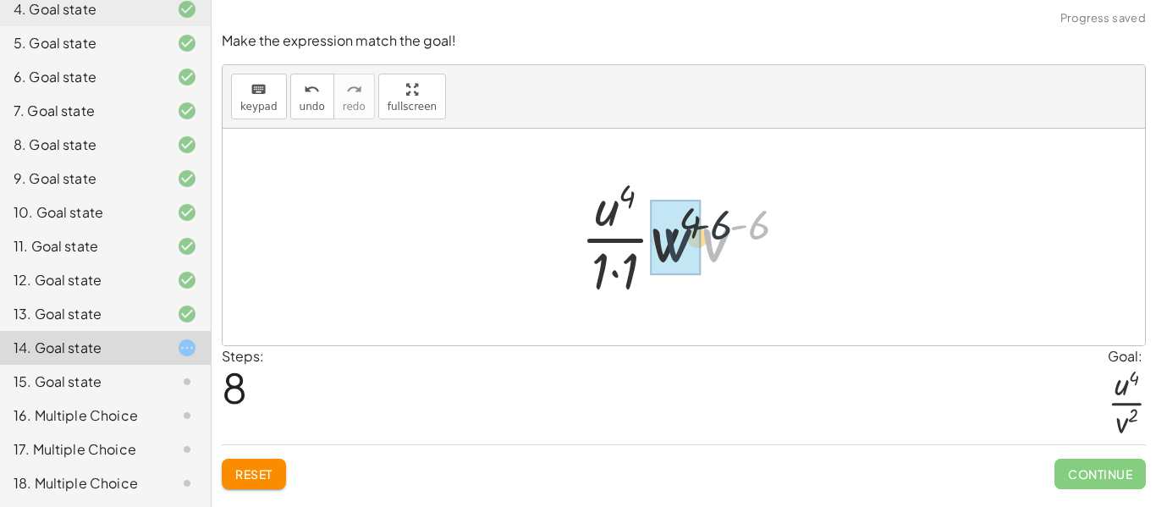
drag, startPoint x: 723, startPoint y: 238, endPoint x: 672, endPoint y: 238, distance: 51.6
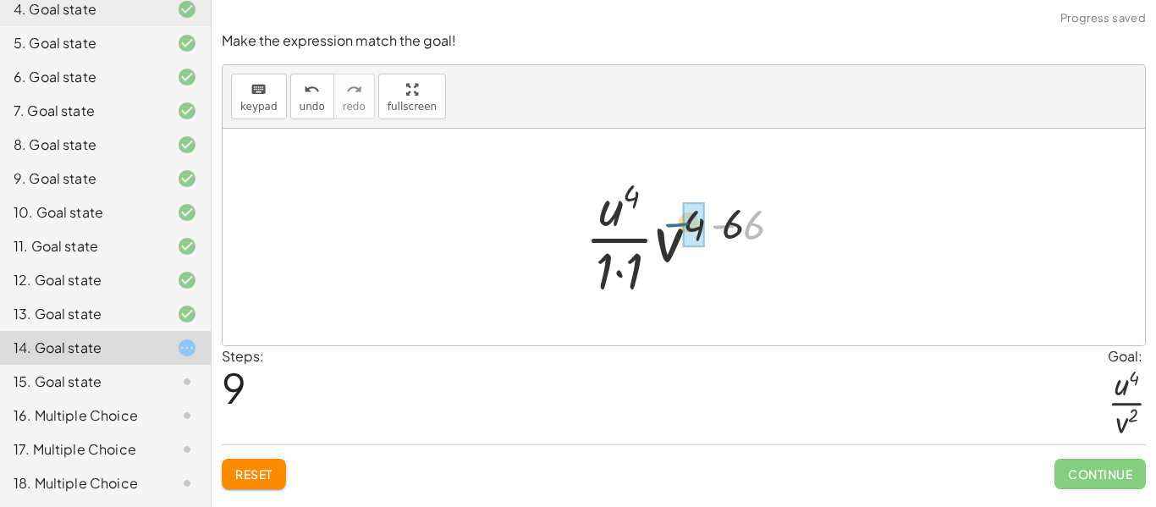
drag, startPoint x: 742, startPoint y: 228, endPoint x: 688, endPoint y: 226, distance: 54.2
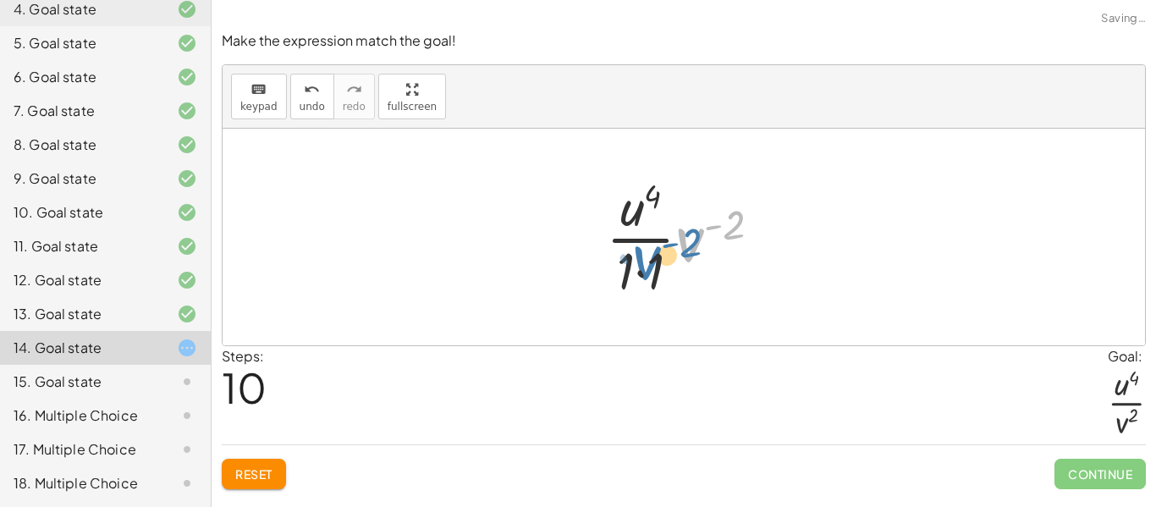
drag, startPoint x: 698, startPoint y: 230, endPoint x: 653, endPoint y: 247, distance: 47.9
click at [653, 247] on div at bounding box center [689, 237] width 185 height 130
drag, startPoint x: 689, startPoint y: 238, endPoint x: 620, endPoint y: 215, distance: 72.2
click at [620, 215] on div at bounding box center [689, 237] width 185 height 130
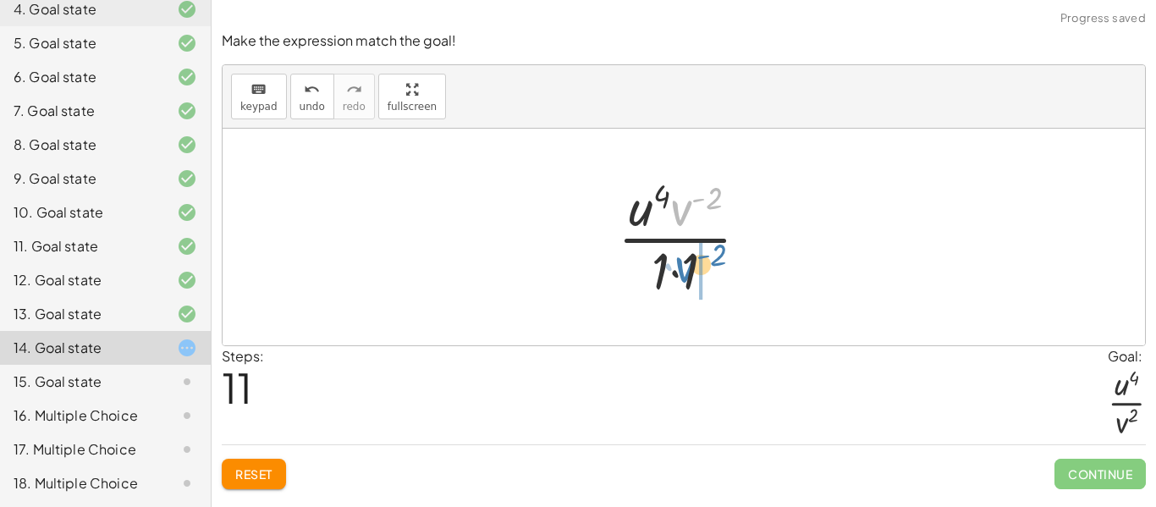
drag, startPoint x: 678, startPoint y: 211, endPoint x: 681, endPoint y: 270, distance: 58.5
click at [681, 270] on div at bounding box center [690, 237] width 162 height 130
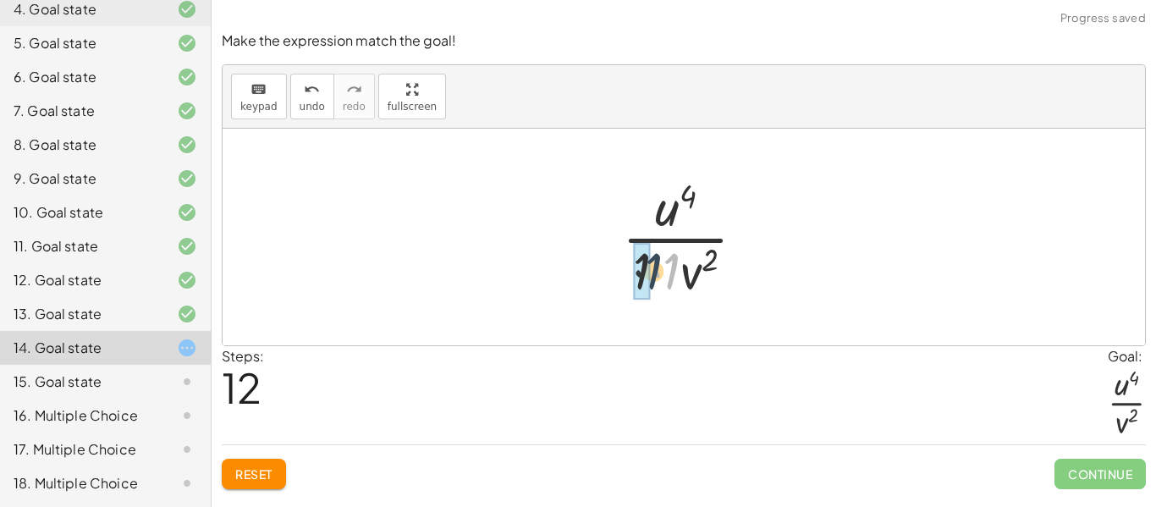
drag, startPoint x: 671, startPoint y: 274, endPoint x: 647, endPoint y: 274, distance: 23.7
drag, startPoint x: 657, startPoint y: 276, endPoint x: 670, endPoint y: 279, distance: 13.1
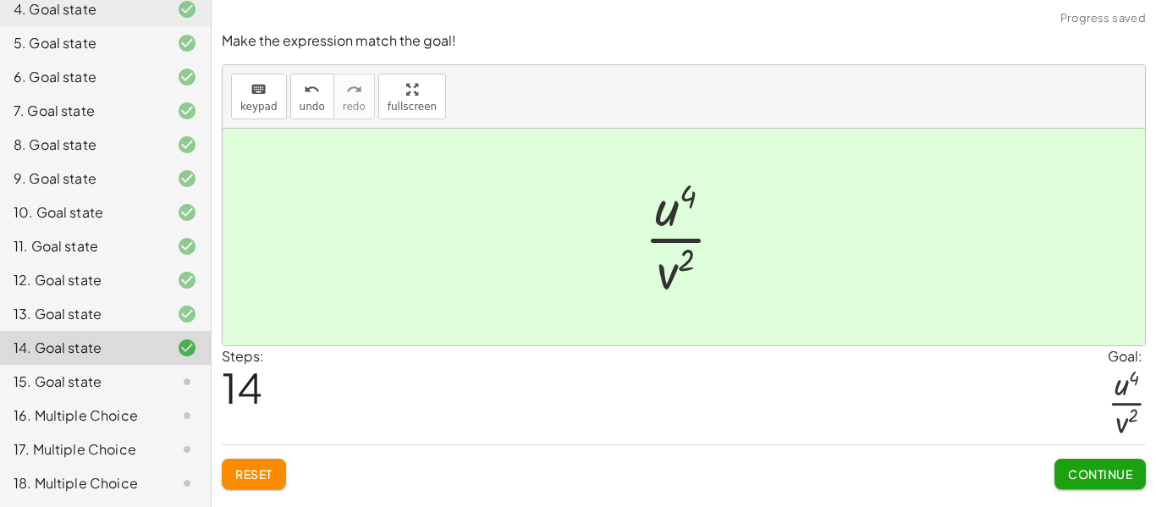
click at [1088, 476] on span "Continue" at bounding box center [1100, 473] width 64 height 15
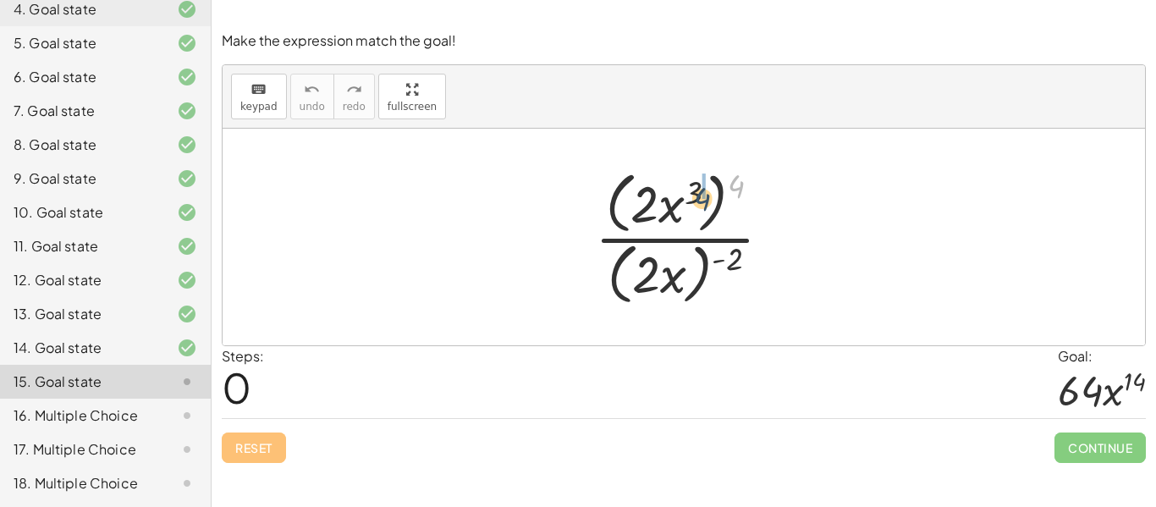
drag, startPoint x: 734, startPoint y: 181, endPoint x: 694, endPoint y: 195, distance: 42.8
click at [694, 195] on div at bounding box center [689, 237] width 207 height 146
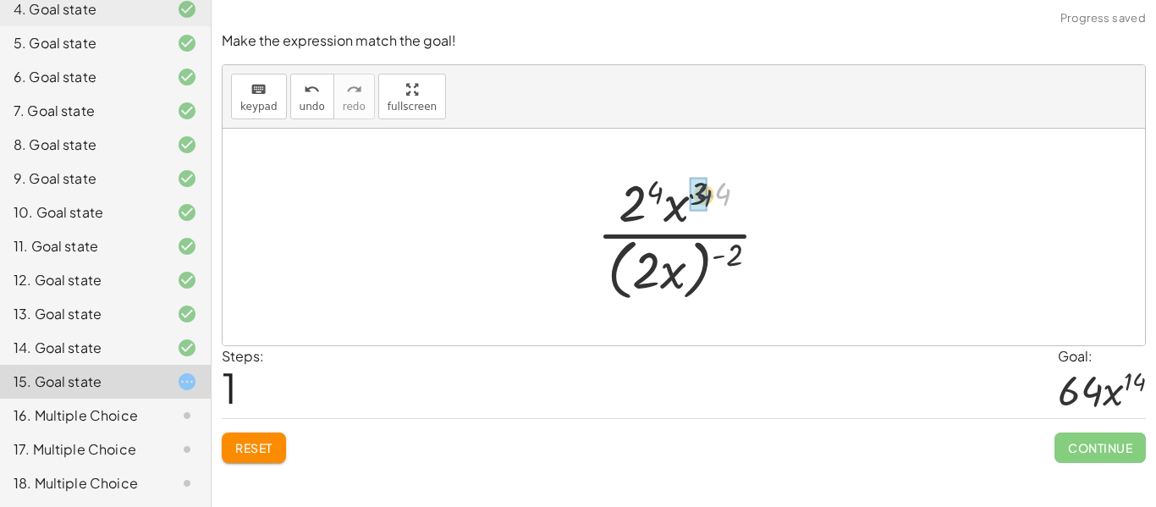
drag, startPoint x: 724, startPoint y: 195, endPoint x: 696, endPoint y: 195, distance: 27.9
drag, startPoint x: 728, startPoint y: 251, endPoint x: 667, endPoint y: 260, distance: 60.7
click at [667, 260] on div at bounding box center [689, 237] width 203 height 138
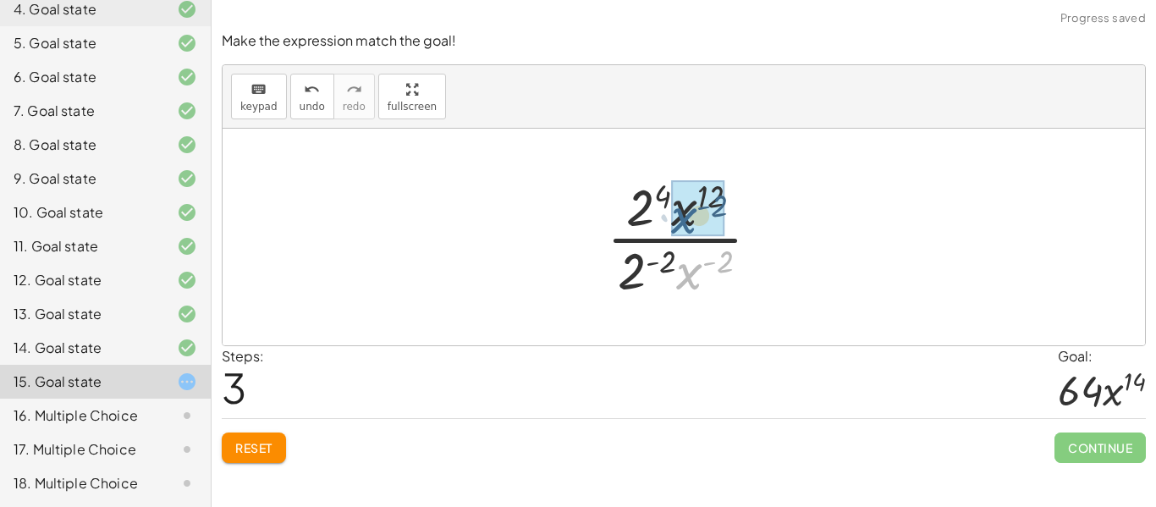
drag, startPoint x: 678, startPoint y: 276, endPoint x: 672, endPoint y: 218, distance: 57.9
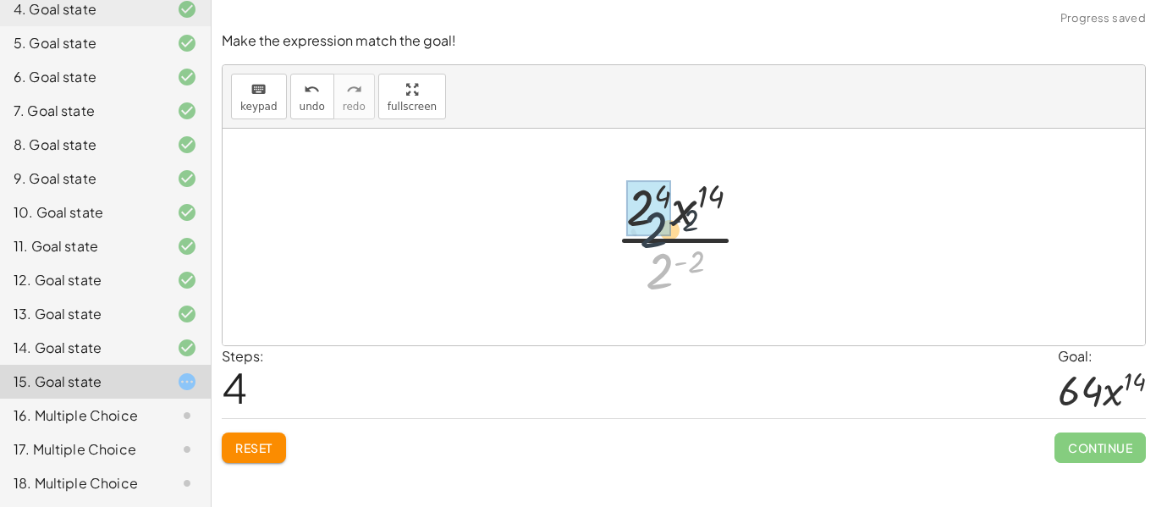
drag, startPoint x: 658, startPoint y: 272, endPoint x: 649, endPoint y: 218, distance: 54.9
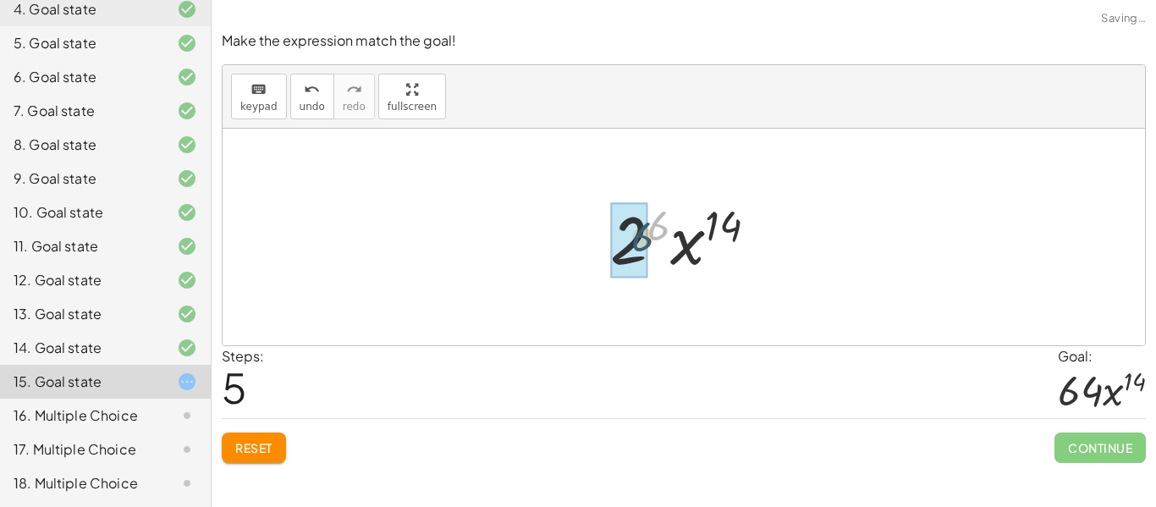
drag, startPoint x: 660, startPoint y: 224, endPoint x: 634, endPoint y: 240, distance: 30.0
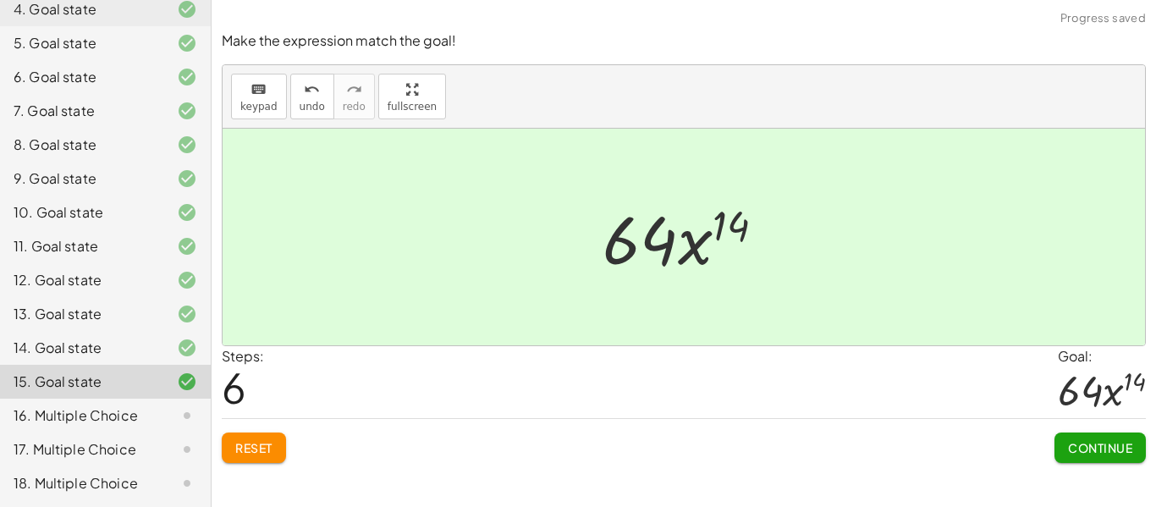
click at [1069, 448] on span "Continue" at bounding box center [1100, 447] width 64 height 15
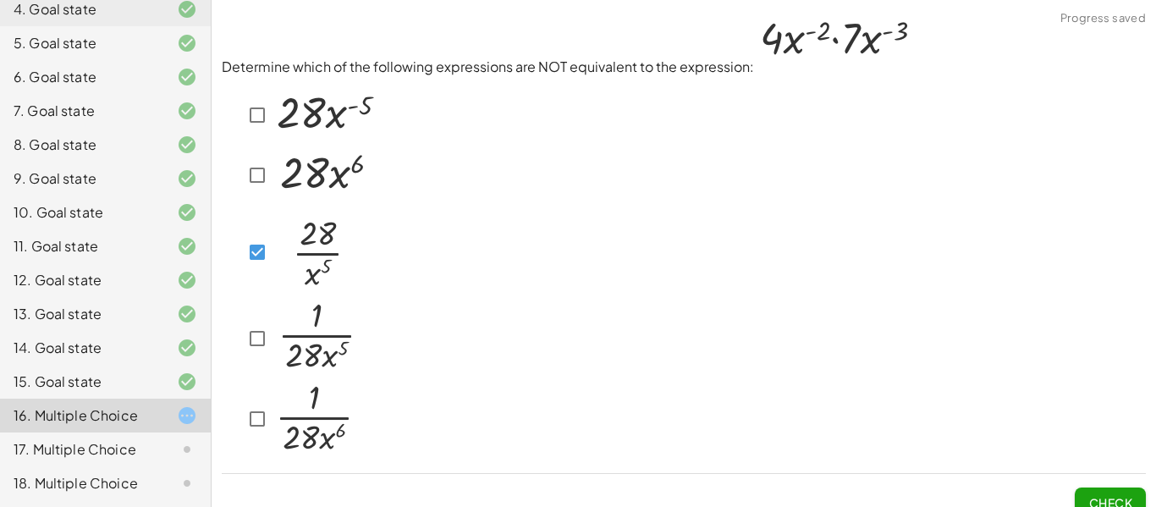
click at [1110, 495] on span "Check" at bounding box center [1110, 502] width 44 height 15
click at [1071, 493] on div "Check" at bounding box center [684, 496] width 924 height 44
click at [1092, 495] on span "Check" at bounding box center [1110, 502] width 44 height 15
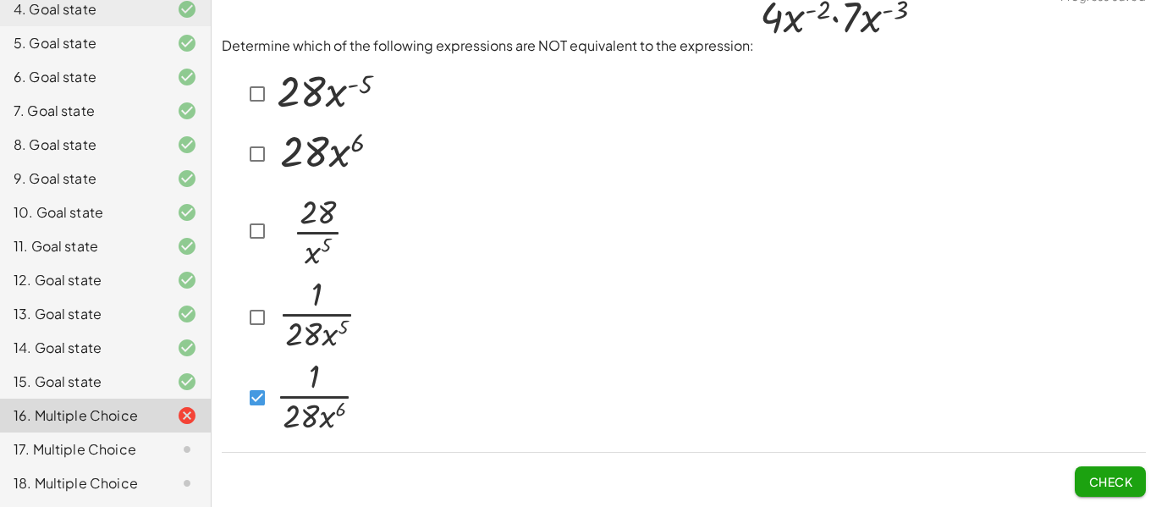
click at [1093, 494] on button "Check" at bounding box center [1109, 481] width 71 height 30
click at [1088, 475] on span "Check" at bounding box center [1110, 481] width 44 height 15
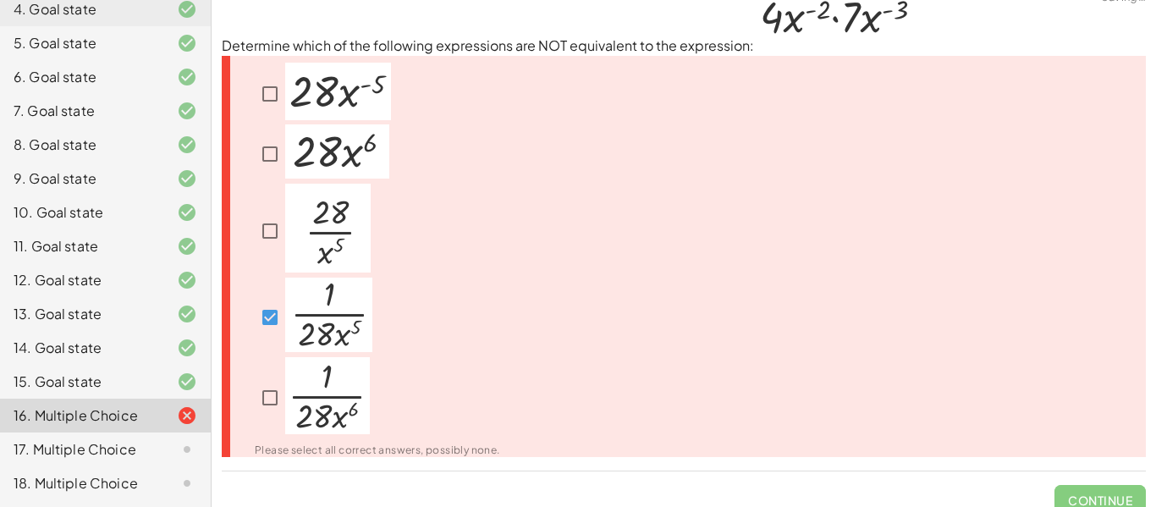
click at [1088, 475] on span "Continue" at bounding box center [1099, 493] width 91 height 44
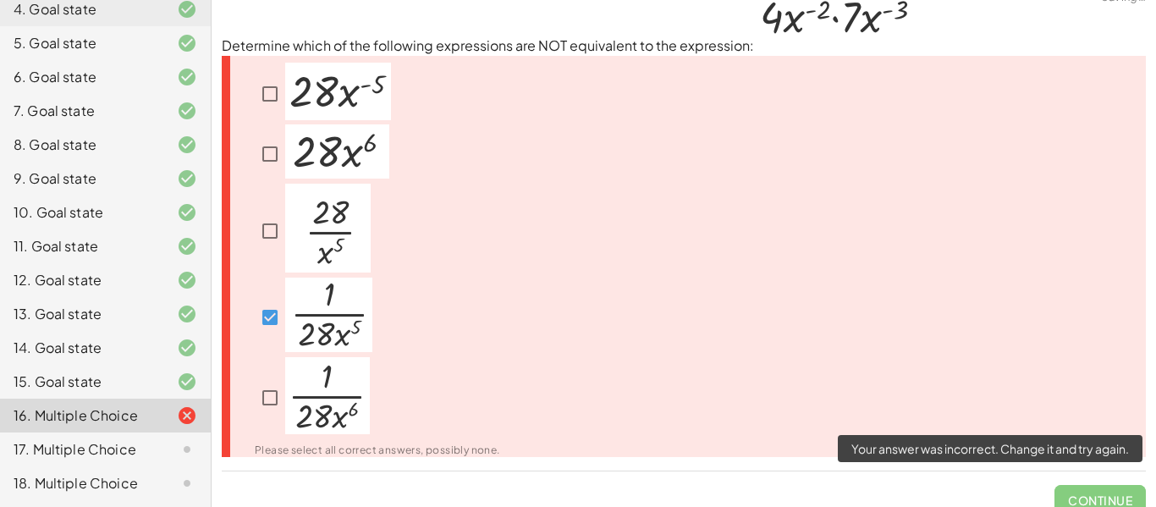
click at [1144, 494] on span "Continue" at bounding box center [1099, 493] width 91 height 44
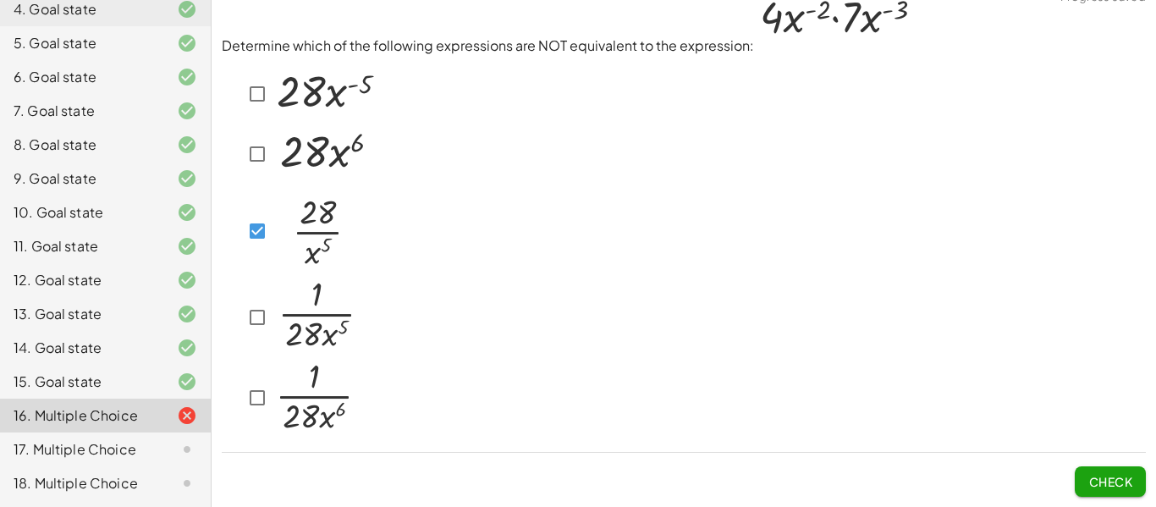
click at [1098, 493] on button "Check" at bounding box center [1109, 481] width 71 height 30
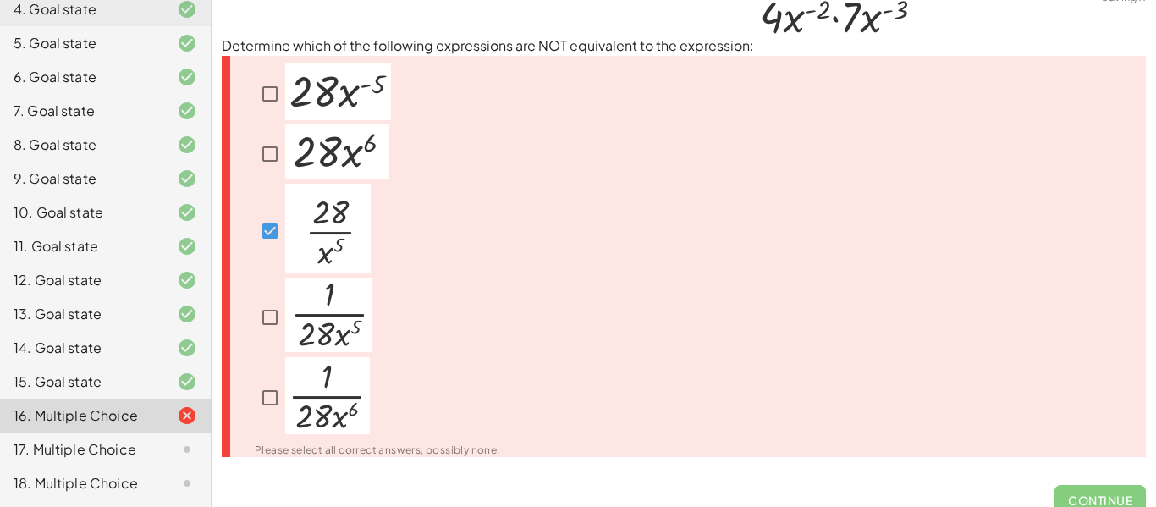
click at [1098, 493] on span "Continue" at bounding box center [1099, 493] width 91 height 44
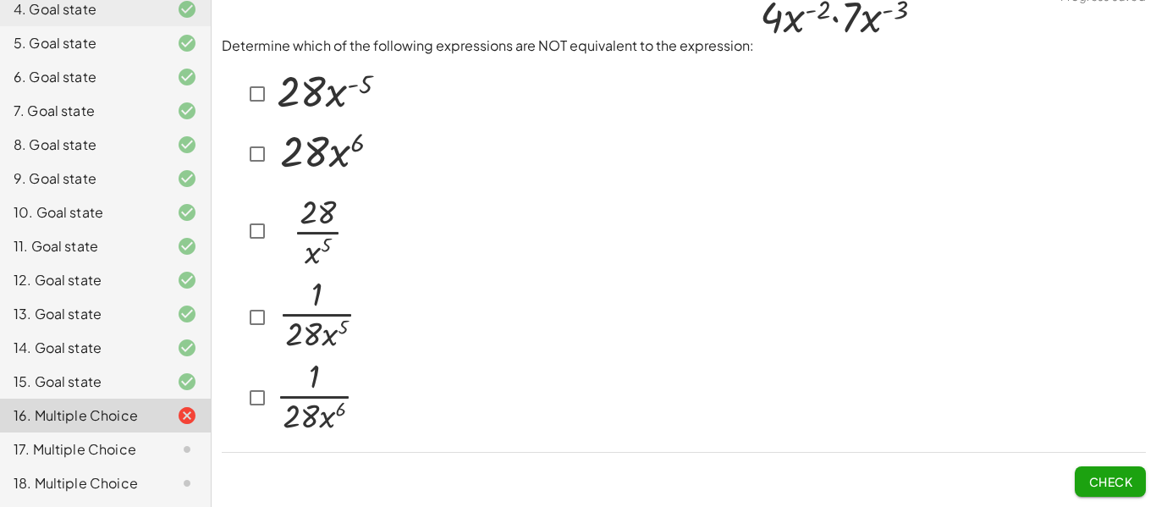
click at [1134, 486] on button "Check" at bounding box center [1109, 481] width 71 height 30
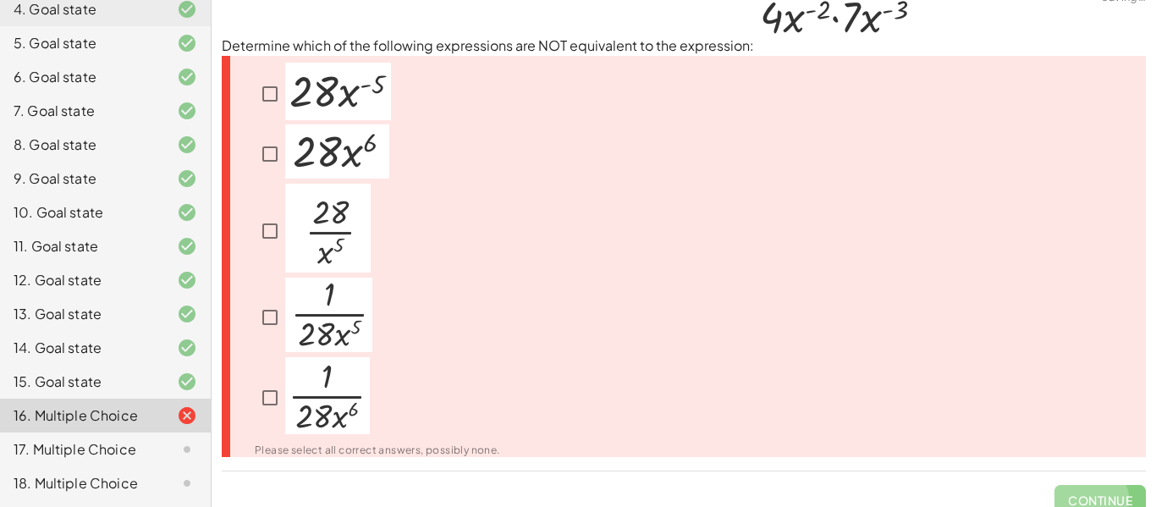
click at [1088, 473] on span "Continue" at bounding box center [1099, 493] width 91 height 44
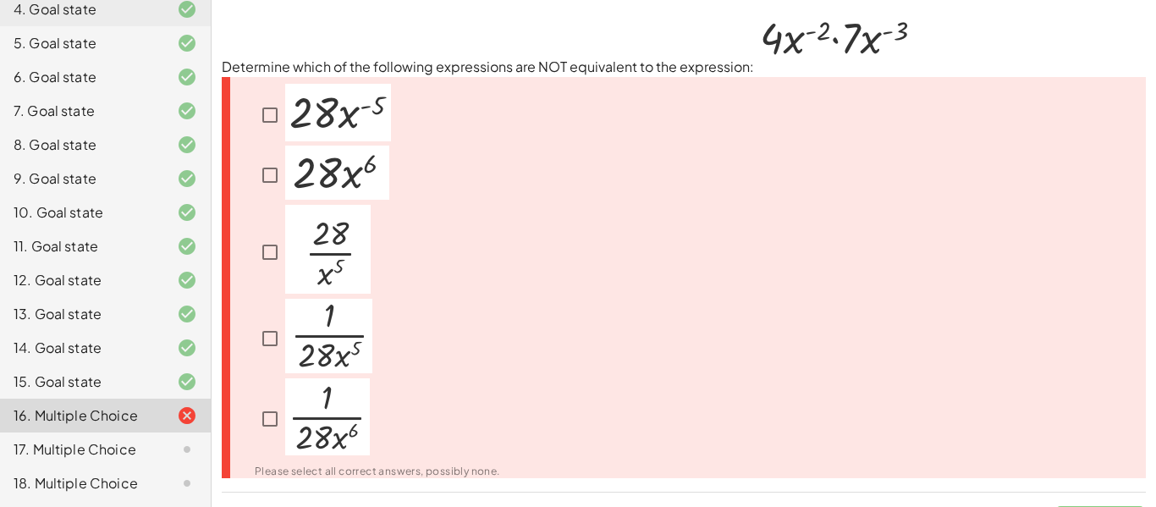
scroll to position [3, 0]
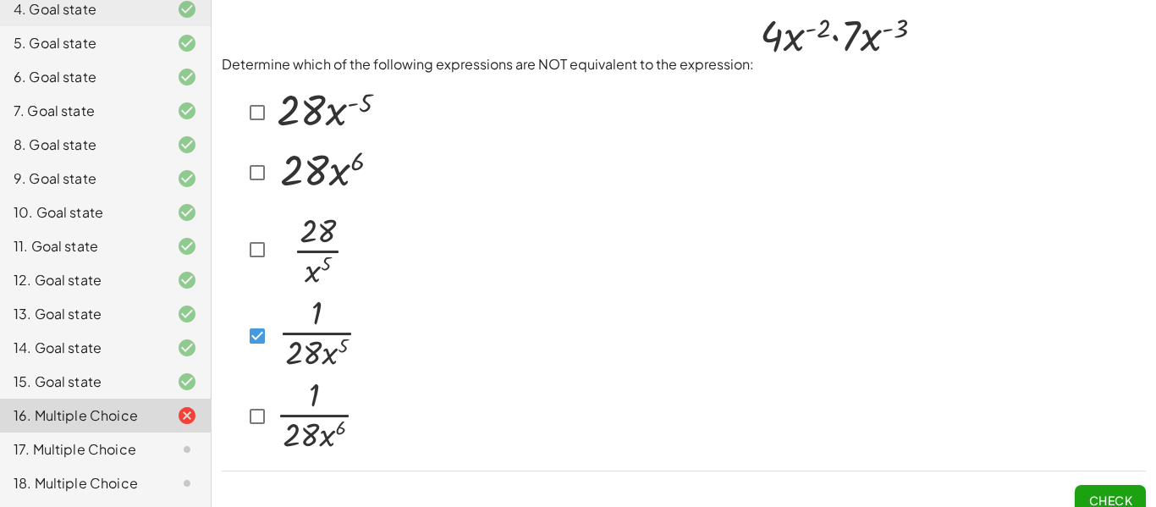
click at [1141, 503] on button "Check" at bounding box center [1109, 500] width 71 height 30
click at [1121, 496] on span "Check" at bounding box center [1110, 499] width 44 height 15
click at [1105, 492] on span "Check" at bounding box center [1110, 499] width 44 height 15
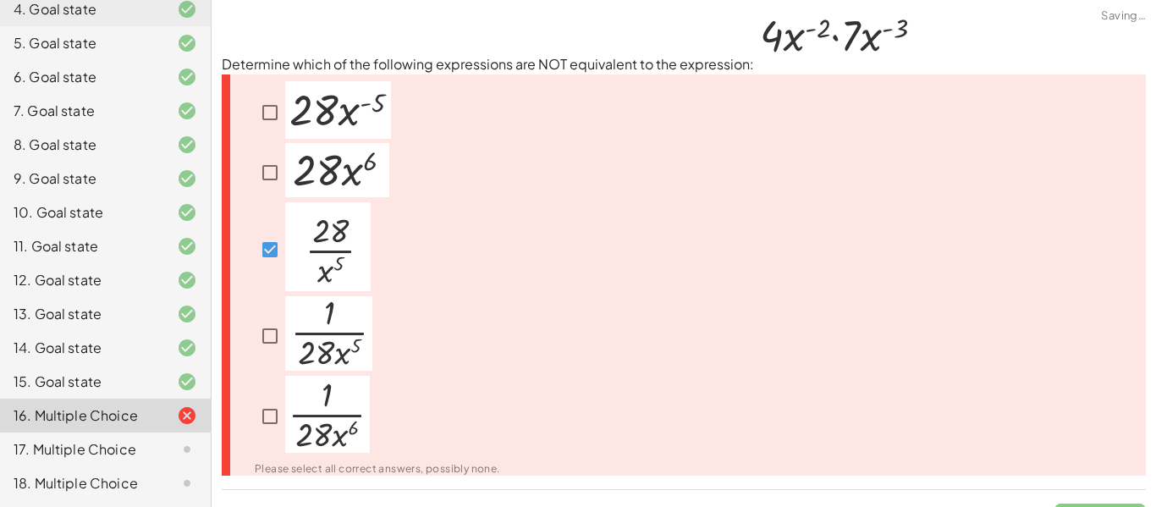
click at [1105, 492] on span "Continue" at bounding box center [1099, 512] width 91 height 44
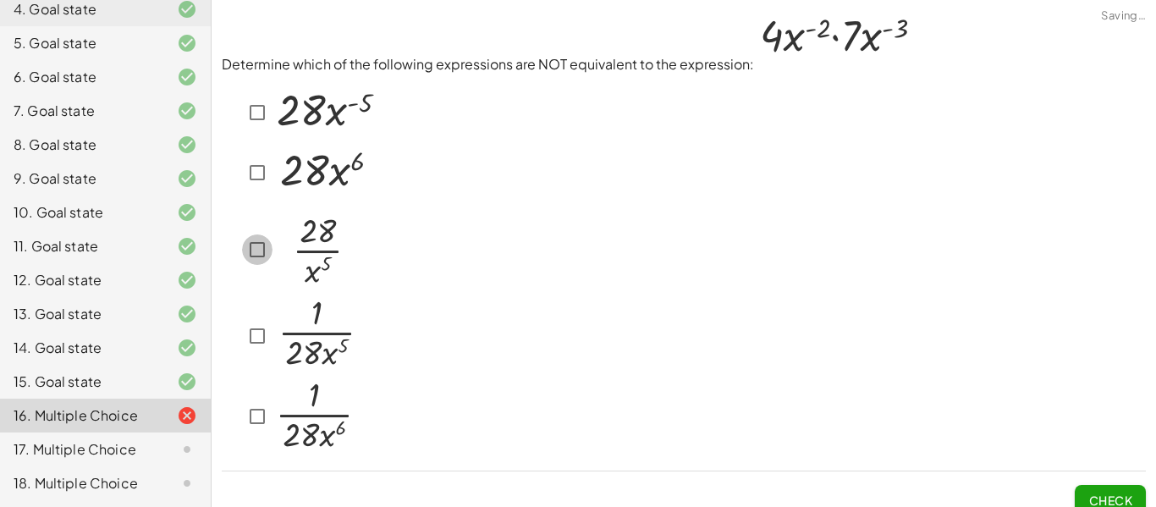
click at [281, 257] on img at bounding box center [314, 246] width 85 height 89
click at [1117, 487] on button "Check" at bounding box center [1109, 500] width 71 height 30
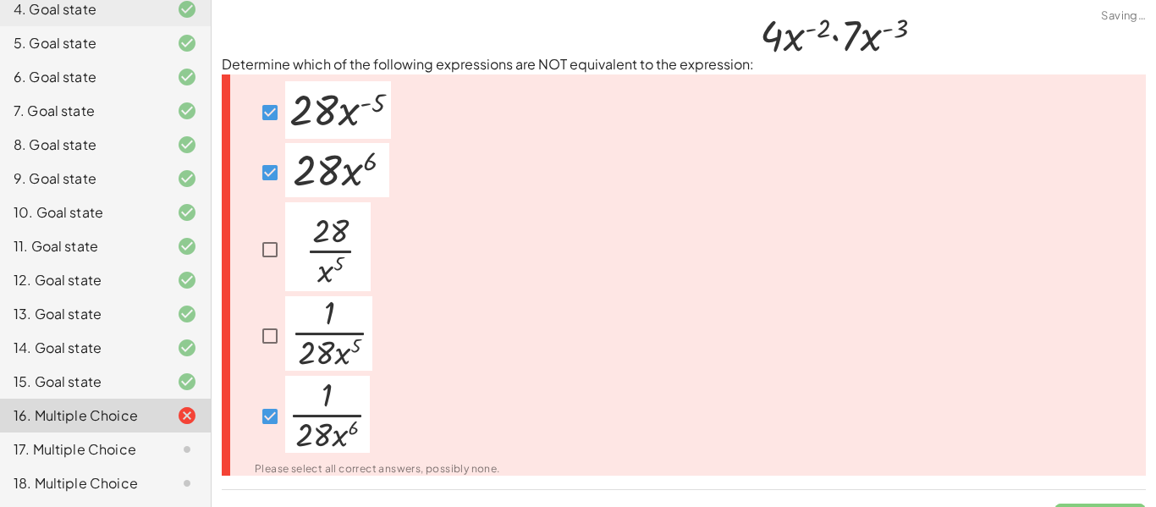
click at [0, 0] on div "Determine which of the following expressions are NOT equivalent to the expressi…" at bounding box center [0, 0] width 0 height 0
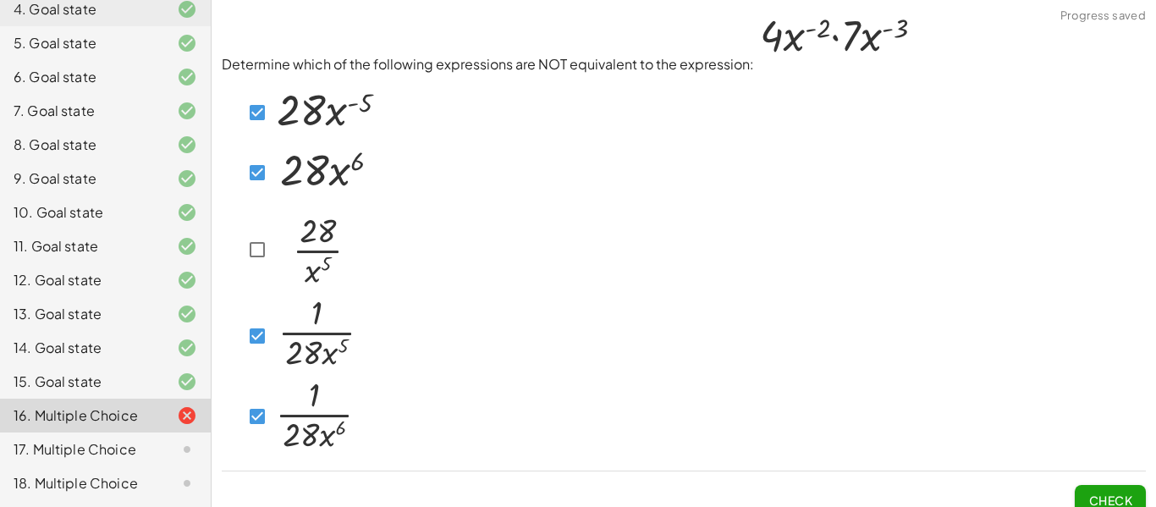
click at [1093, 492] on span "Check" at bounding box center [1110, 499] width 44 height 15
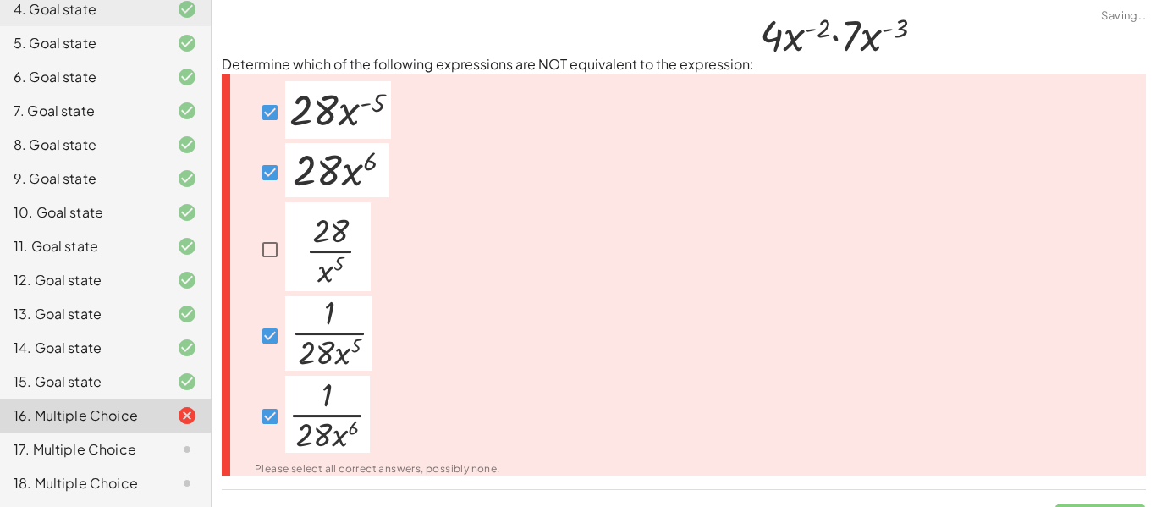
click at [1093, 492] on span "Continue" at bounding box center [1099, 512] width 91 height 44
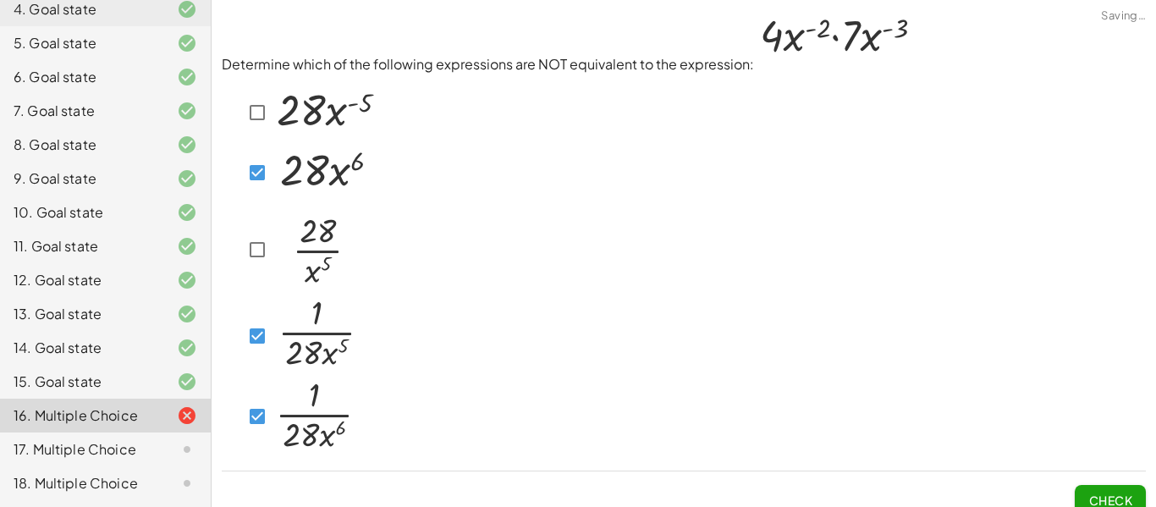
click at [1110, 503] on span "Check" at bounding box center [1110, 499] width 44 height 15
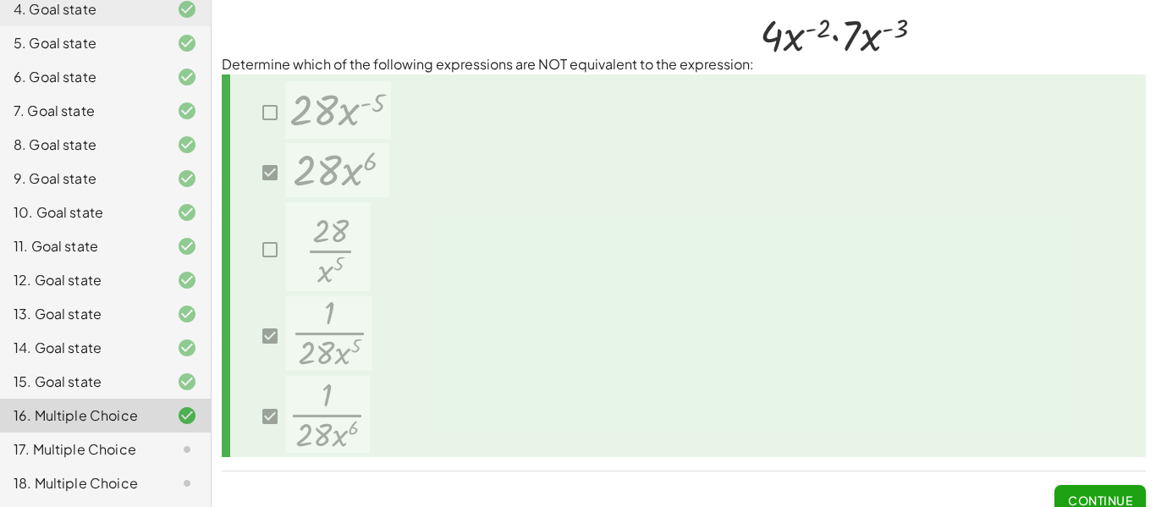
click at [1100, 494] on span "Continue" at bounding box center [1100, 499] width 64 height 15
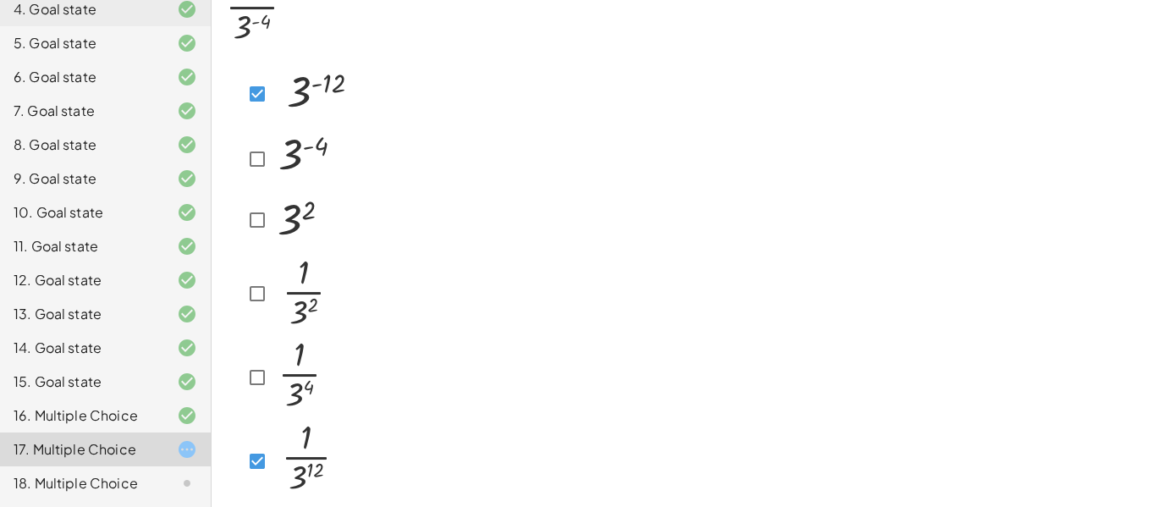
scroll to position [136, 0]
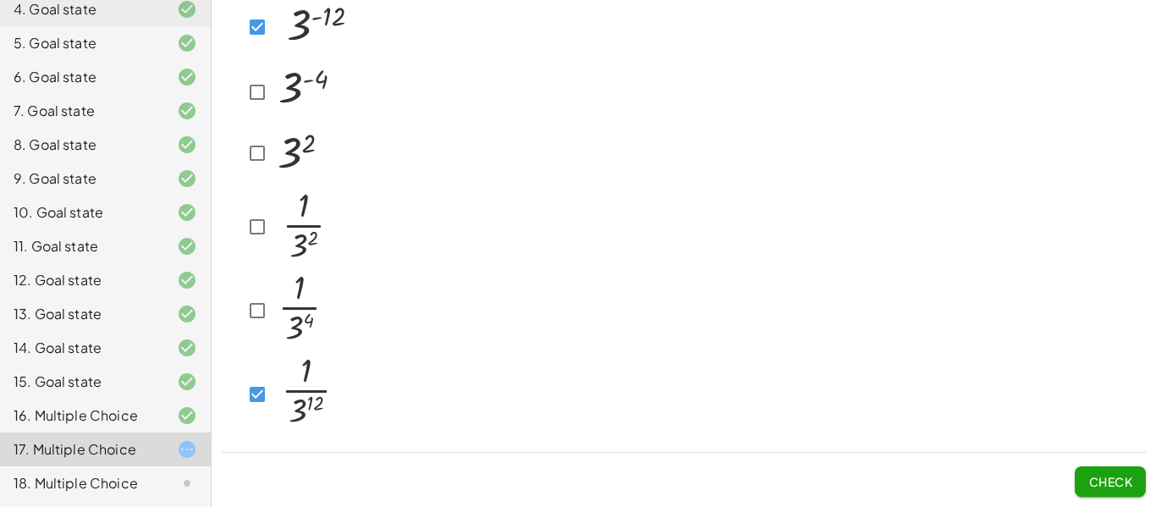
click at [1134, 467] on button "Check" at bounding box center [1109, 481] width 71 height 30
click at [1069, 487] on div "Check" at bounding box center [684, 475] width 924 height 44
click at [1083, 485] on button "Check" at bounding box center [1109, 481] width 71 height 30
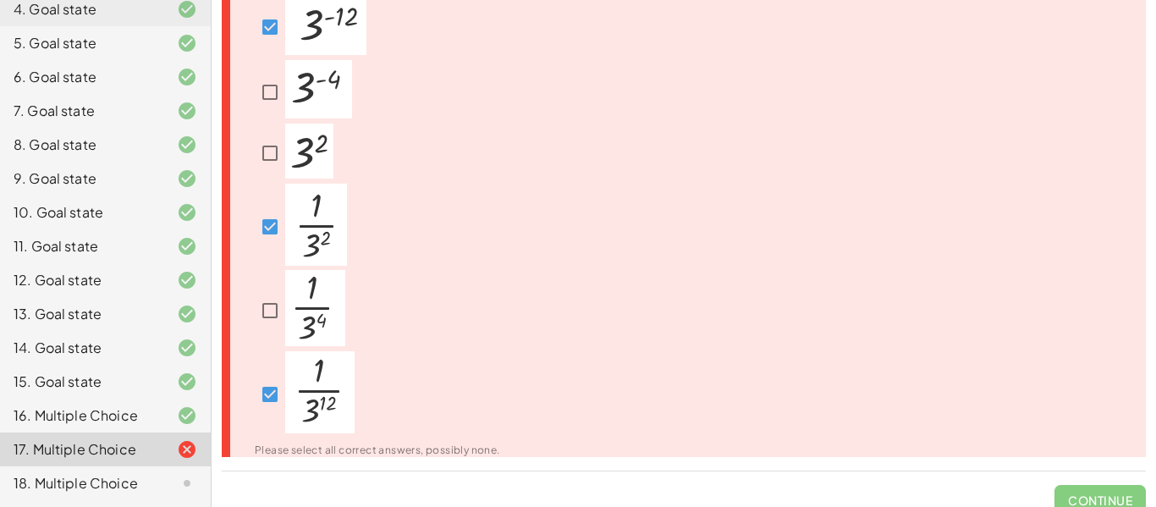
click at [1083, 485] on span "Continue" at bounding box center [1099, 493] width 91 height 44
click at [886, 484] on div "Continue" at bounding box center [684, 493] width 924 height 44
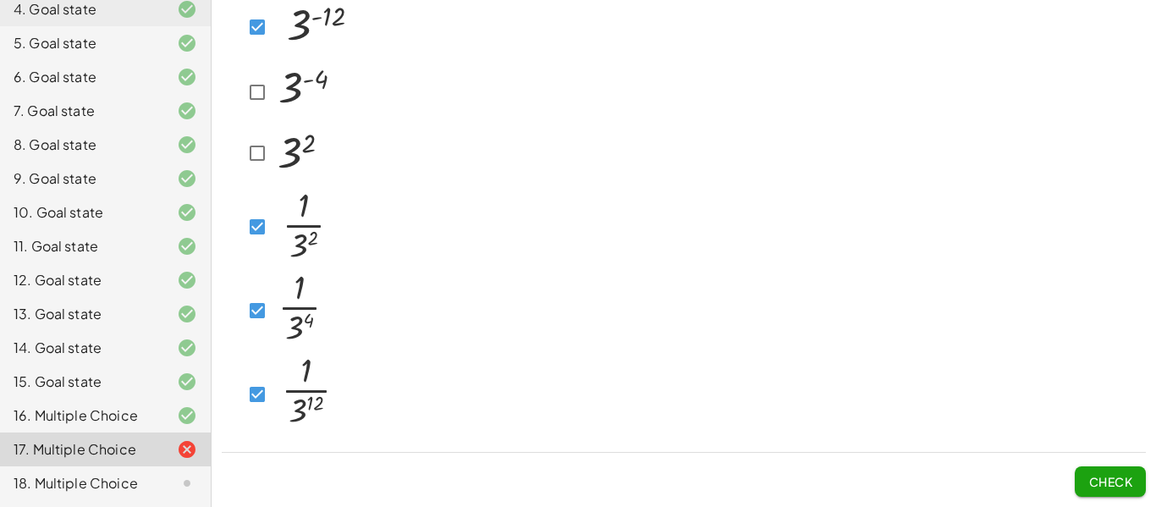
click at [1096, 493] on button "Check" at bounding box center [1109, 481] width 71 height 30
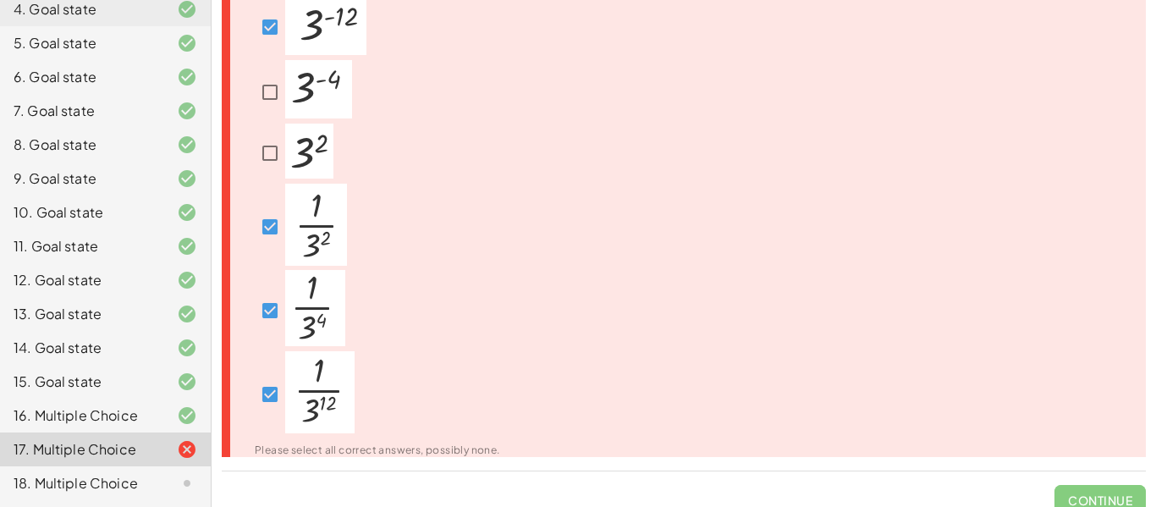
click at [1096, 493] on span "Continue" at bounding box center [1099, 493] width 91 height 44
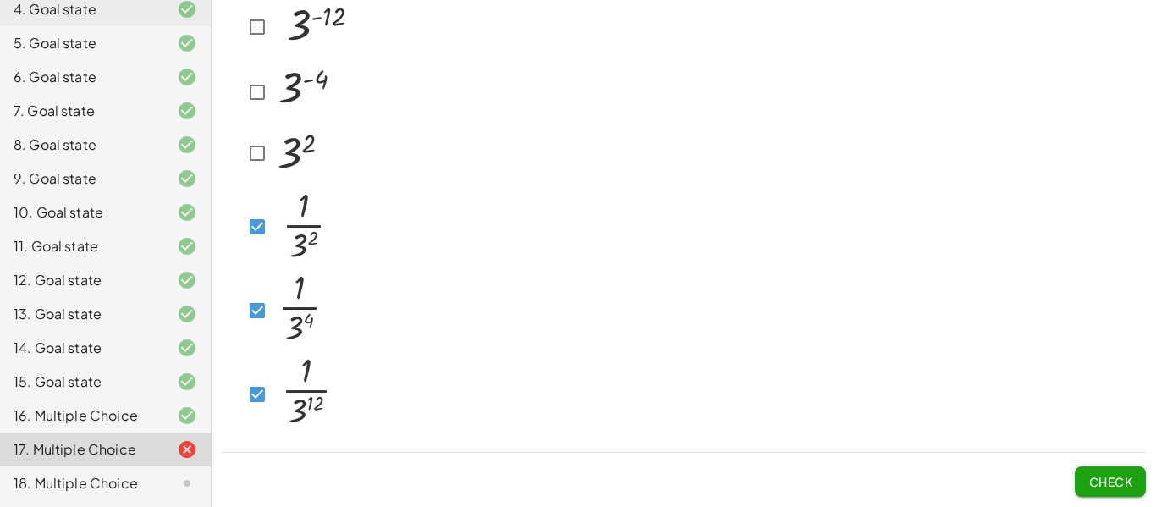
click at [1133, 479] on button "Check" at bounding box center [1109, 481] width 71 height 30
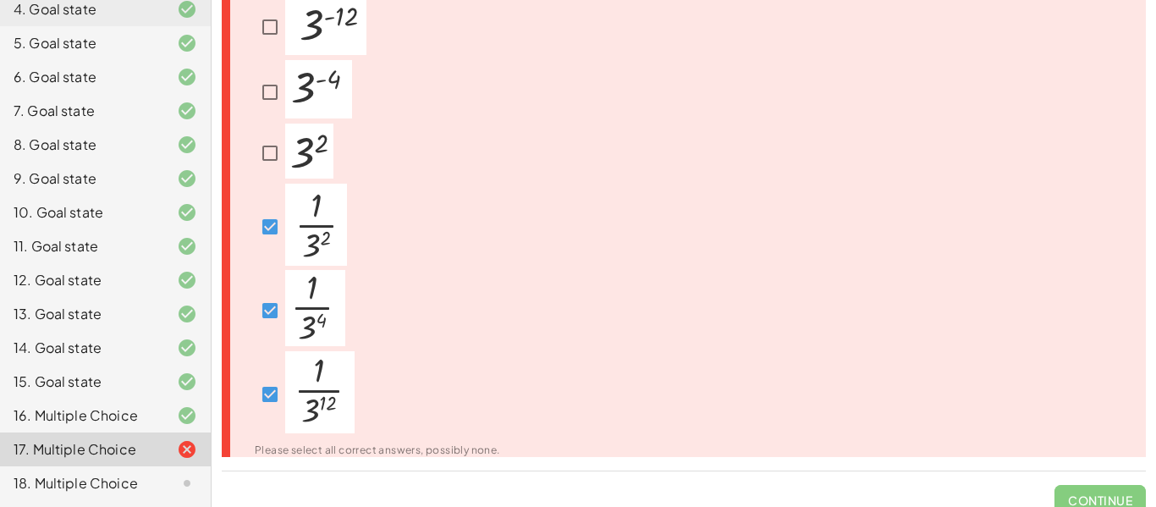
click at [1133, 479] on span "Continue" at bounding box center [1099, 493] width 91 height 44
click at [892, 378] on div "Please select all correct answers, possibly none." at bounding box center [684, 221] width 924 height 469
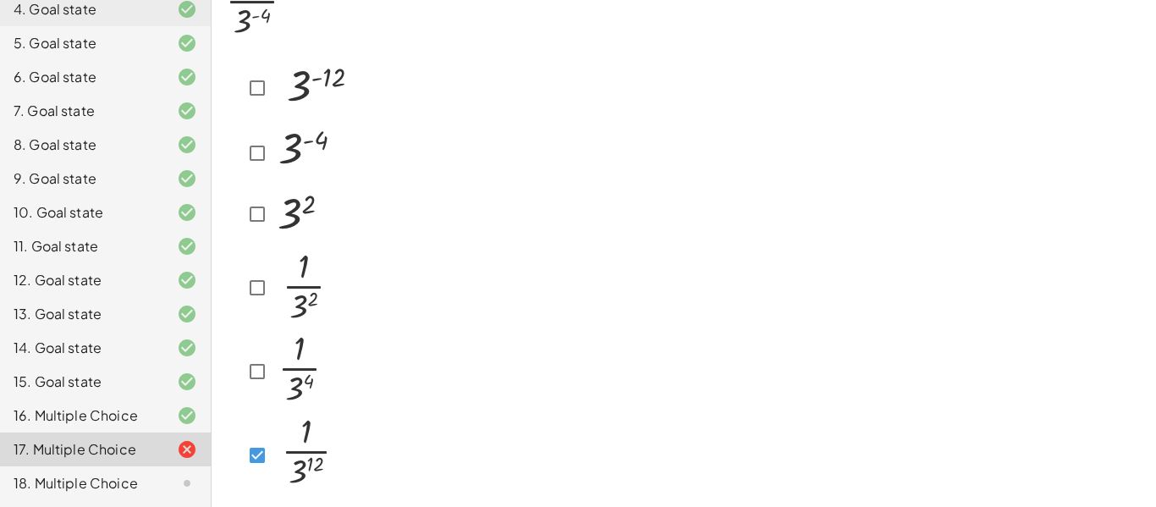
scroll to position [116, 0]
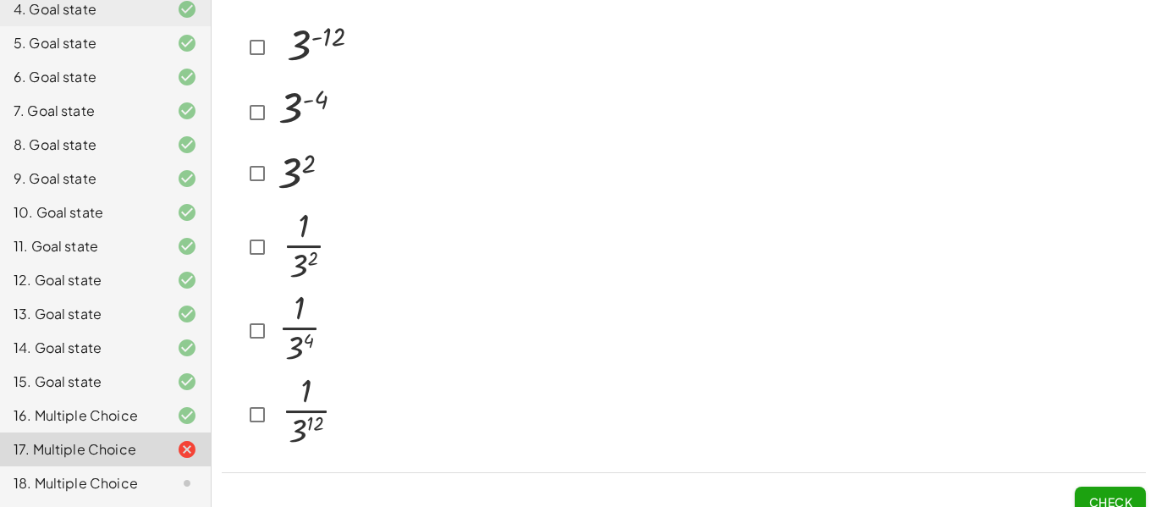
click at [120, 485] on div "18. Multiple Choice" at bounding box center [82, 483] width 136 height 20
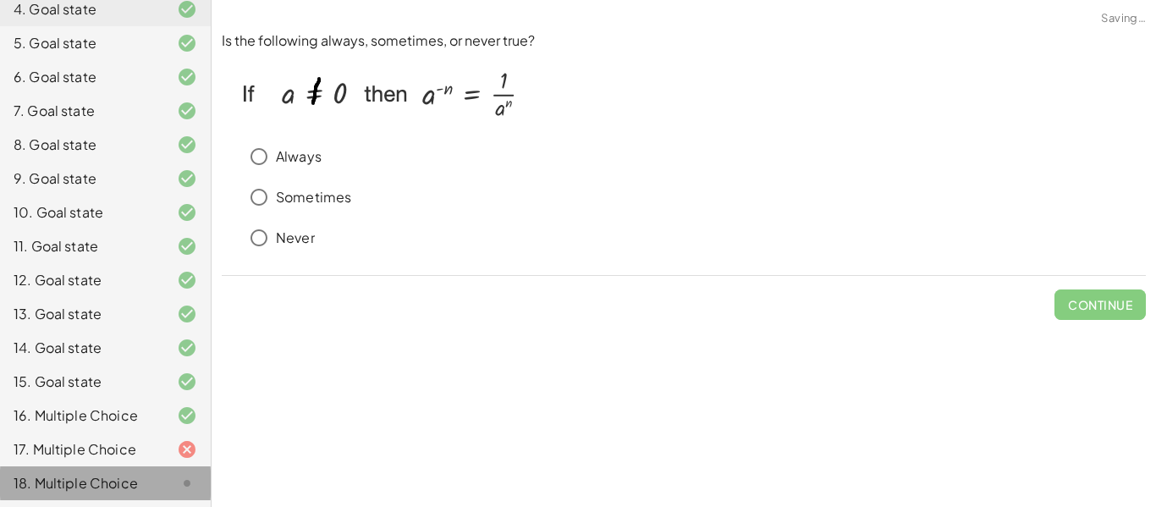
scroll to position [0, 0]
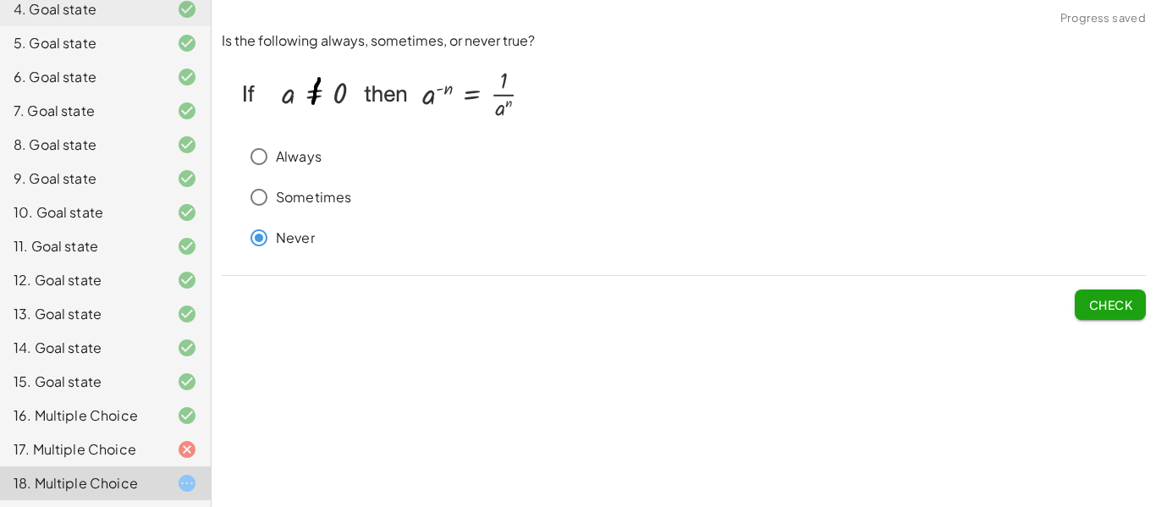
click at [1090, 304] on span "Check" at bounding box center [1110, 304] width 44 height 15
click at [1094, 314] on button "Check" at bounding box center [1109, 304] width 71 height 30
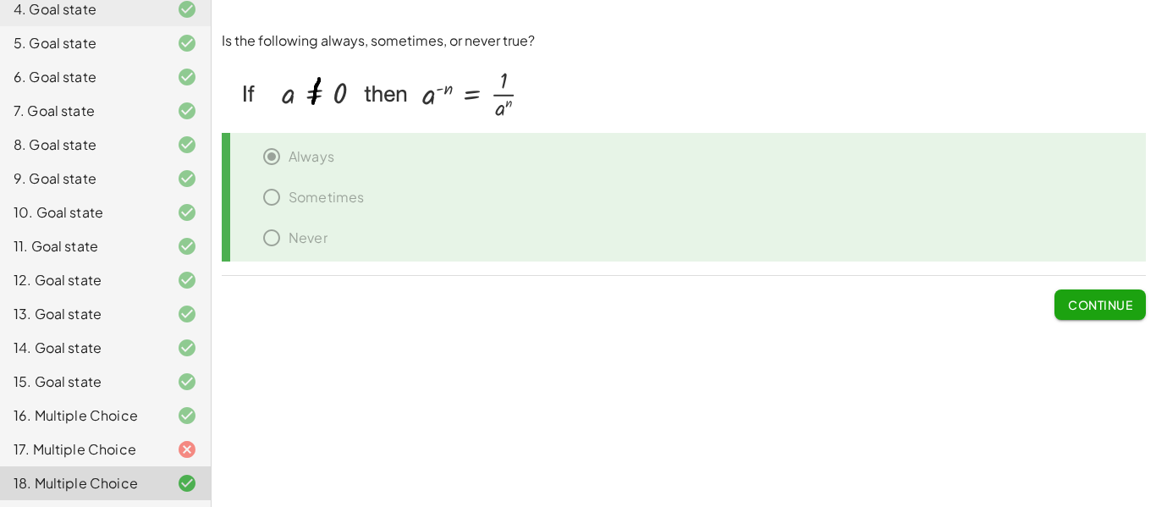
click at [113, 455] on div "17. Multiple Choice" at bounding box center [82, 449] width 136 height 20
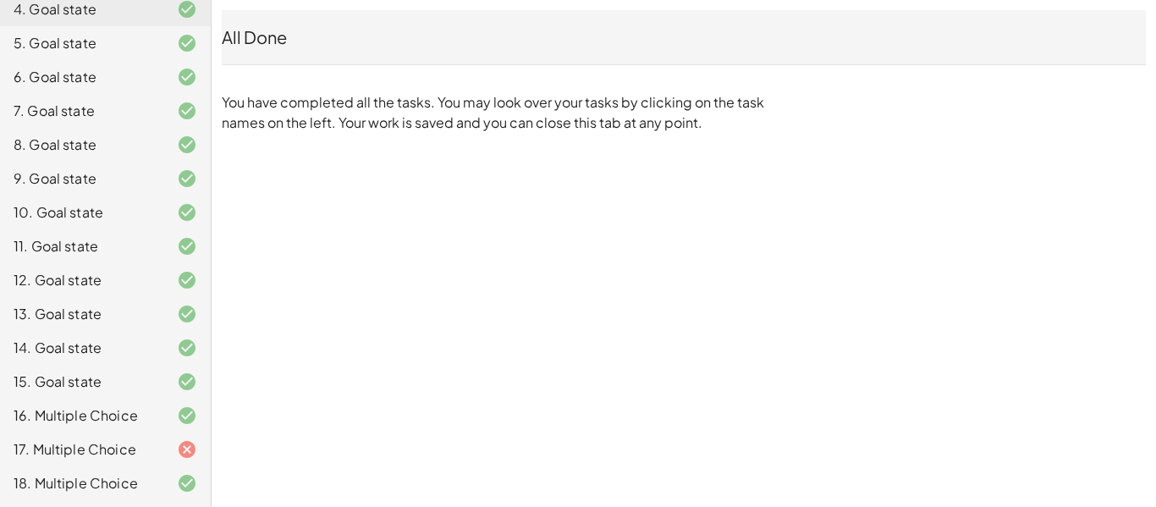
click at [172, 443] on div at bounding box center [173, 449] width 47 height 20
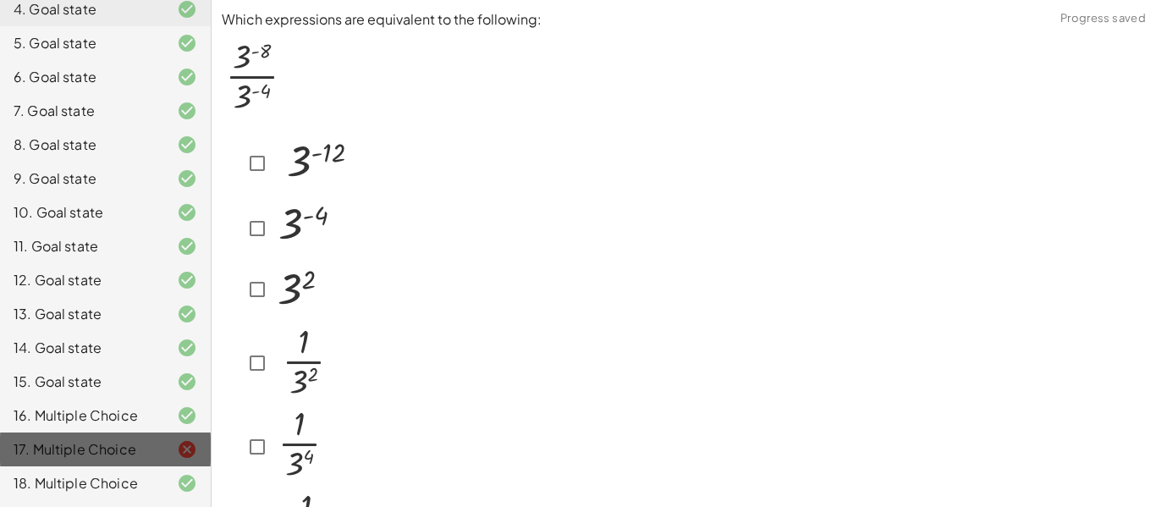
click at [172, 443] on div at bounding box center [173, 449] width 47 height 20
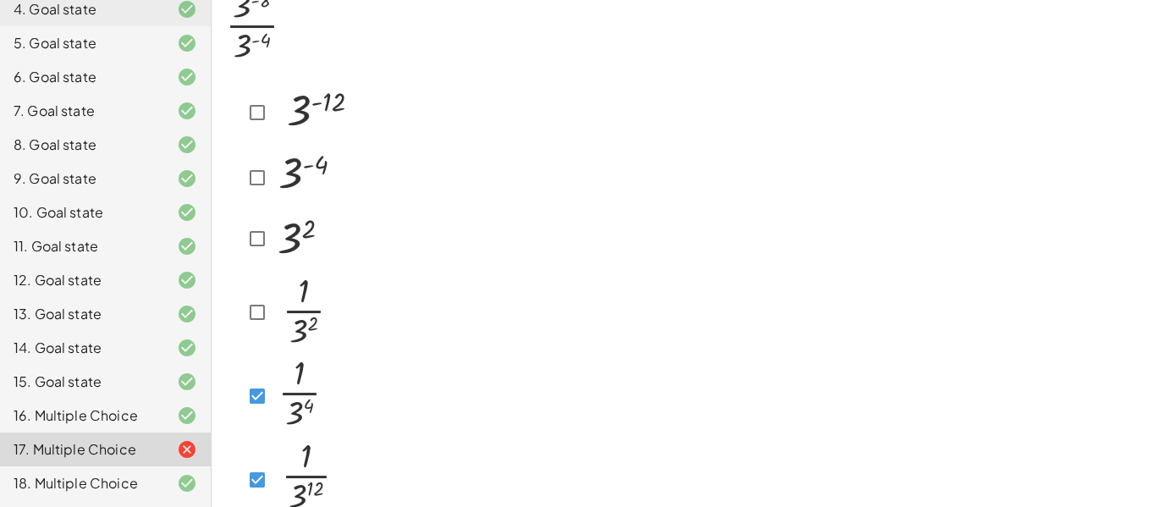
scroll to position [136, 0]
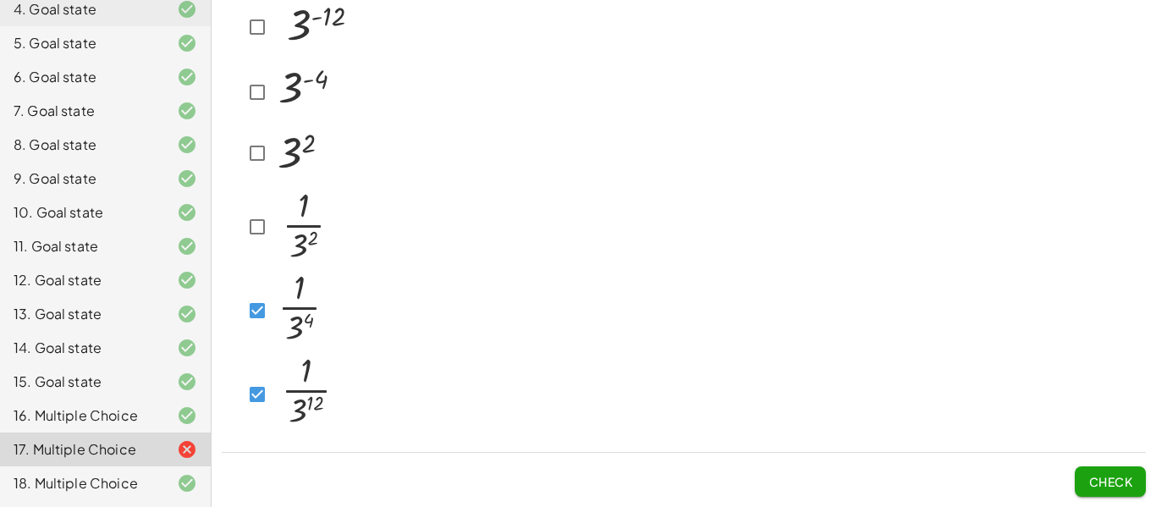
click at [1076, 462] on span "Check" at bounding box center [1109, 475] width 71 height 44
click at [1088, 476] on span "Check" at bounding box center [1110, 481] width 44 height 15
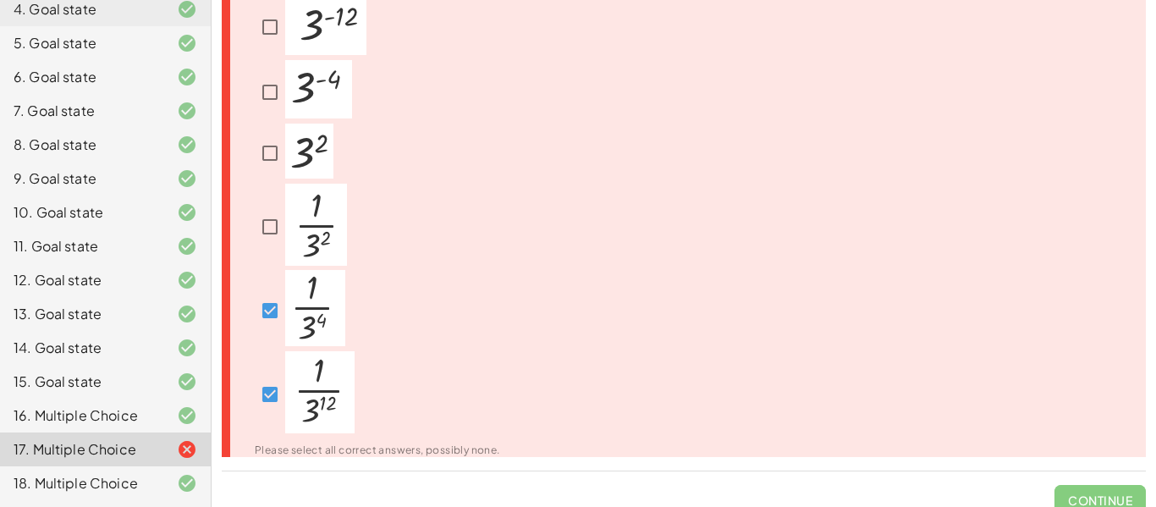
click at [1088, 476] on span "Continue" at bounding box center [1099, 493] width 91 height 44
click at [1089, 497] on span "Continue" at bounding box center [1099, 493] width 91 height 44
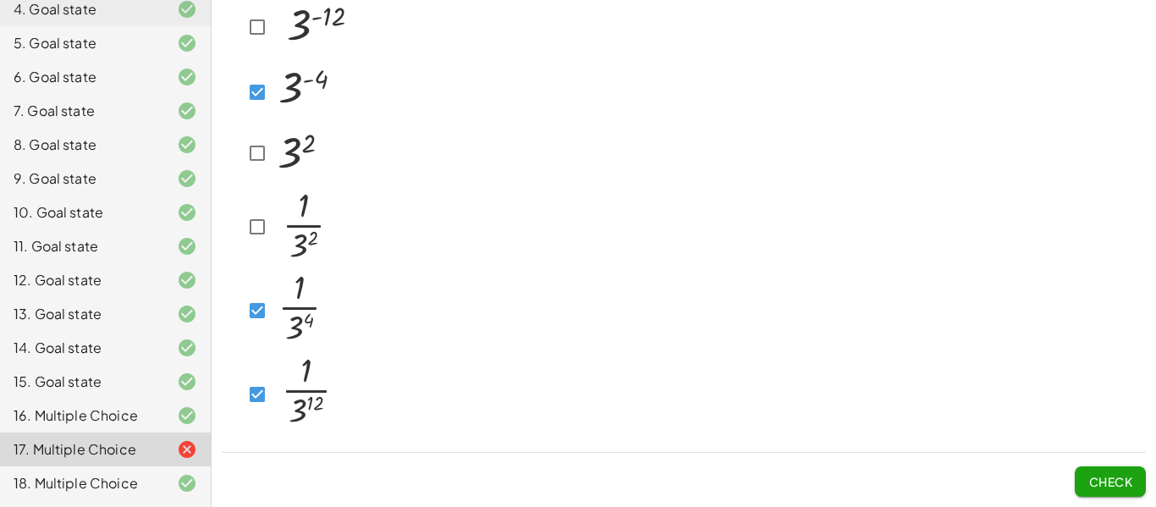
click at [1115, 486] on span "Check" at bounding box center [1110, 481] width 44 height 15
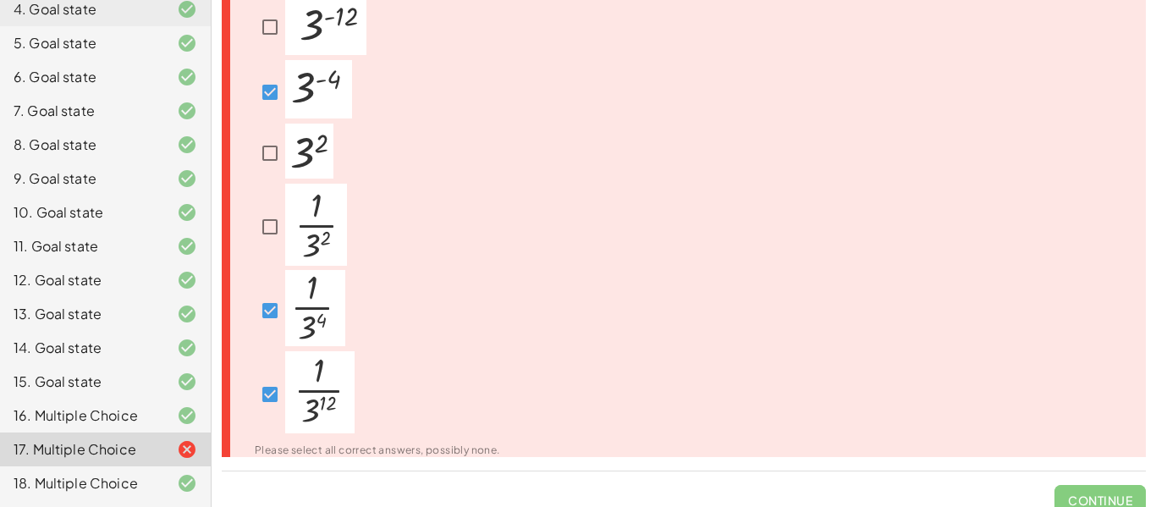
click at [1115, 486] on span "Continue" at bounding box center [1099, 493] width 91 height 44
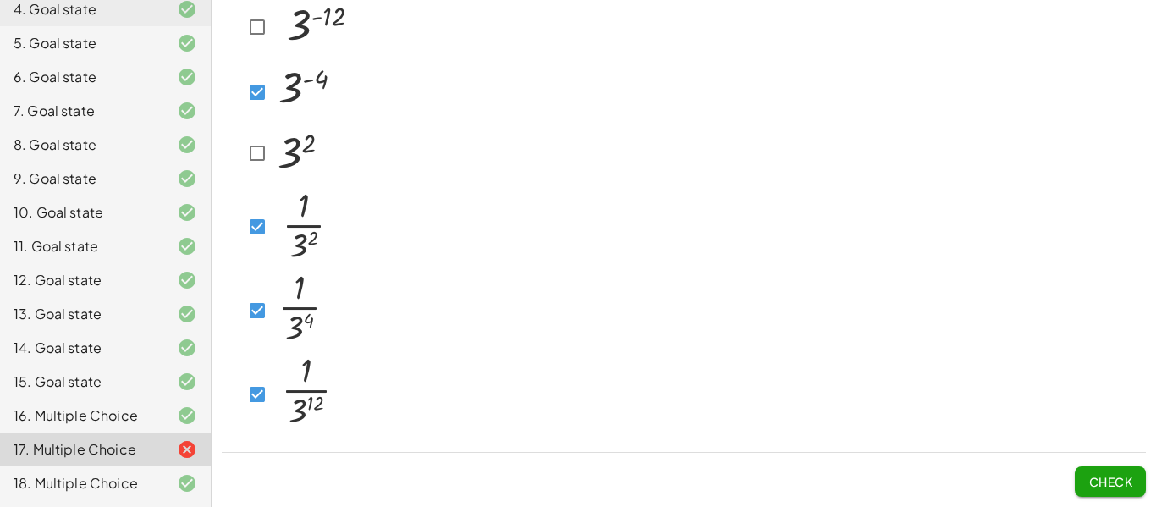
click at [1130, 483] on span "Check" at bounding box center [1110, 481] width 44 height 15
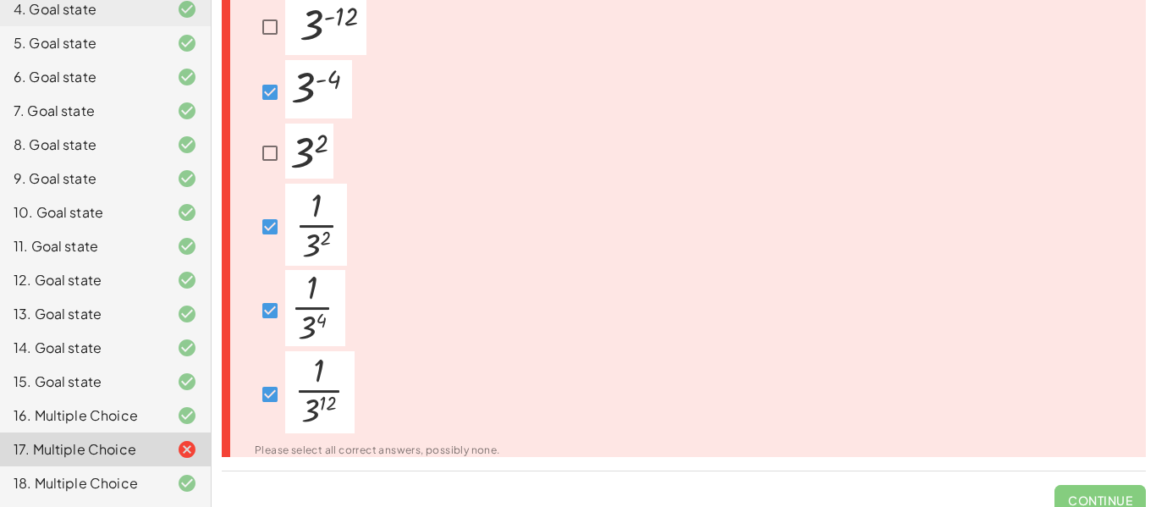
click at [1130, 483] on span "Continue" at bounding box center [1099, 493] width 91 height 44
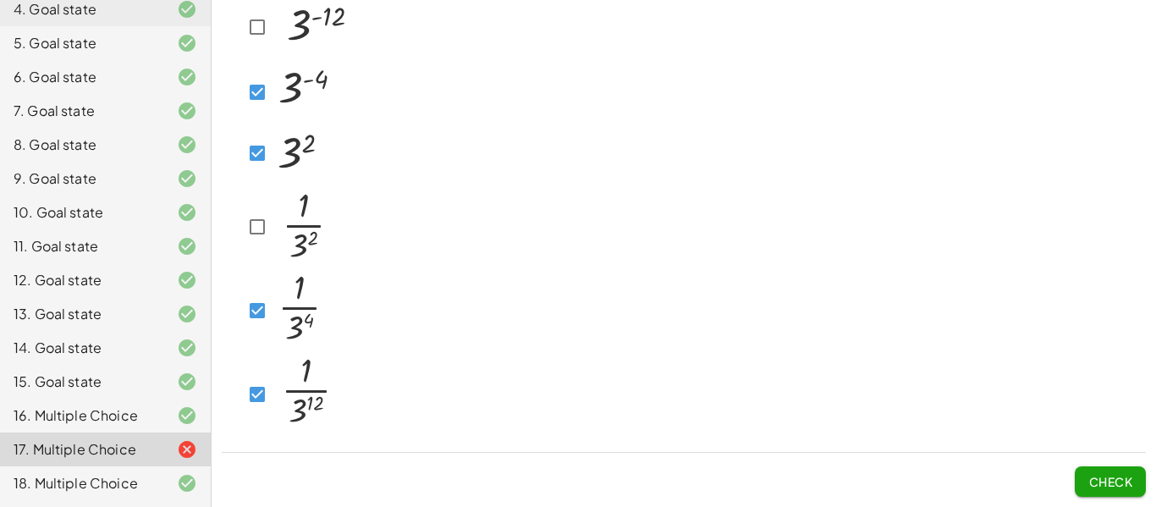
click at [1123, 483] on span "Check" at bounding box center [1110, 481] width 44 height 15
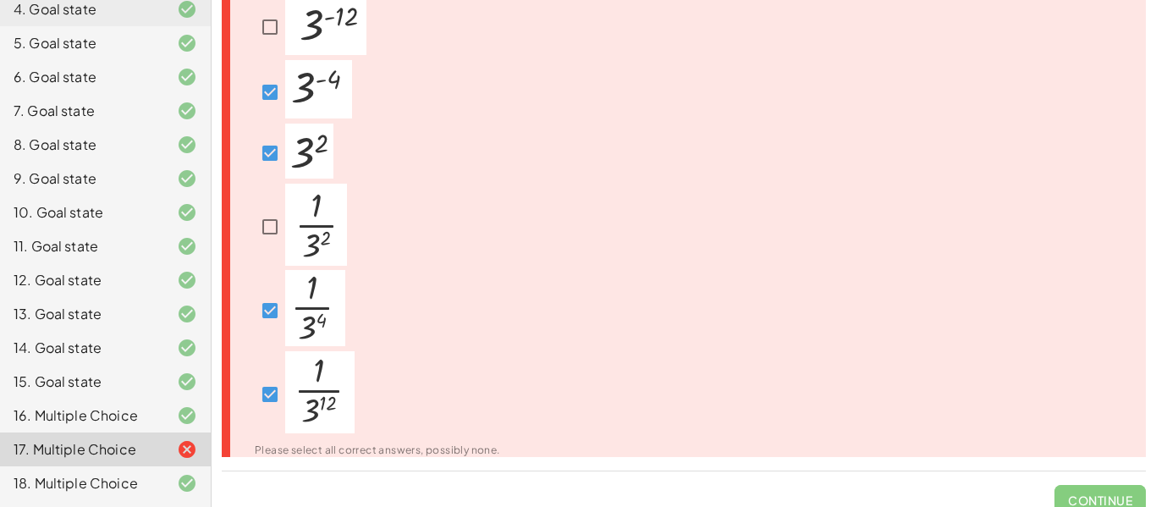
click at [1123, 483] on span "Continue" at bounding box center [1099, 493] width 91 height 44
click at [778, 430] on div "Please select all correct answers, possibly none." at bounding box center [684, 221] width 924 height 469
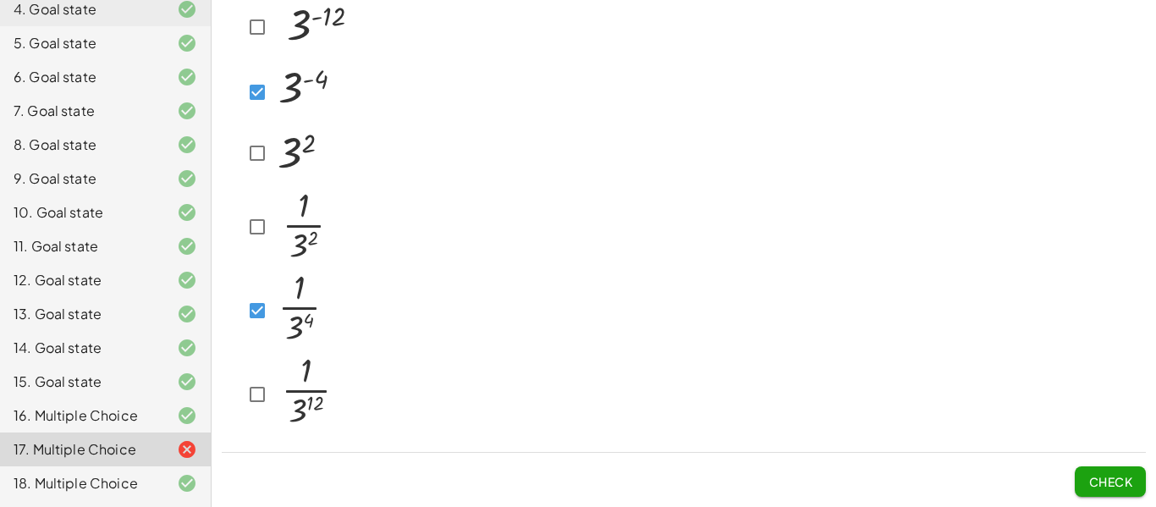
click at [1110, 483] on span "Check" at bounding box center [1110, 481] width 44 height 15
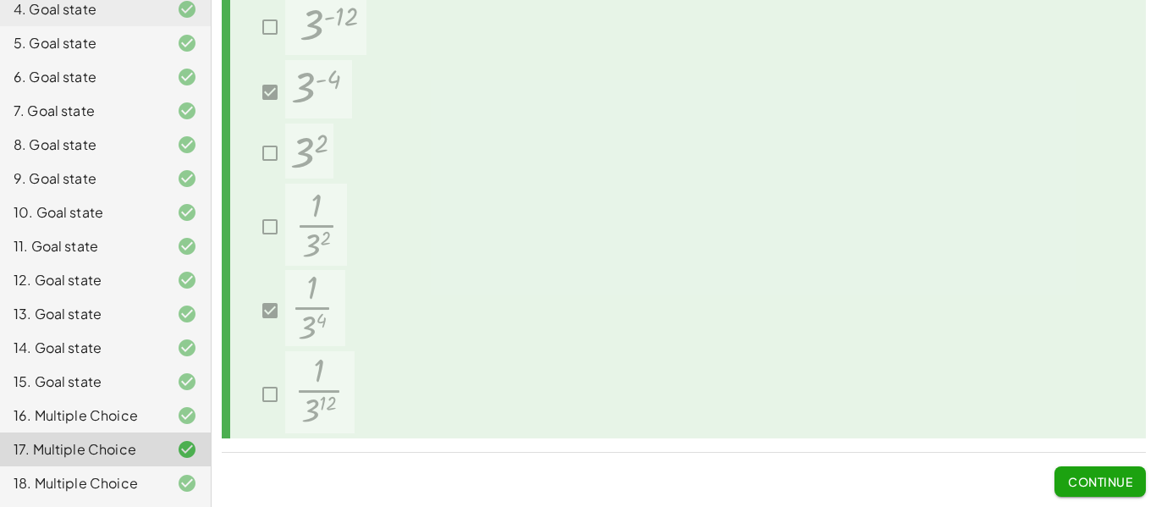
scroll to position [0, 0]
